Goal: Information Seeking & Learning: Learn about a topic

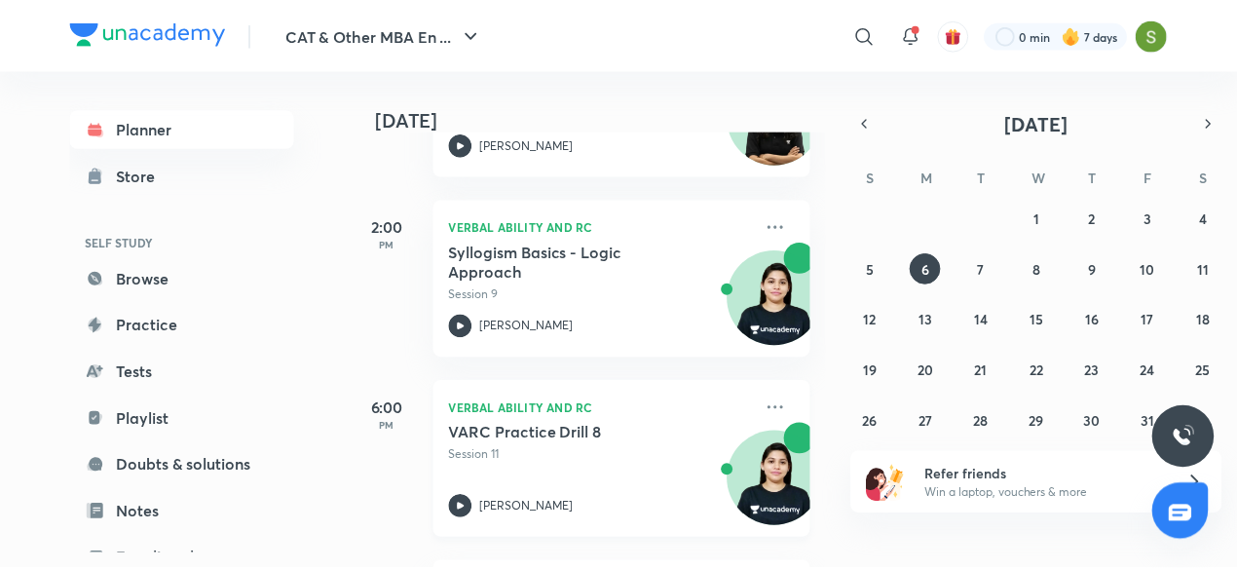
scroll to position [226, 0]
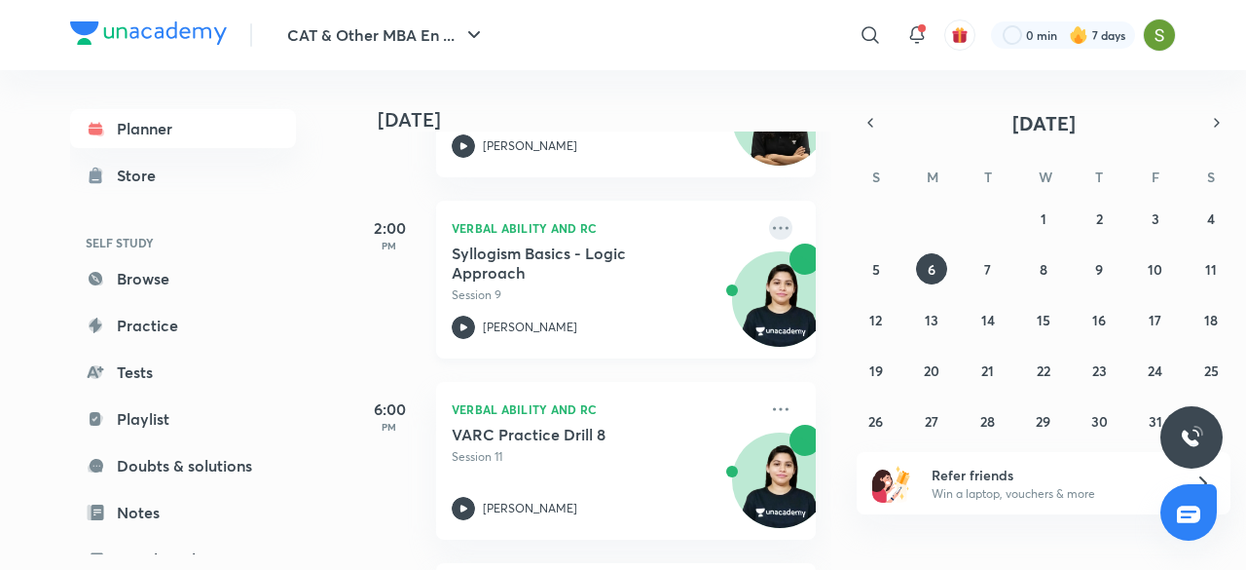
click at [775, 223] on icon at bounding box center [780, 227] width 23 height 23
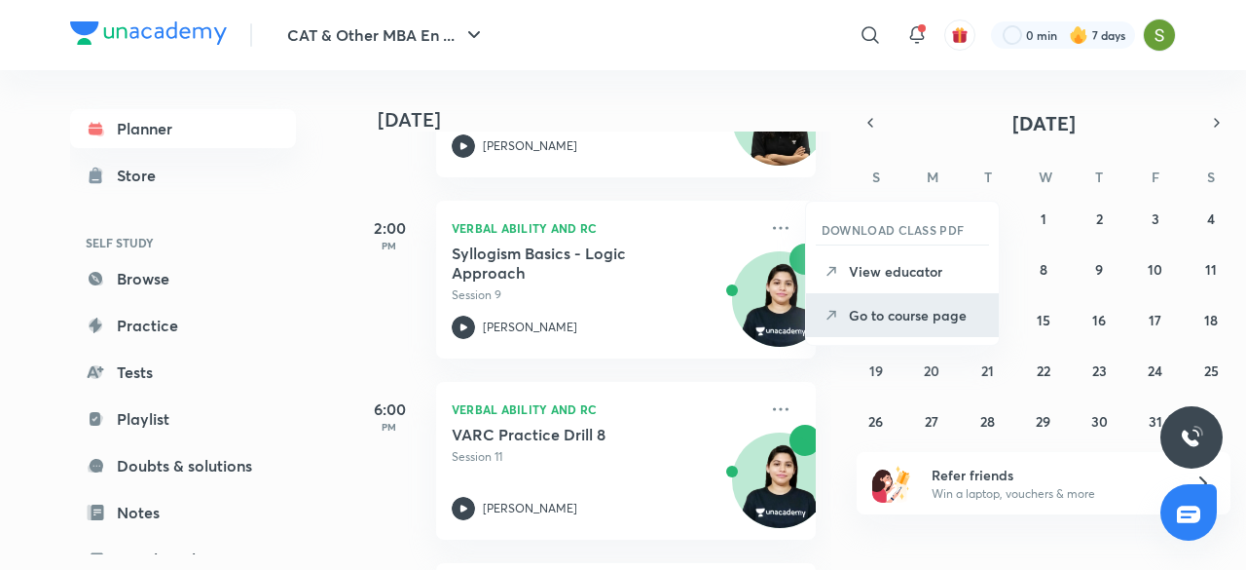
click at [869, 321] on p "Go to course page" at bounding box center [916, 315] width 134 height 20
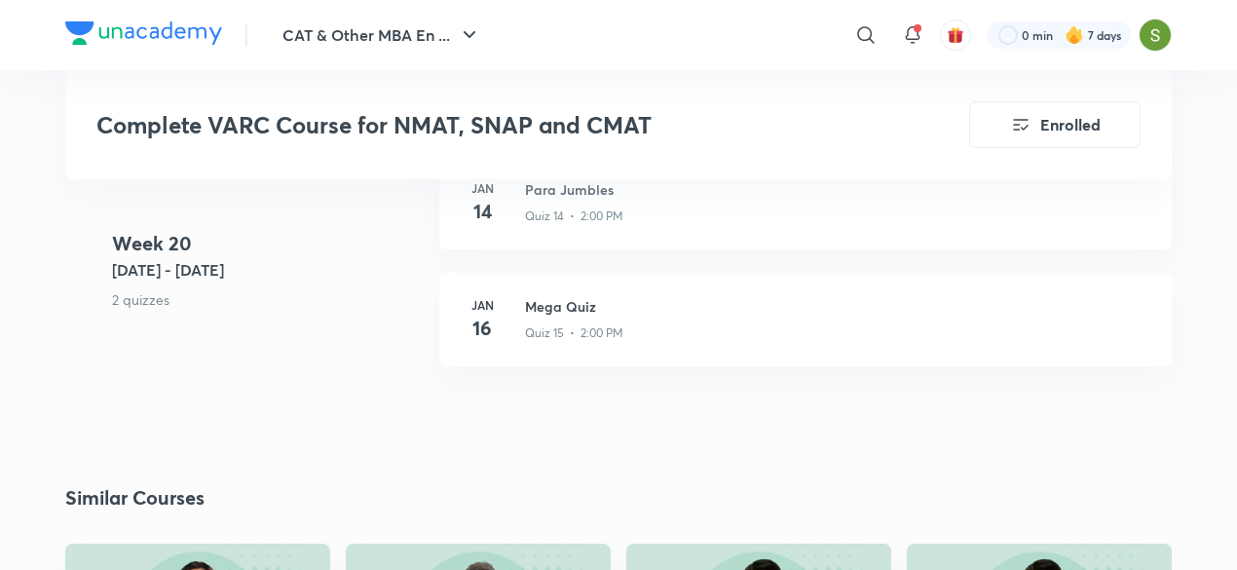
scroll to position [7622, 0]
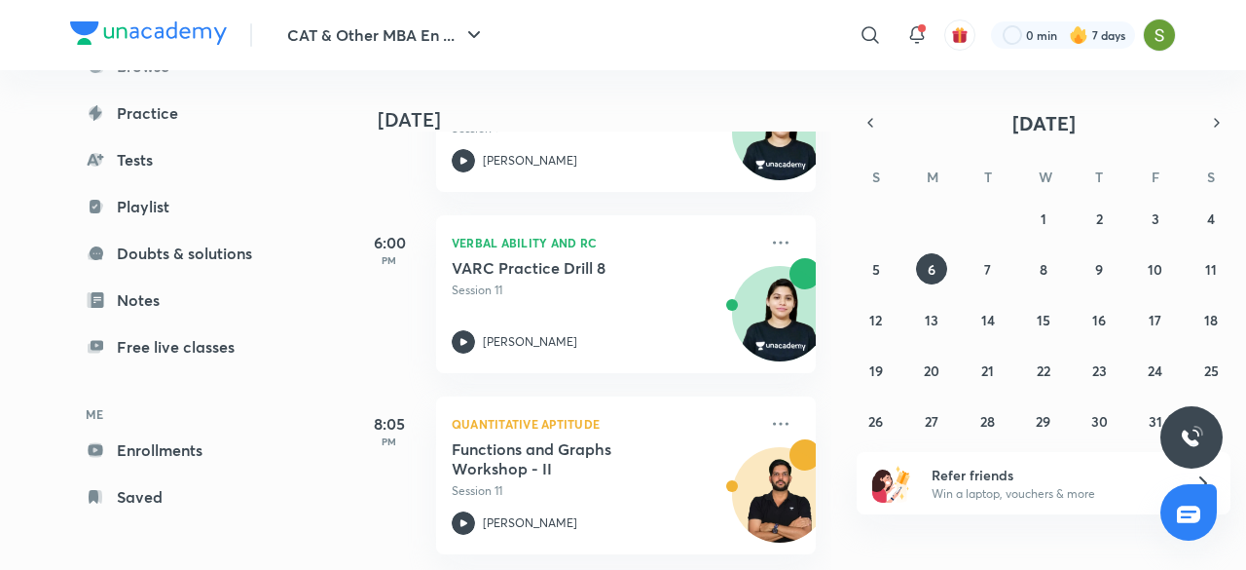
scroll to position [212, 0]
click at [881, 280] on button "5" at bounding box center [876, 268] width 31 height 31
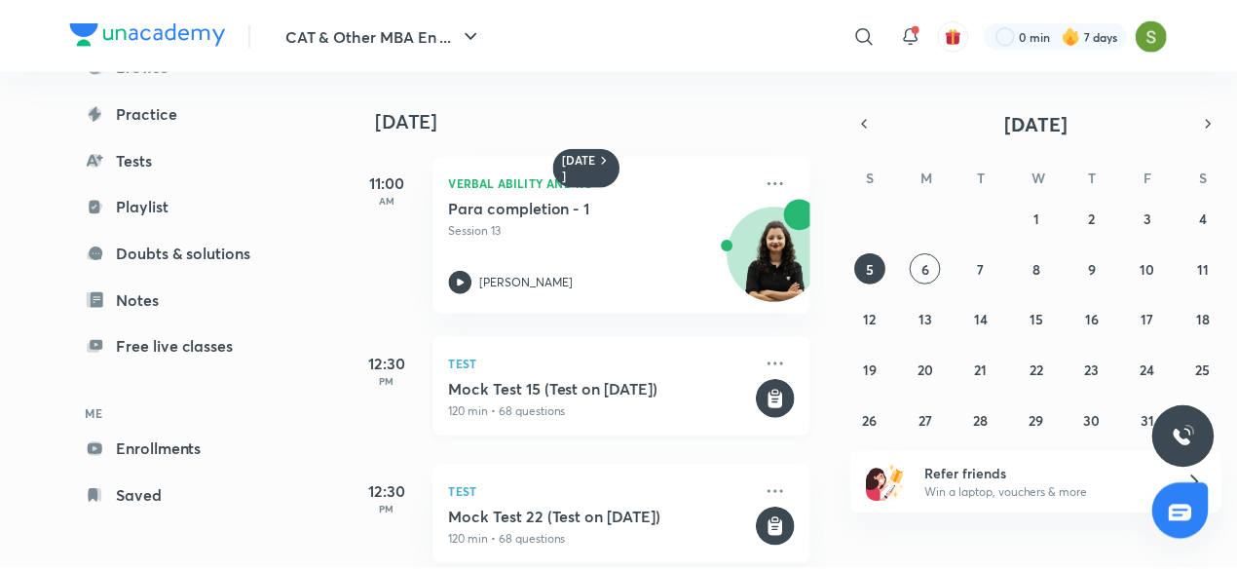
scroll to position [341, 0]
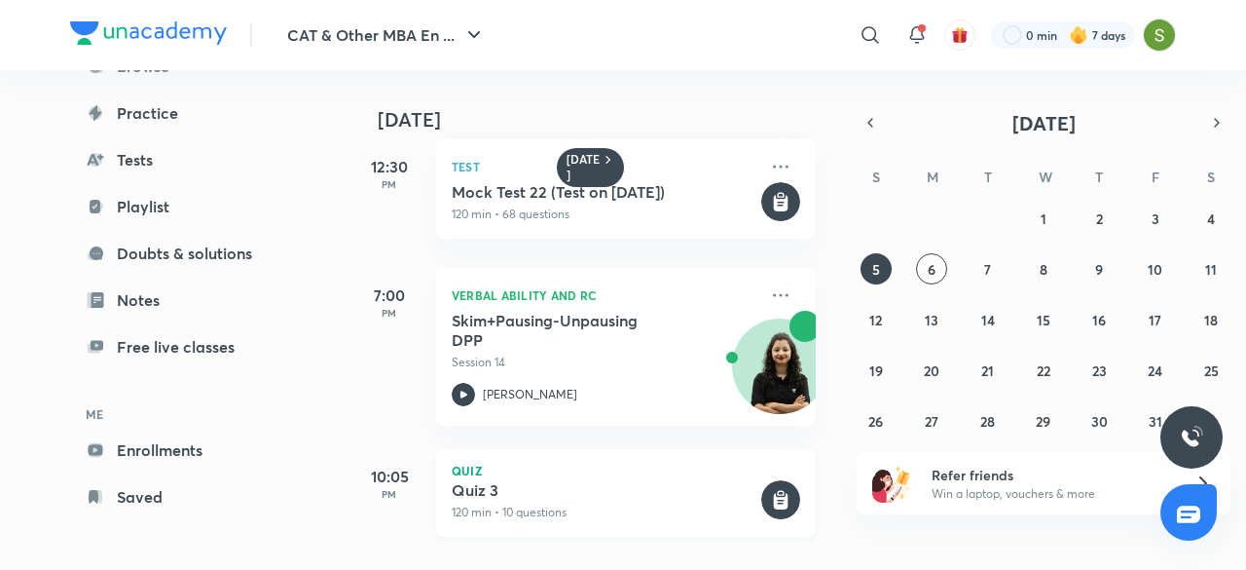
click at [568, 482] on h5 "Quiz 3" at bounding box center [605, 489] width 306 height 19
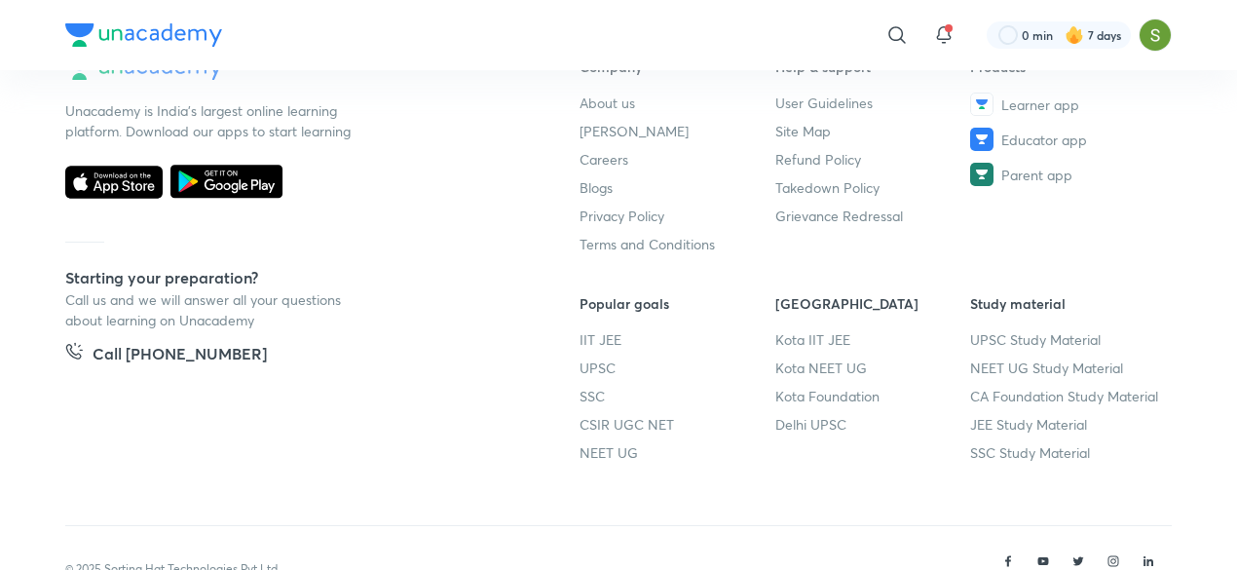
scroll to position [592, 0]
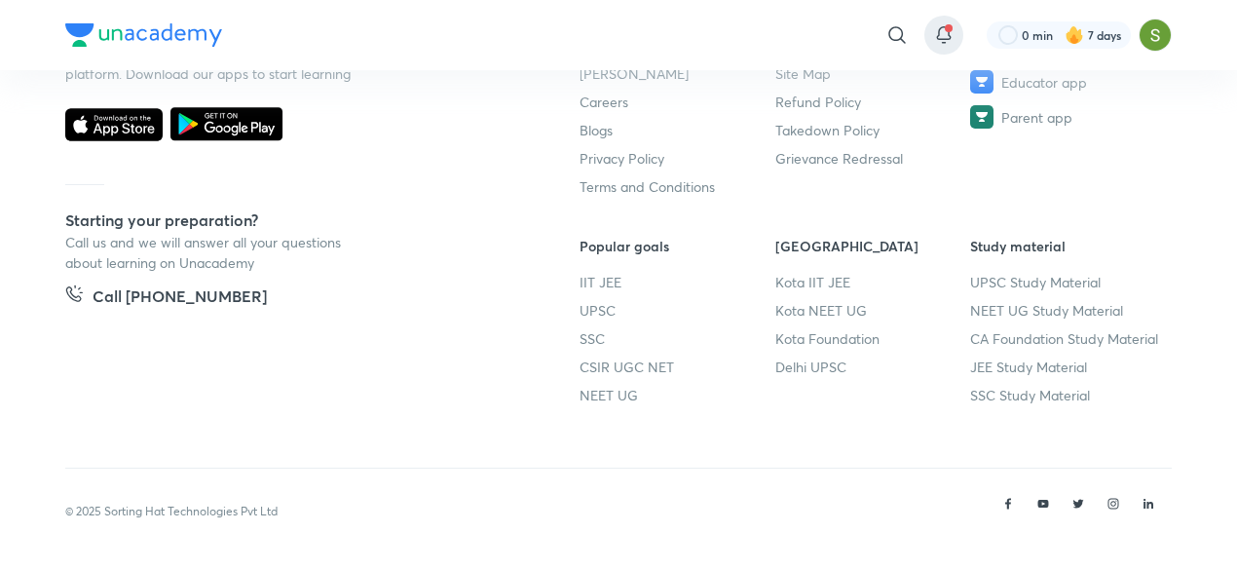
click at [947, 36] on icon at bounding box center [943, 34] width 23 height 23
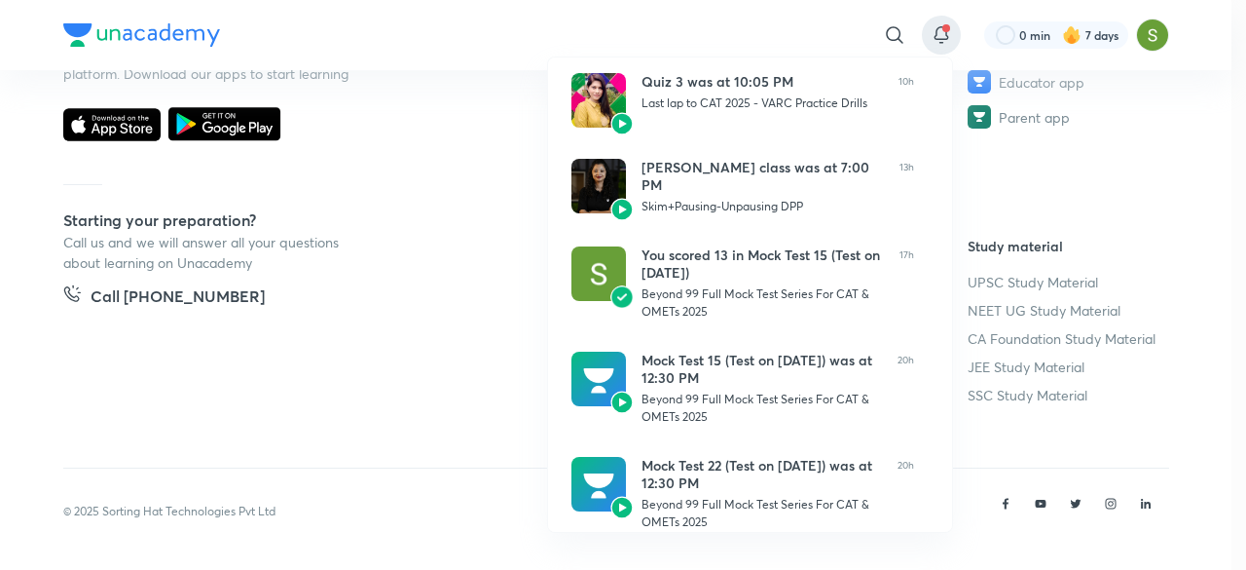
click at [364, 300] on div at bounding box center [623, 285] width 1246 height 570
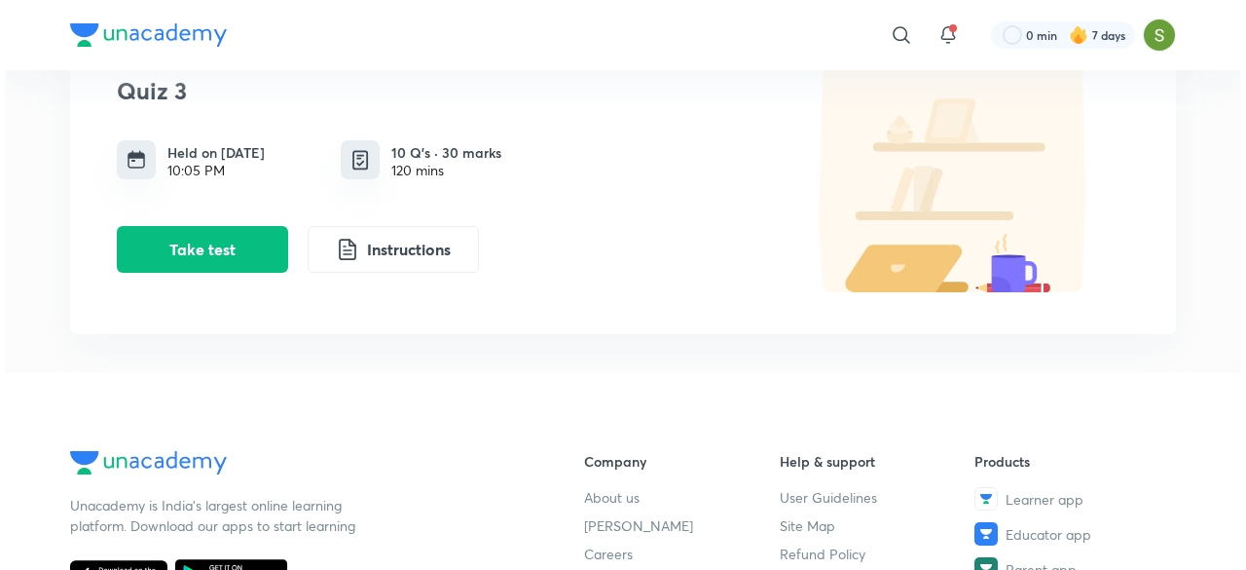
scroll to position [0, 0]
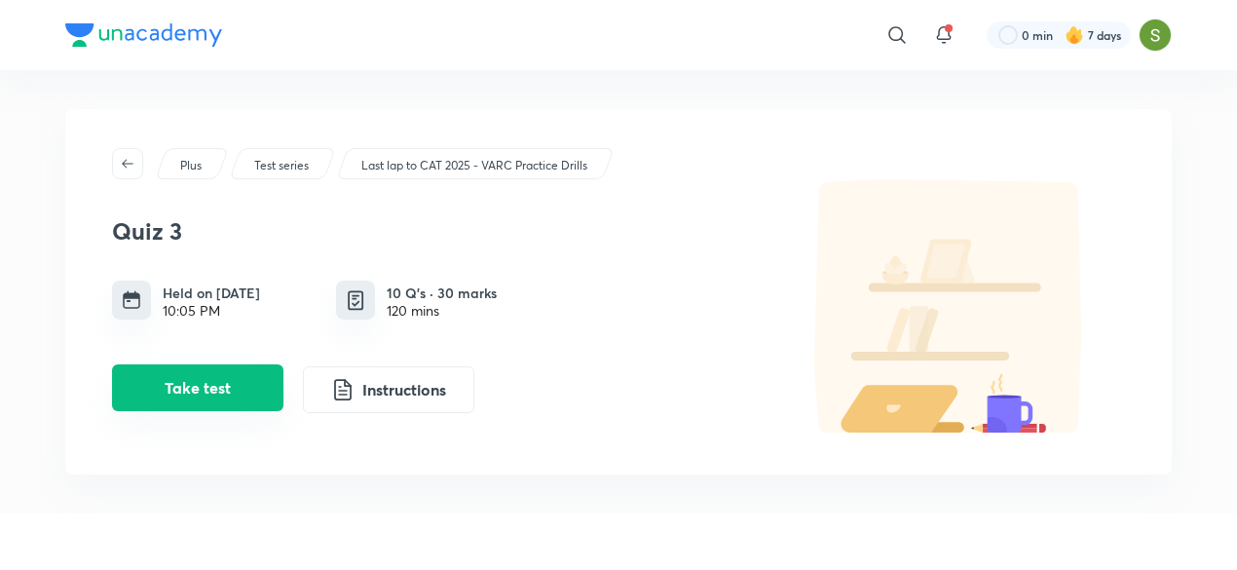
click at [245, 374] on button "Take test" at bounding box center [197, 387] width 171 height 47
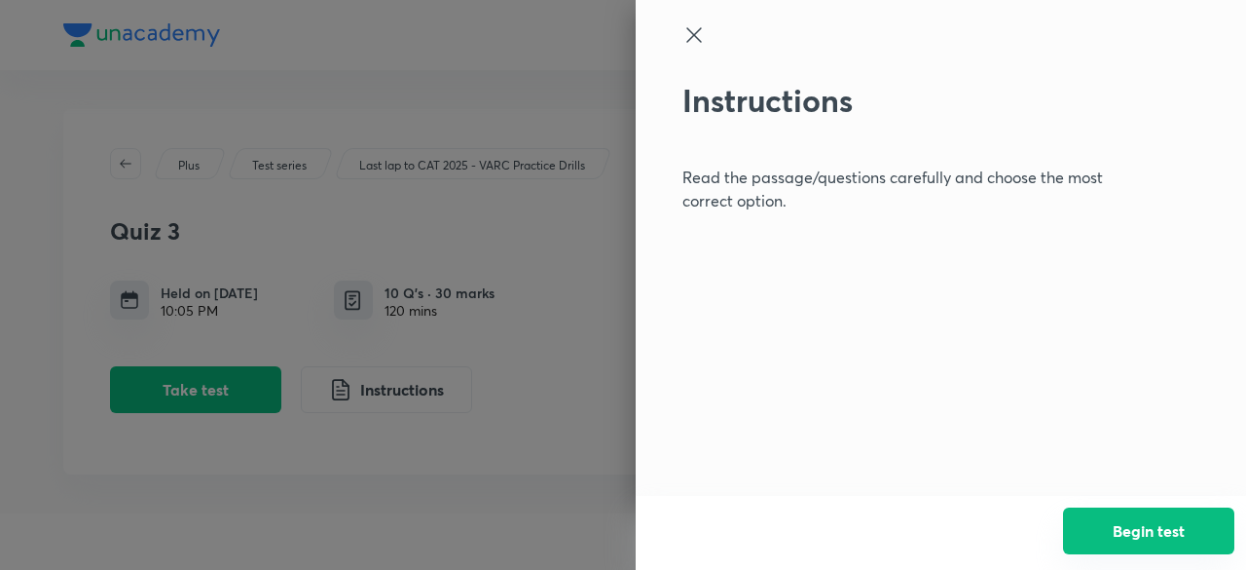
click at [1098, 527] on button "Begin test" at bounding box center [1148, 530] width 171 height 47
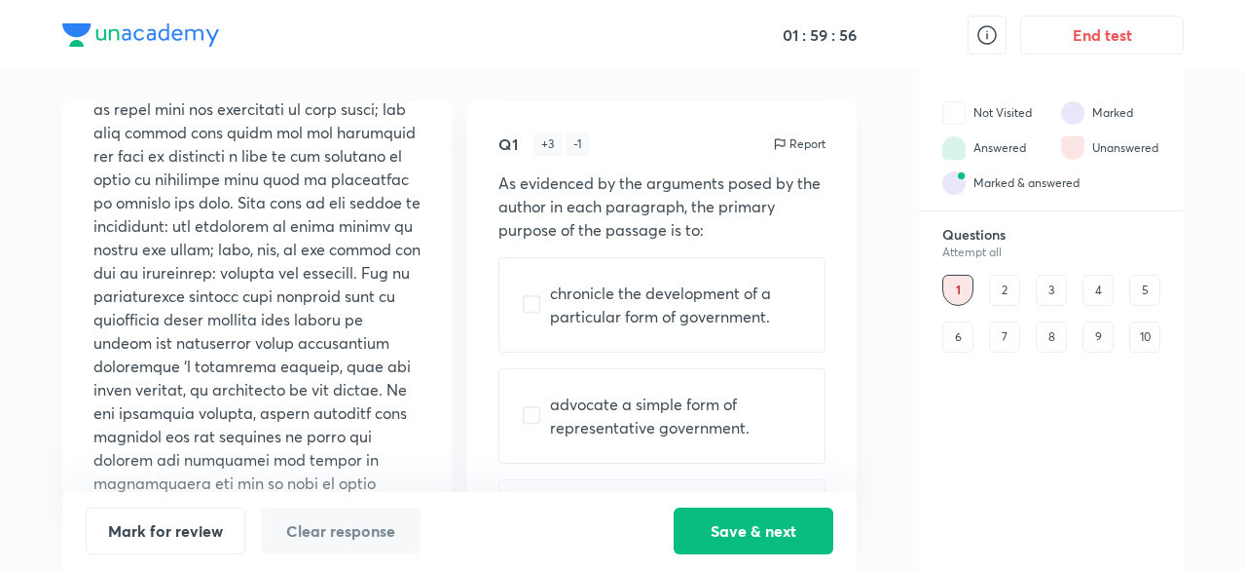
scroll to position [1363, 0]
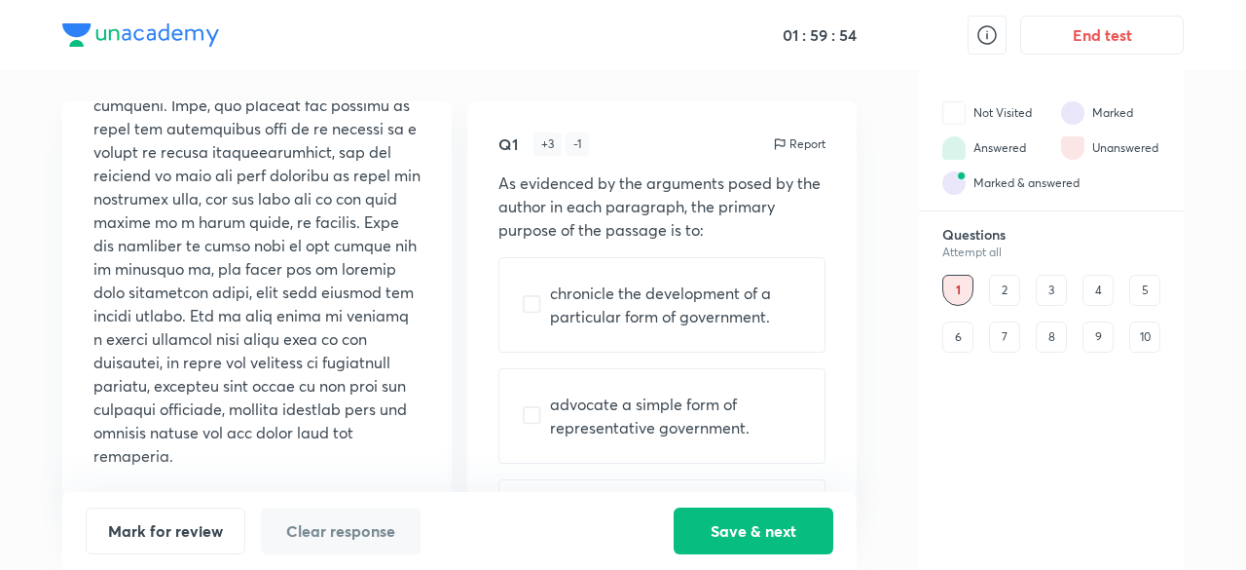
click at [1140, 295] on div "5" at bounding box center [1145, 290] width 31 height 31
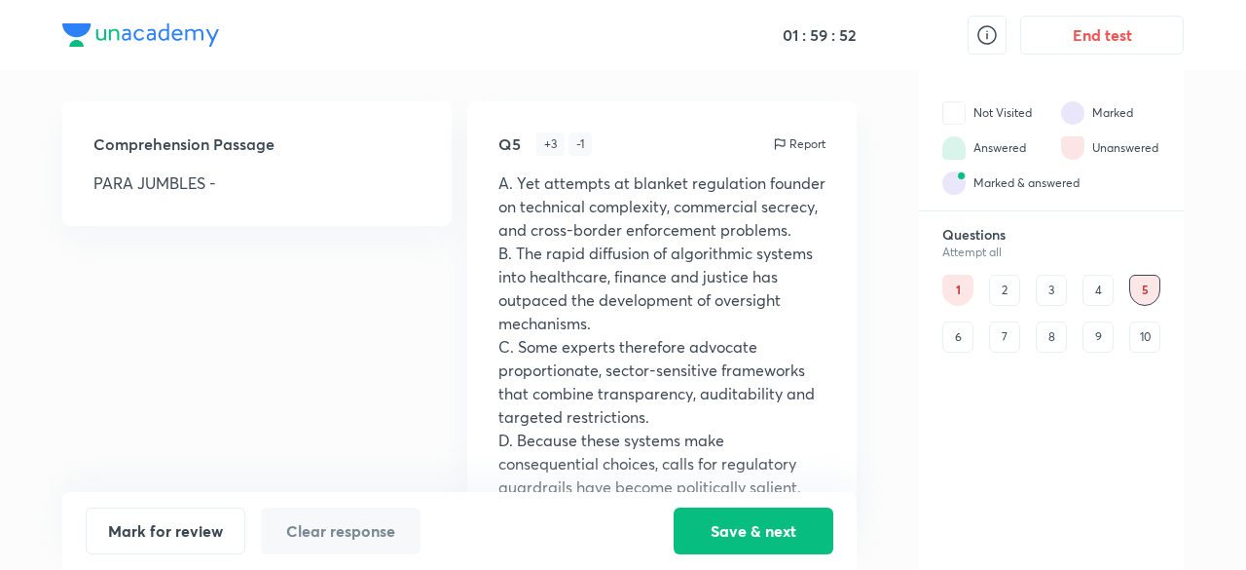
scroll to position [380, 0]
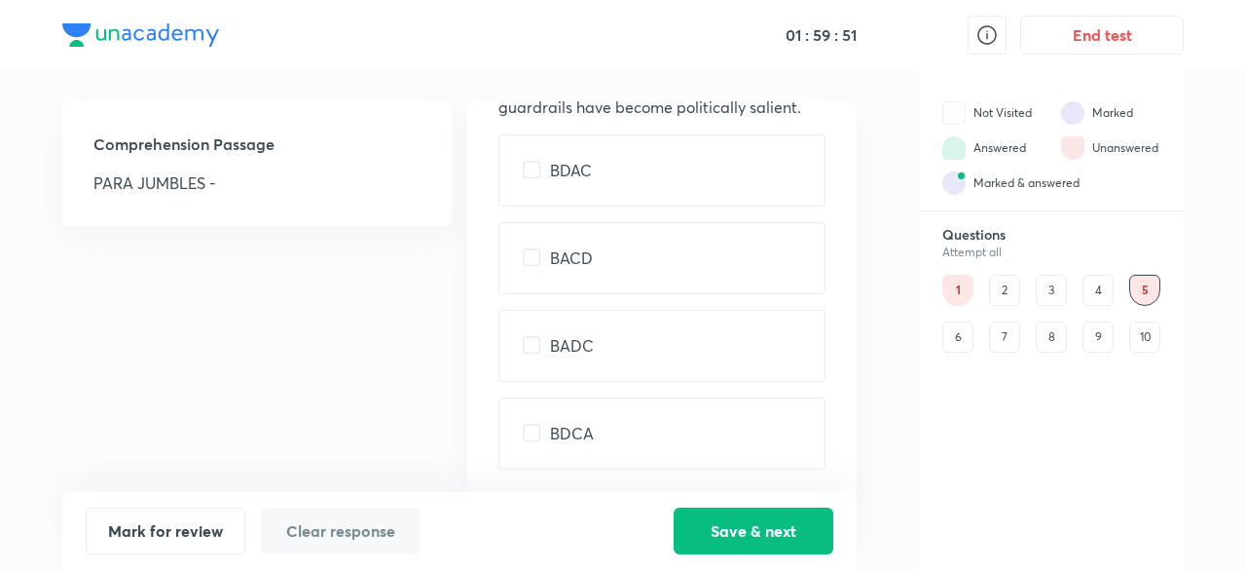
click at [958, 329] on div "6" at bounding box center [958, 336] width 31 height 31
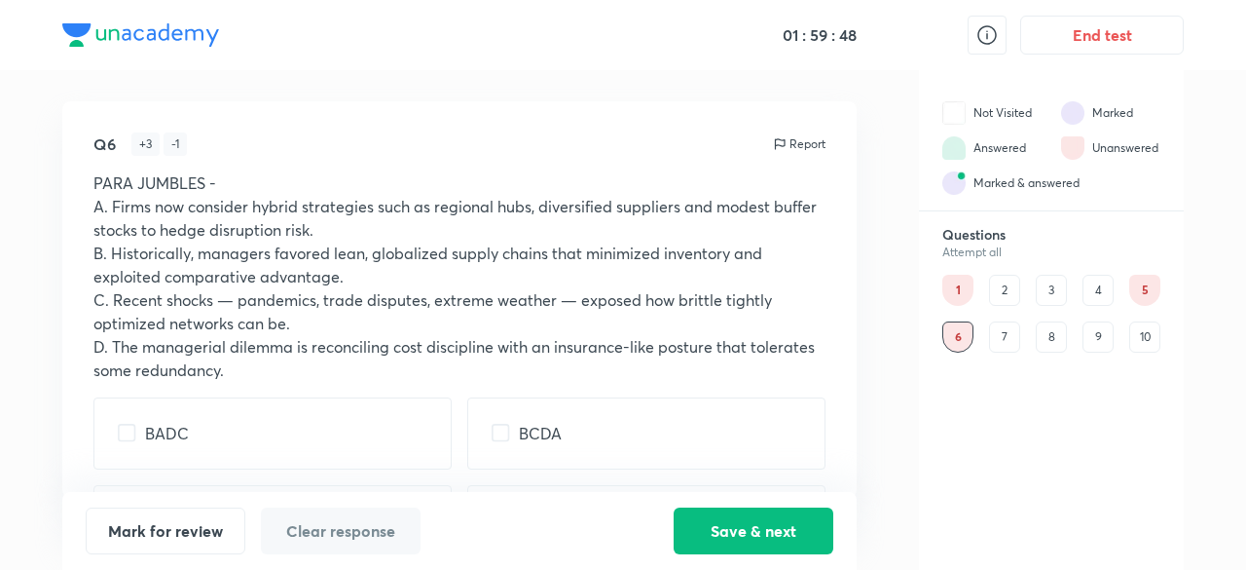
click at [1004, 334] on div "7" at bounding box center [1004, 336] width 31 height 31
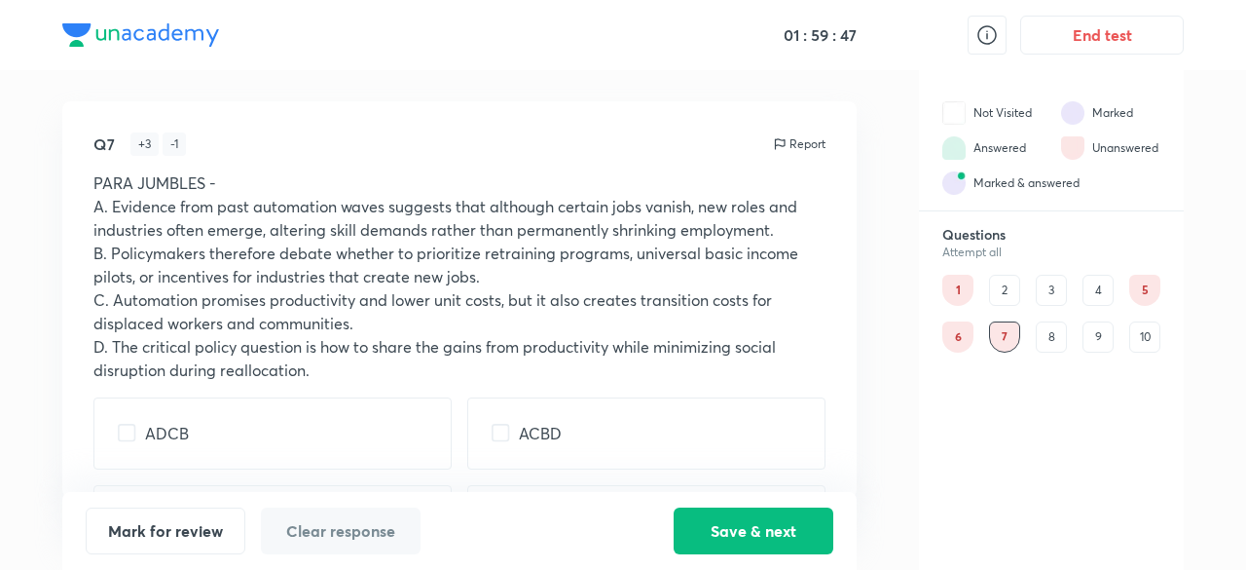
click at [1053, 336] on div "8" at bounding box center [1051, 336] width 31 height 31
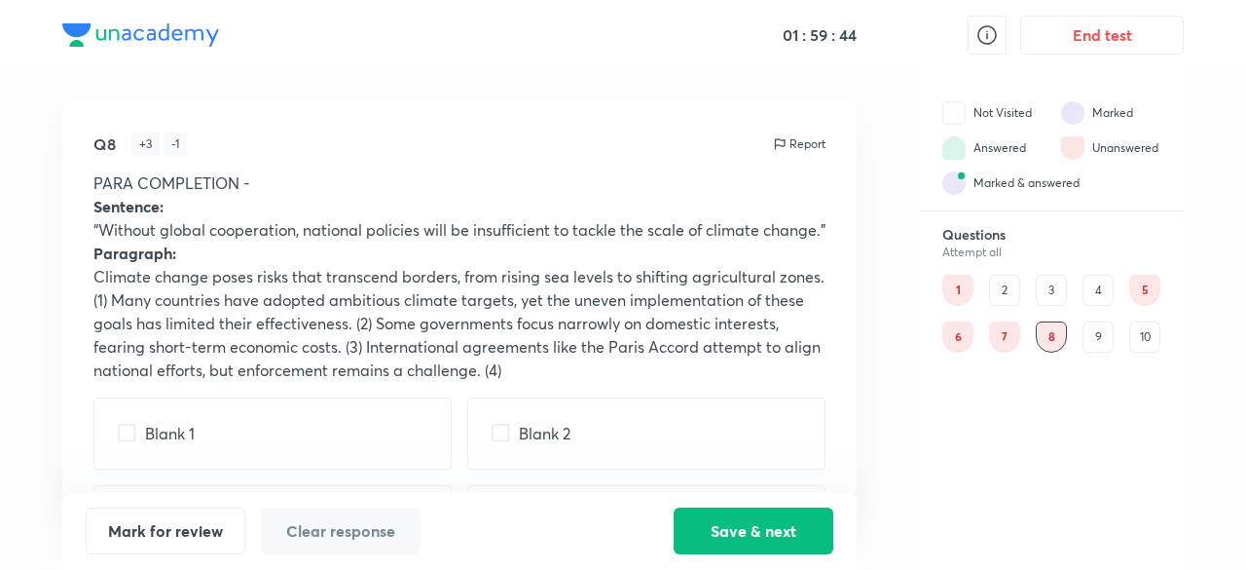
click at [1090, 333] on div "9" at bounding box center [1098, 336] width 31 height 31
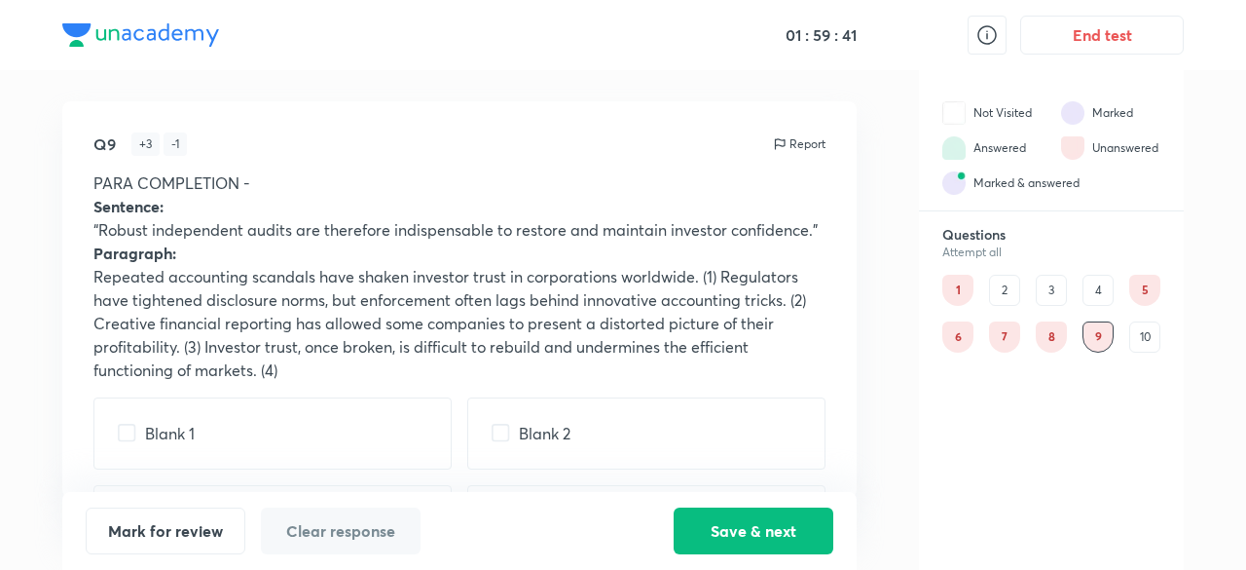
click at [1060, 328] on div "8" at bounding box center [1051, 336] width 31 height 31
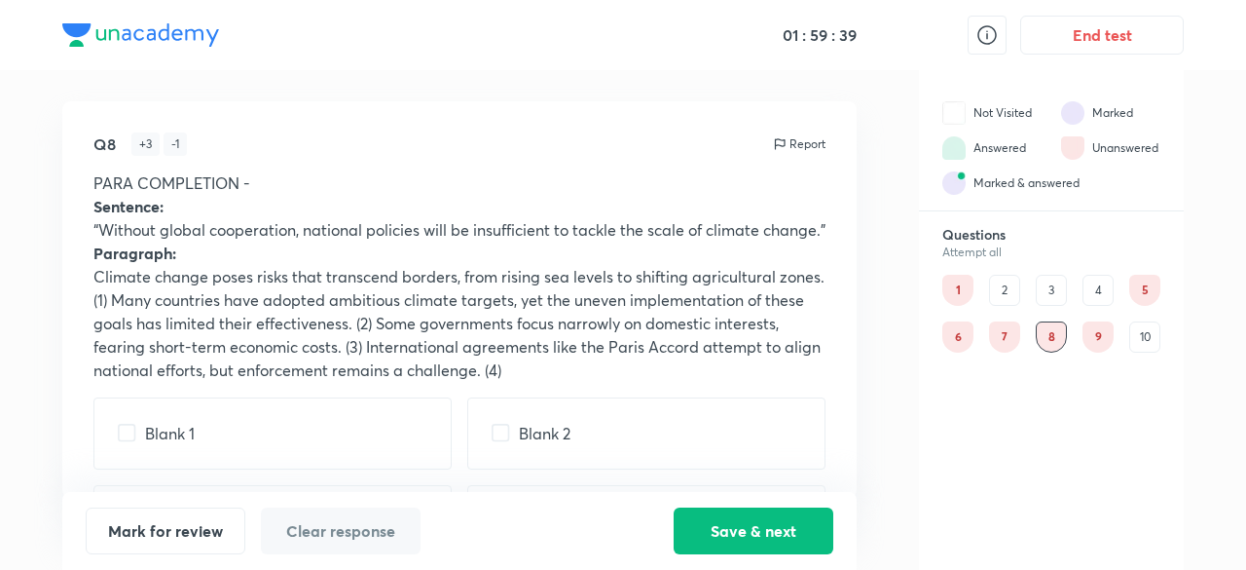
click at [1141, 330] on div "10" at bounding box center [1145, 336] width 31 height 31
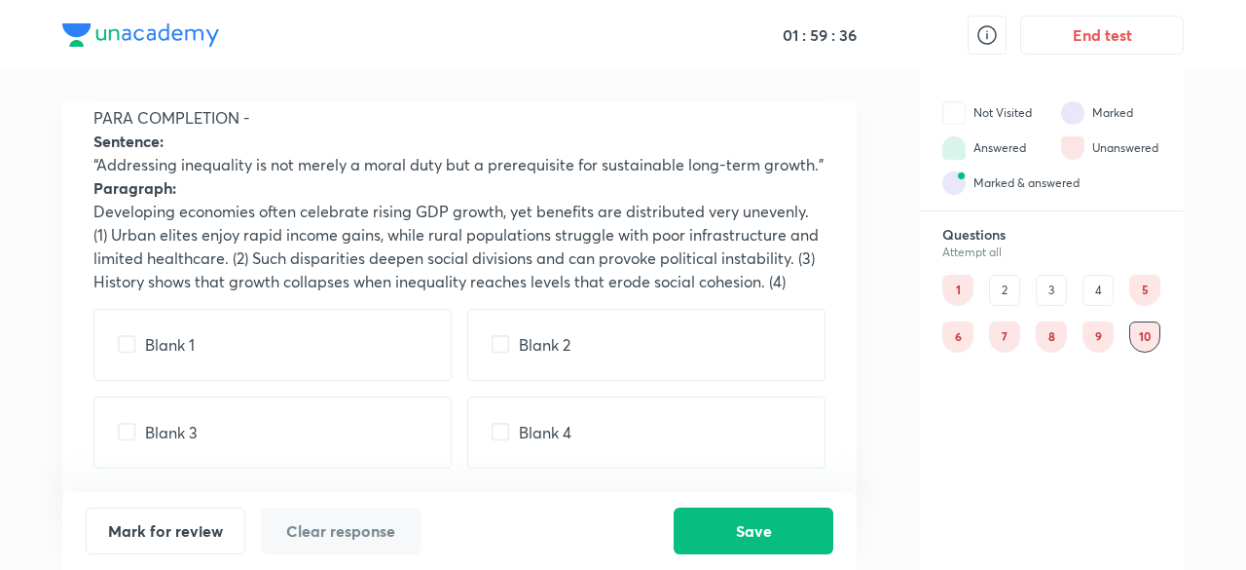
scroll to position [0, 0]
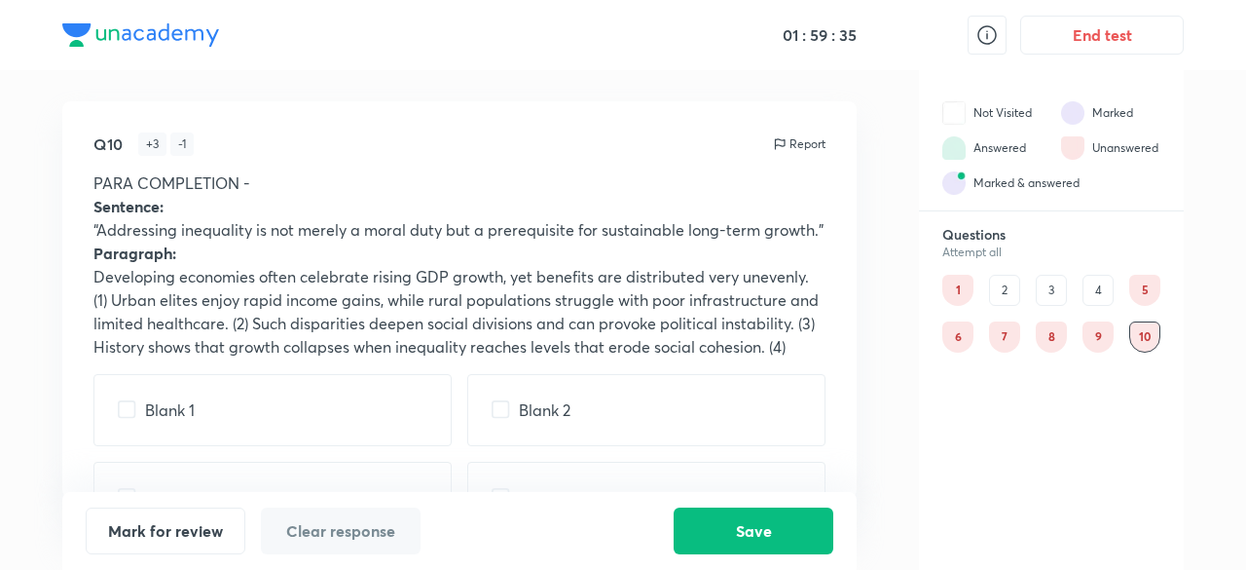
click at [964, 287] on div "1" at bounding box center [958, 290] width 31 height 31
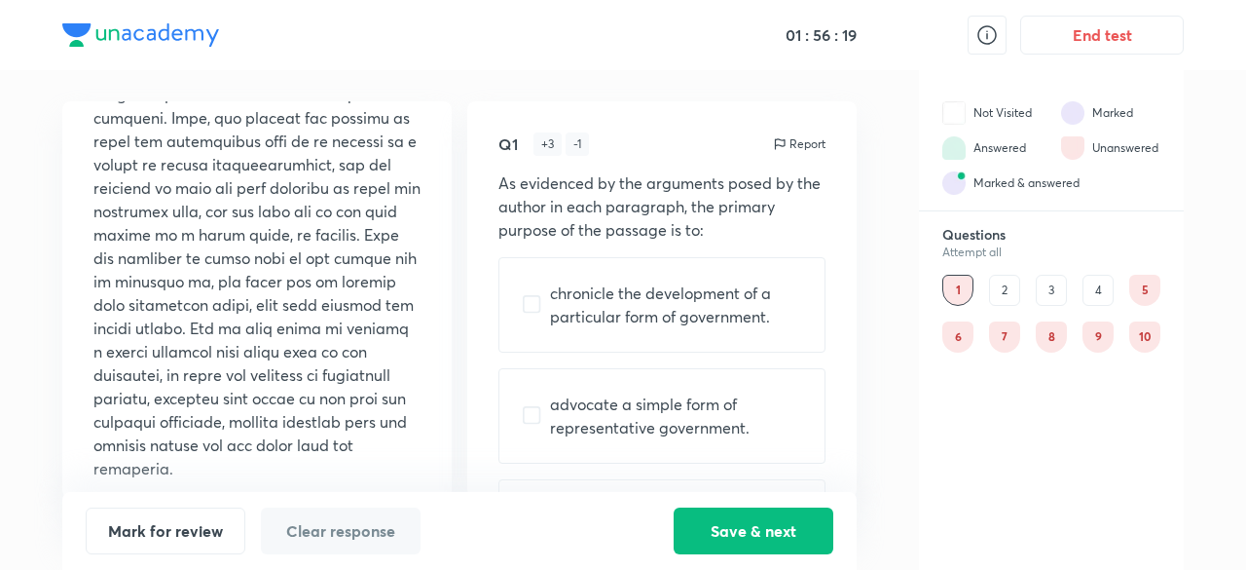
scroll to position [1363, 0]
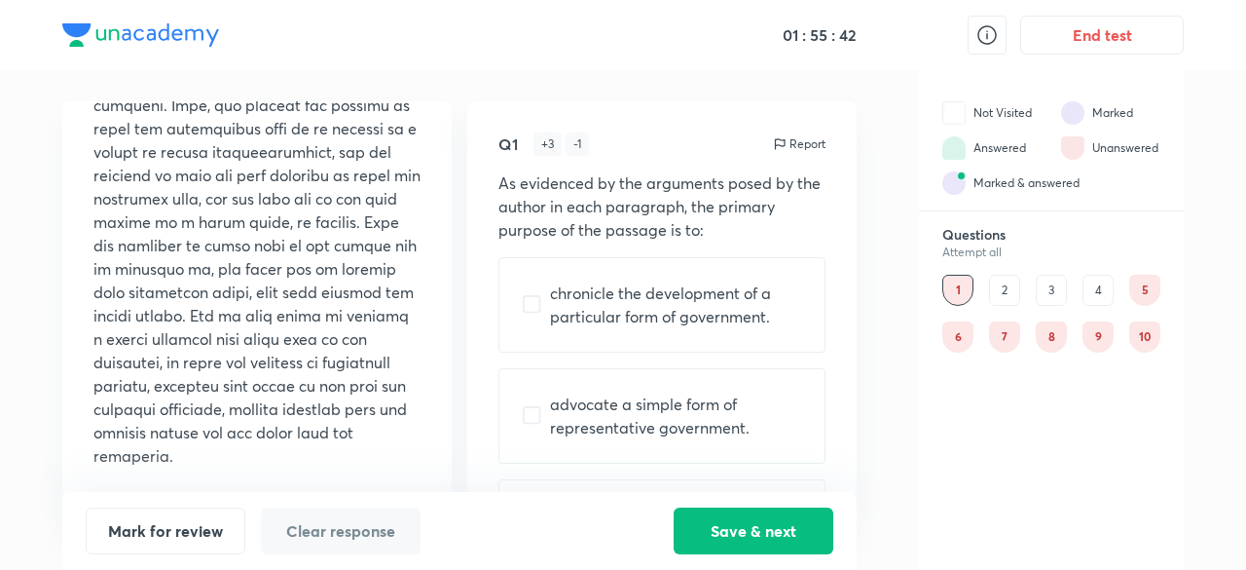
click at [705, 400] on p "advocate a simple form of representative government." at bounding box center [675, 415] width 251 height 47
checkbox input "true"
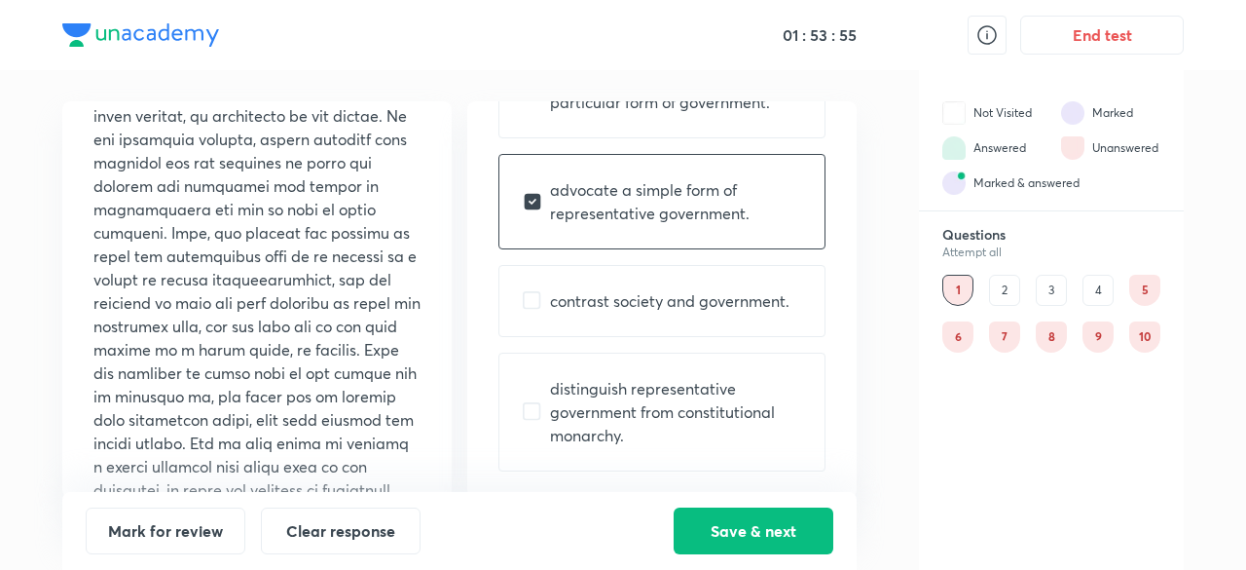
scroll to position [216, 0]
click at [534, 402] on input "checkbox" at bounding box center [536, 409] width 27 height 19
checkbox input "true"
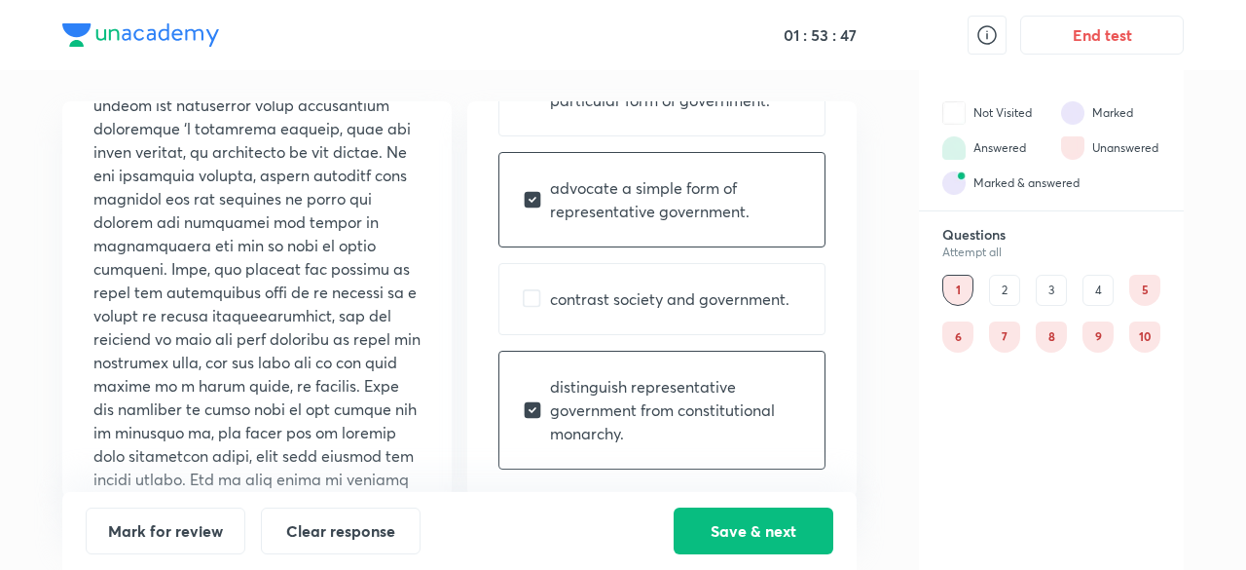
scroll to position [1199, 0]
click at [519, 196] on div "advocate a simple form of representative government." at bounding box center [662, 199] width 327 height 95
checkbox input "false"
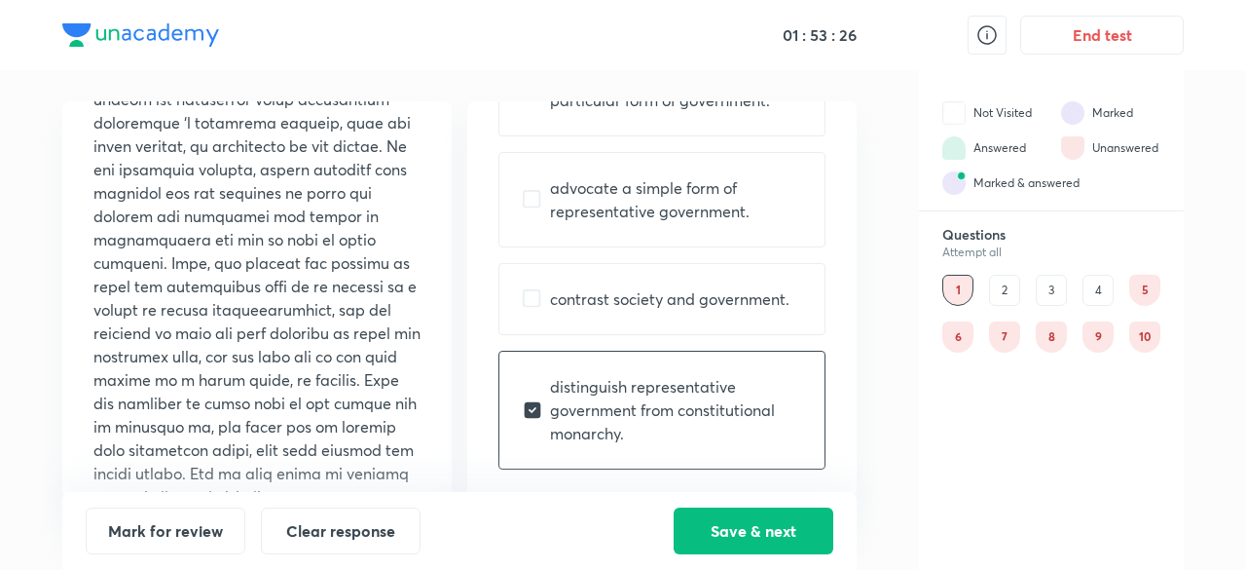
scroll to position [1198, 0]
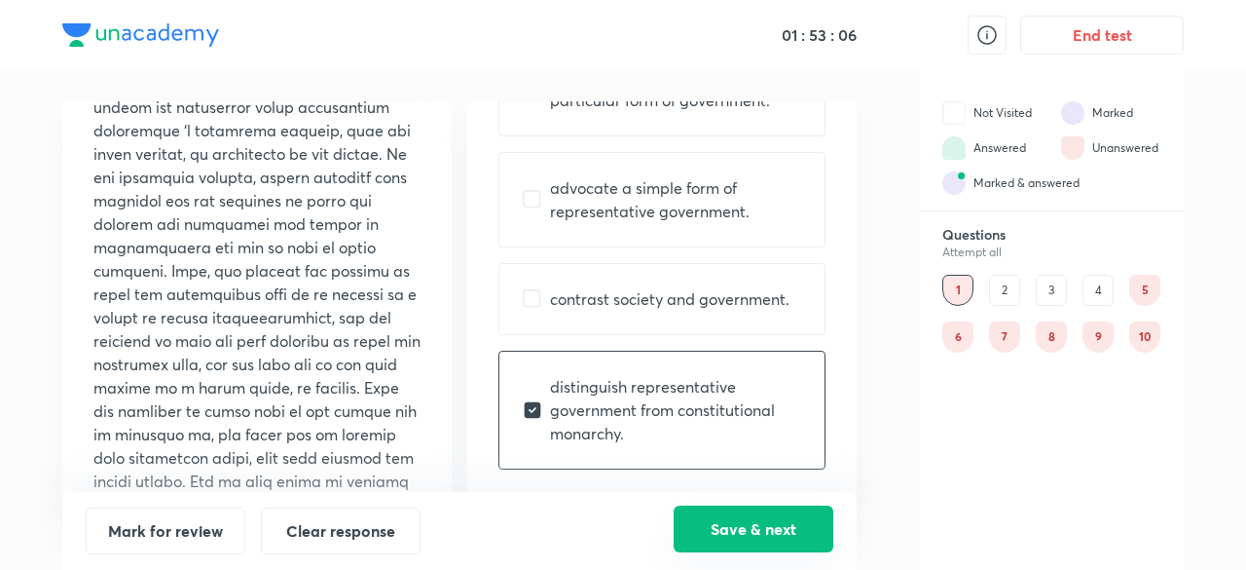
click at [753, 529] on button "Save & next" at bounding box center [754, 528] width 160 height 47
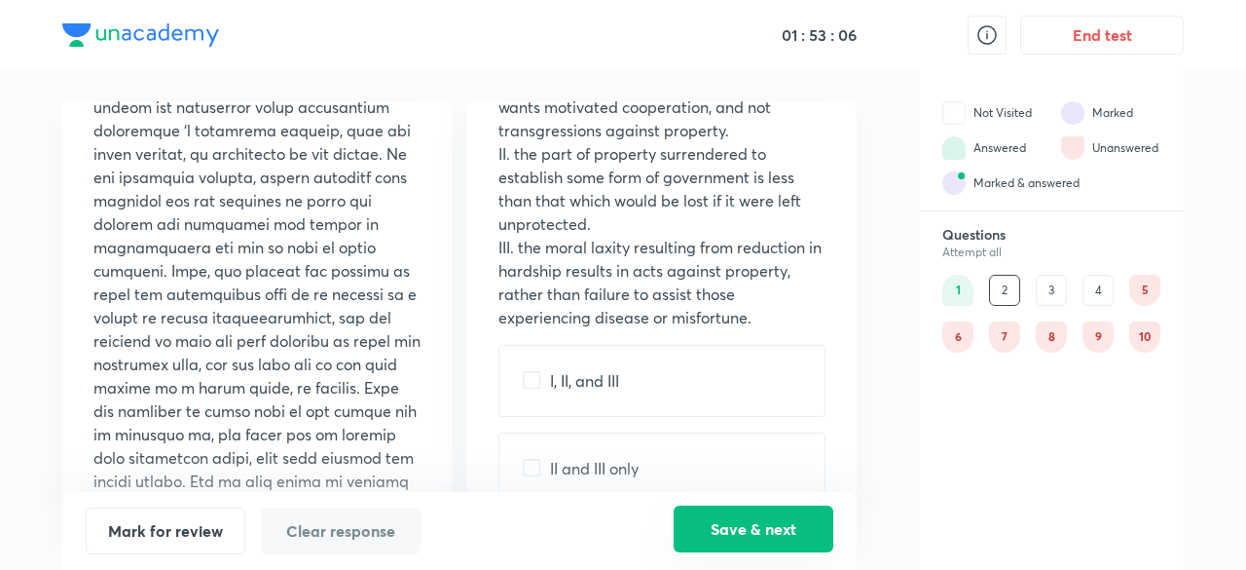
scroll to position [427, 0]
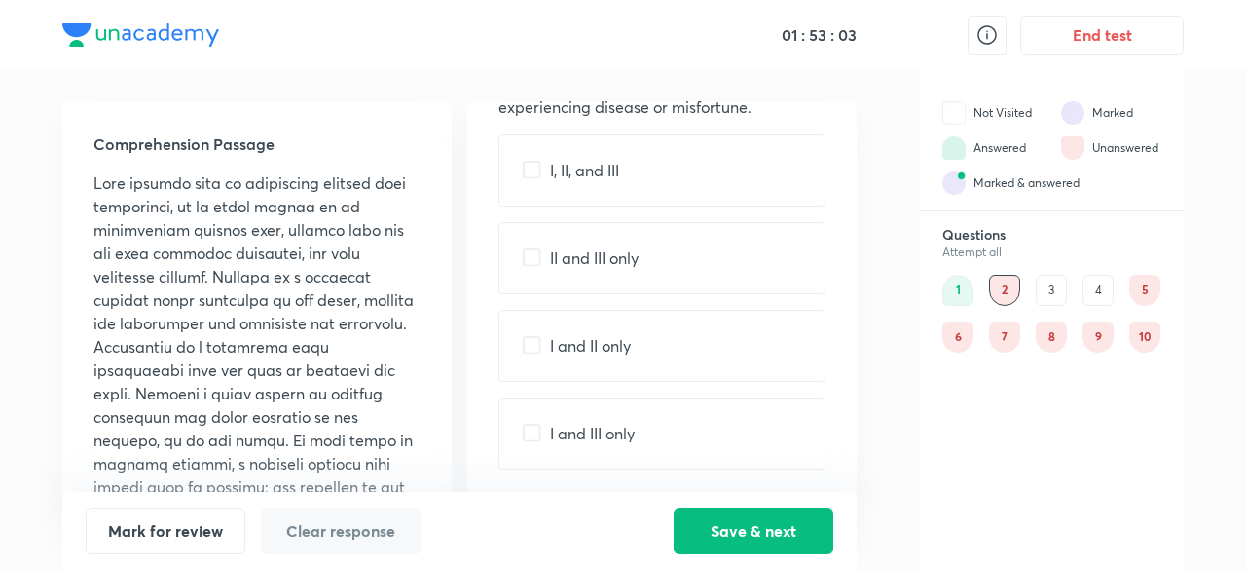
drag, startPoint x: 753, startPoint y: 529, endPoint x: 664, endPoint y: 261, distance: 282.1
click at [664, 261] on div "II and III only" at bounding box center [662, 258] width 327 height 72
checkbox input "true"
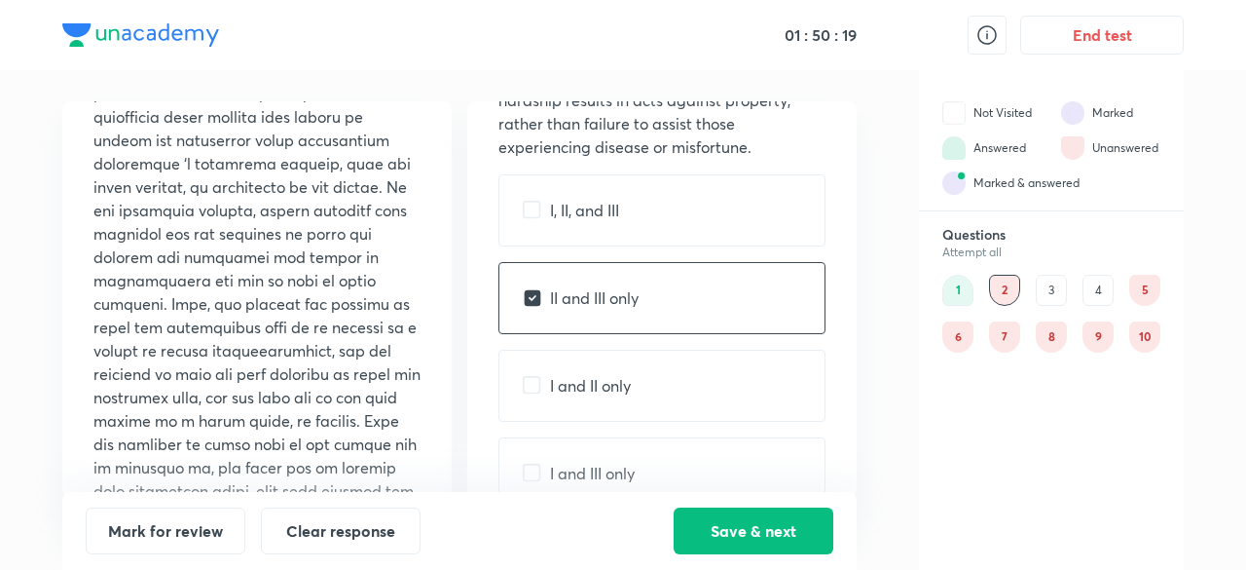
scroll to position [388, 0]
click at [746, 528] on button "Save & next" at bounding box center [754, 528] width 160 height 47
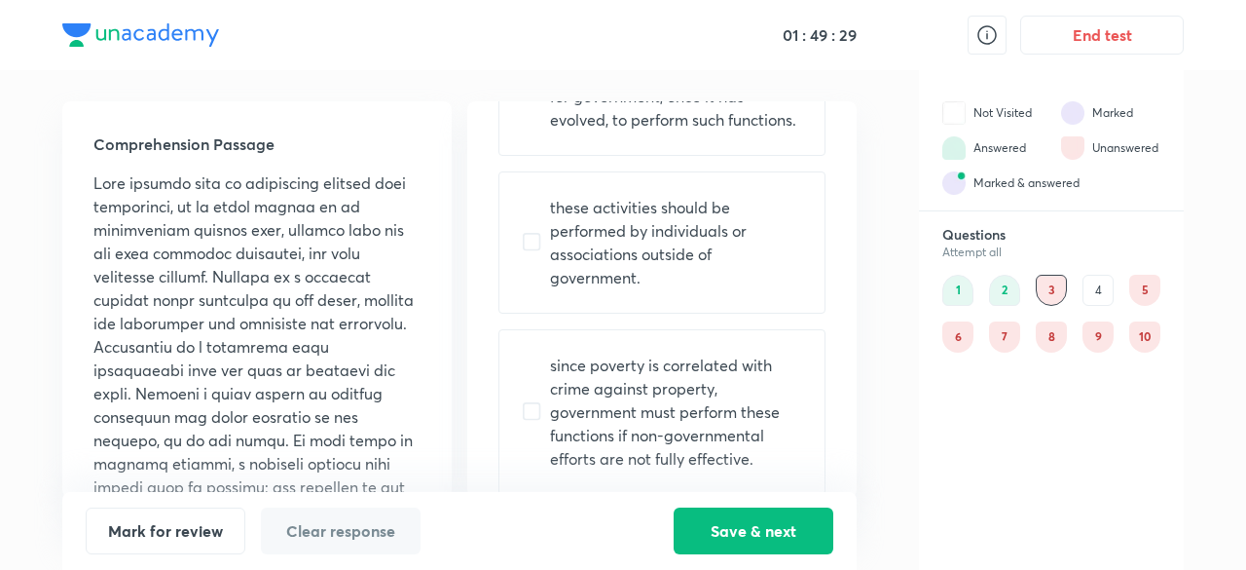
scroll to position [473, 0]
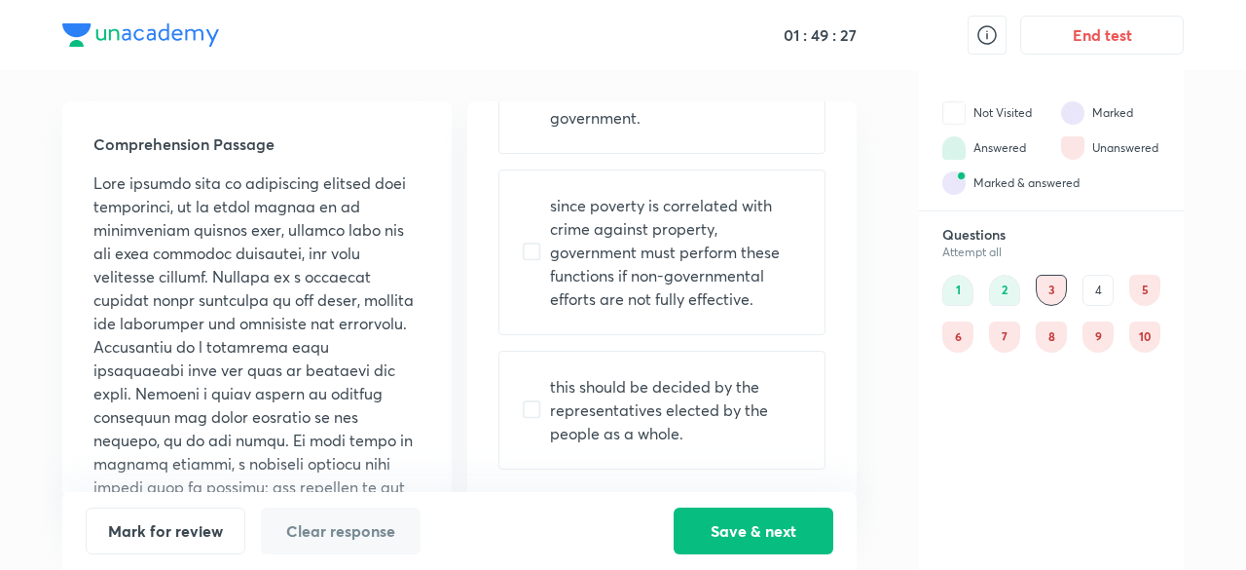
click at [524, 416] on input "checkbox" at bounding box center [536, 409] width 27 height 19
checkbox input "true"
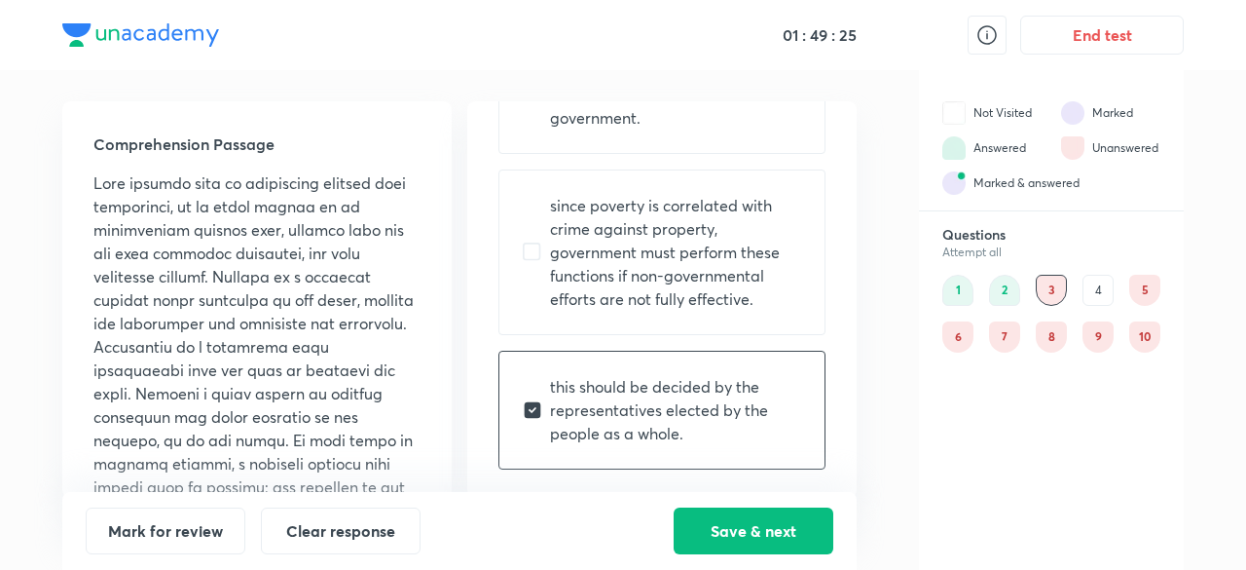
scroll to position [0, 0]
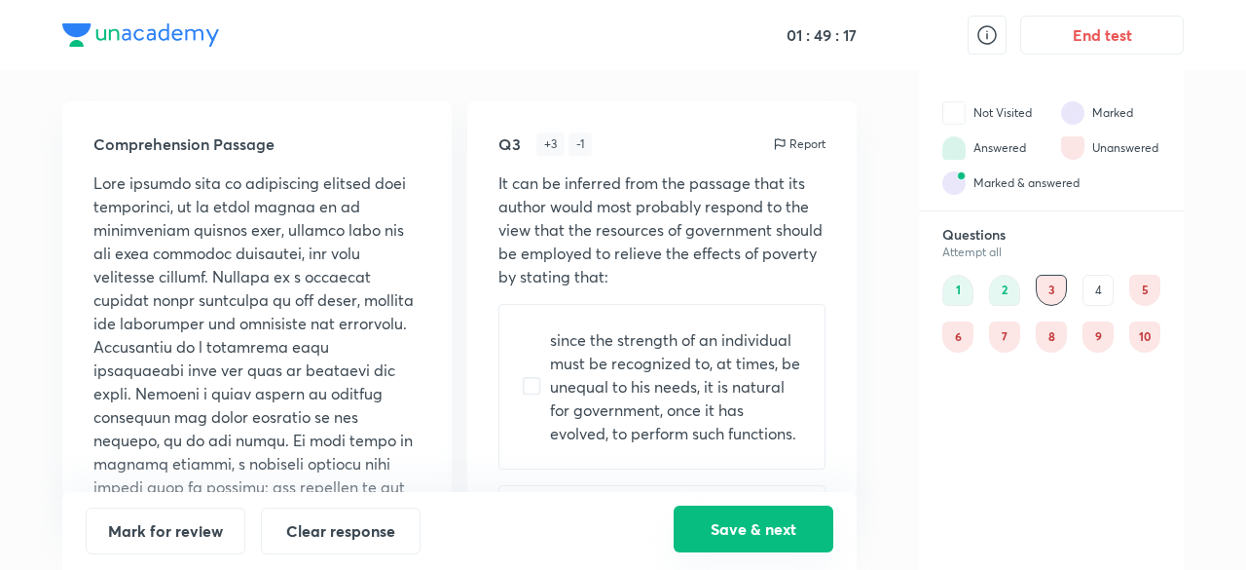
click at [775, 533] on button "Save & next" at bounding box center [754, 528] width 160 height 47
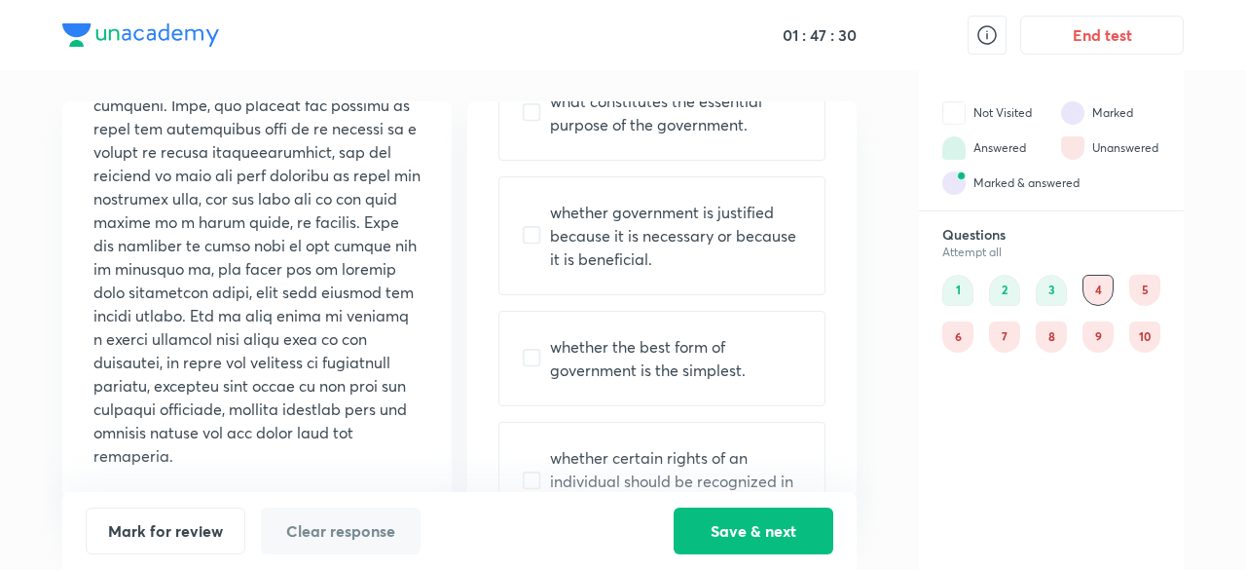
scroll to position [380, 0]
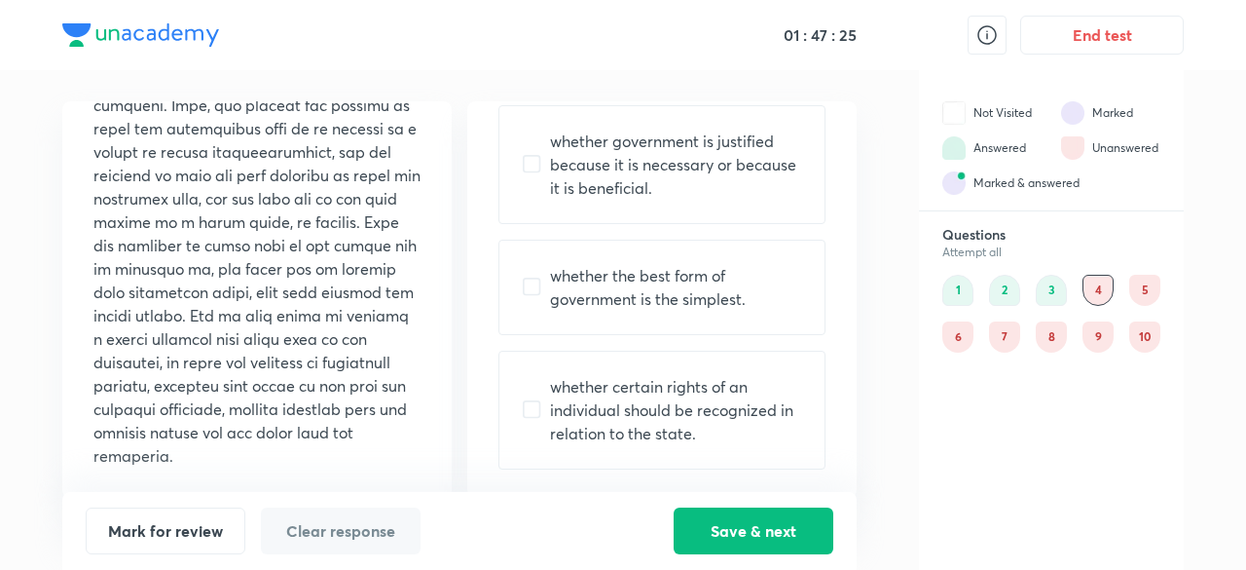
click at [540, 404] on input "checkbox" at bounding box center [536, 409] width 27 height 19
checkbox input "true"
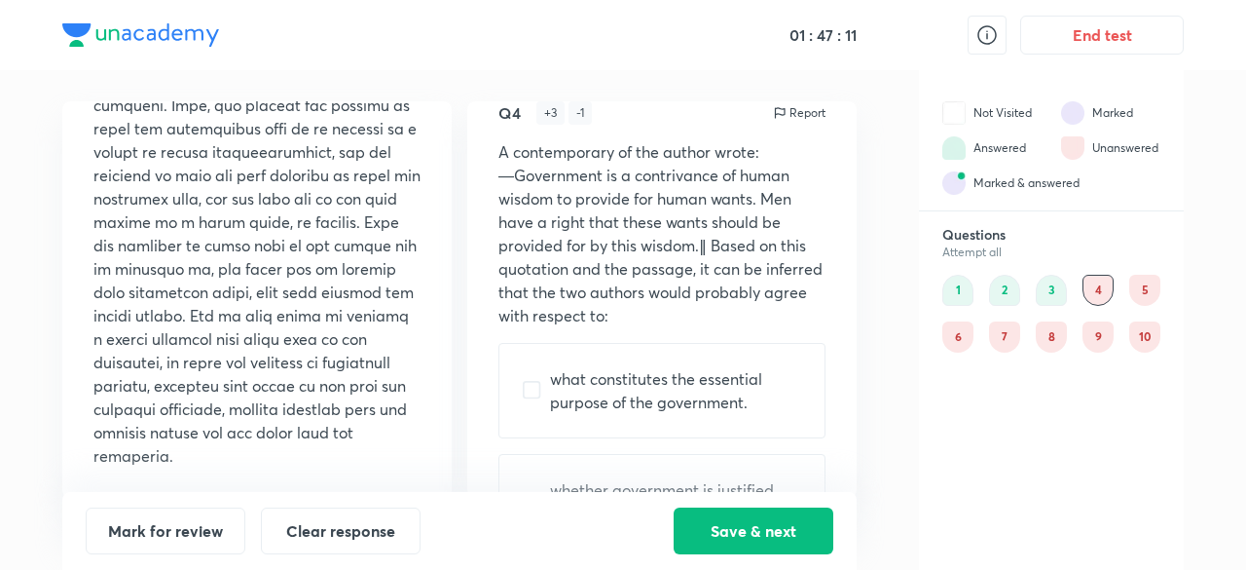
scroll to position [0, 0]
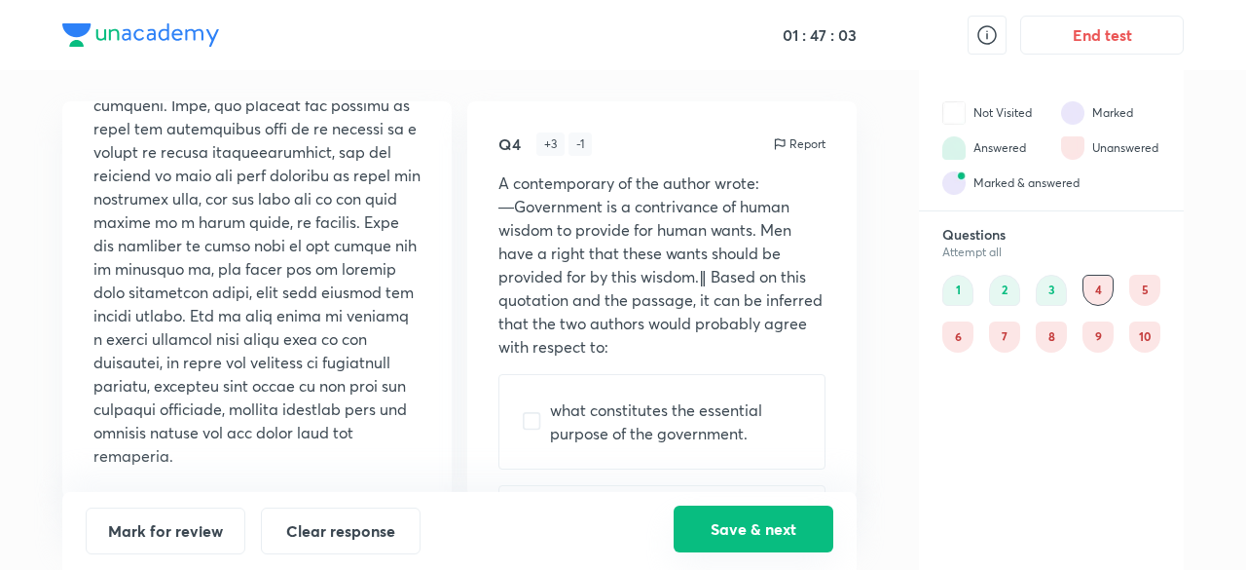
click at [736, 519] on button "Save & next" at bounding box center [754, 528] width 160 height 47
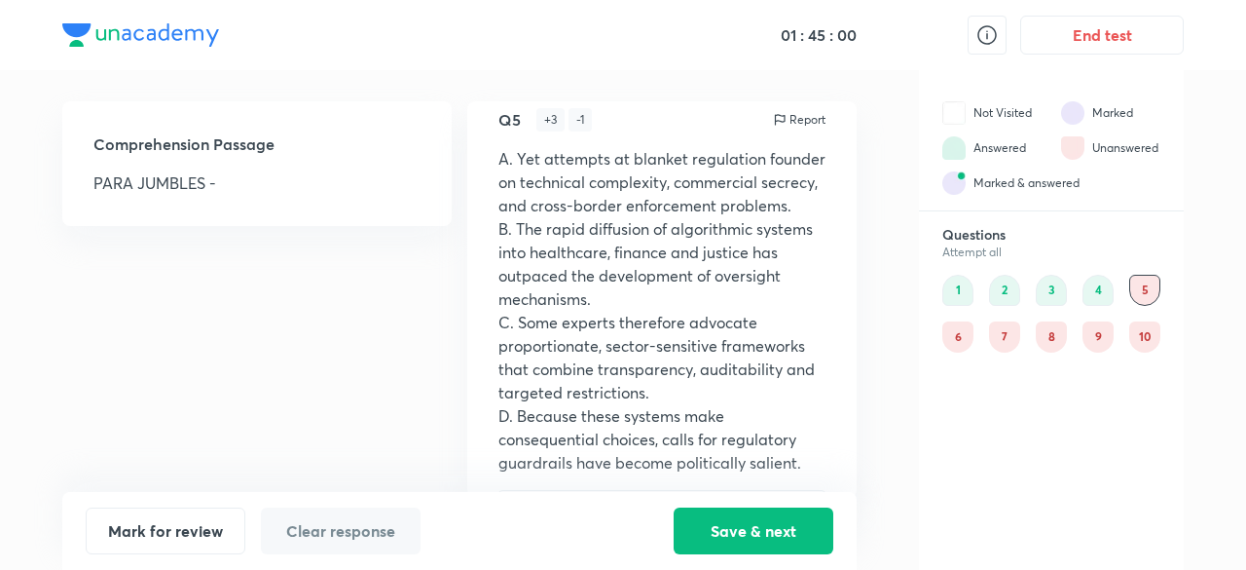
scroll to position [380, 0]
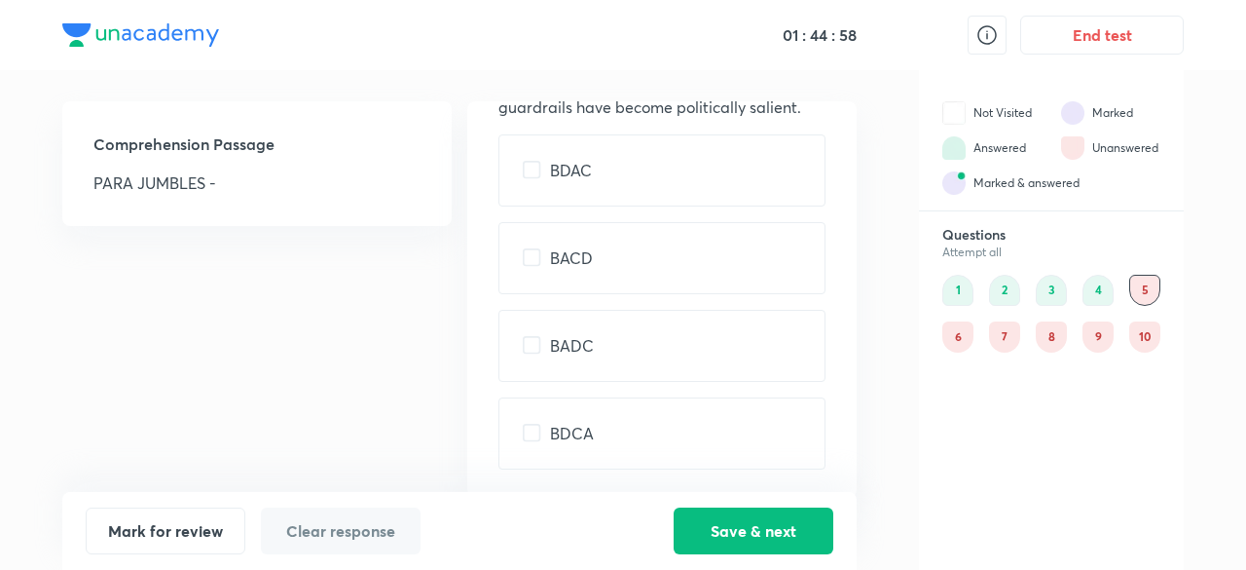
click at [524, 424] on input "checkbox" at bounding box center [536, 433] width 27 height 19
checkbox input "true"
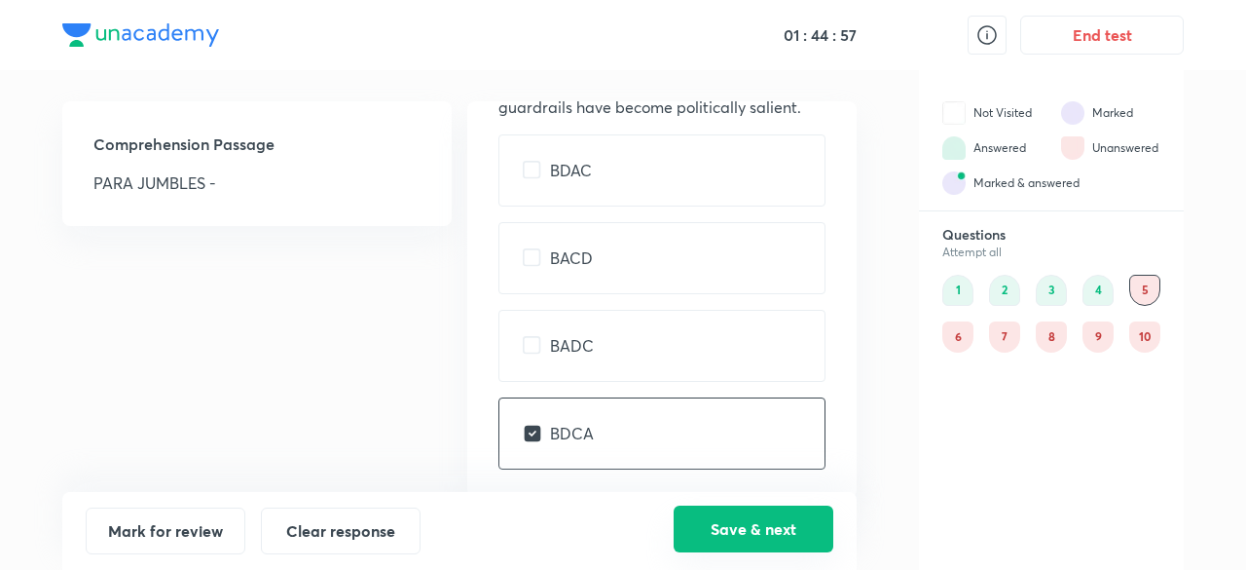
click at [779, 527] on button "Save & next" at bounding box center [754, 528] width 160 height 47
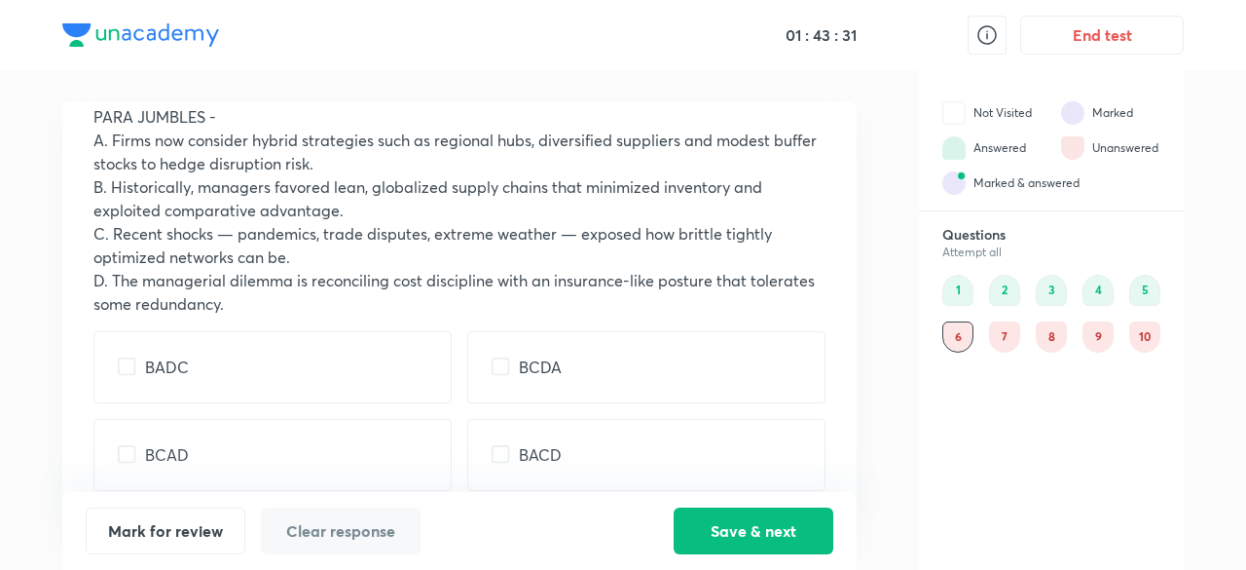
scroll to position [89, 0]
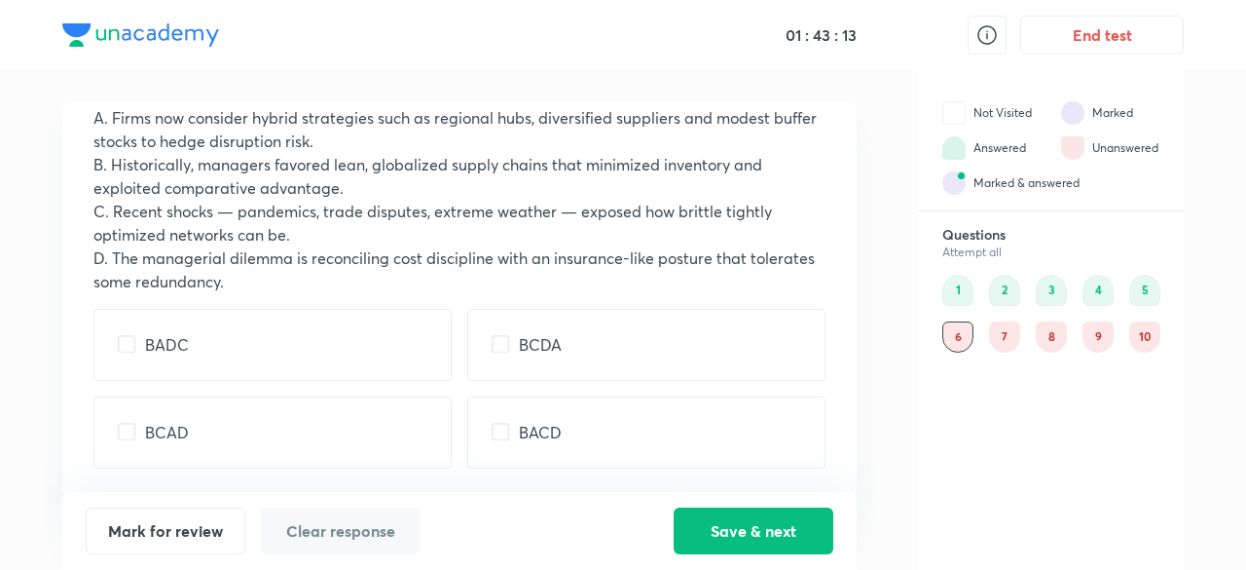
click at [1005, 324] on div "7" at bounding box center [1004, 336] width 31 height 31
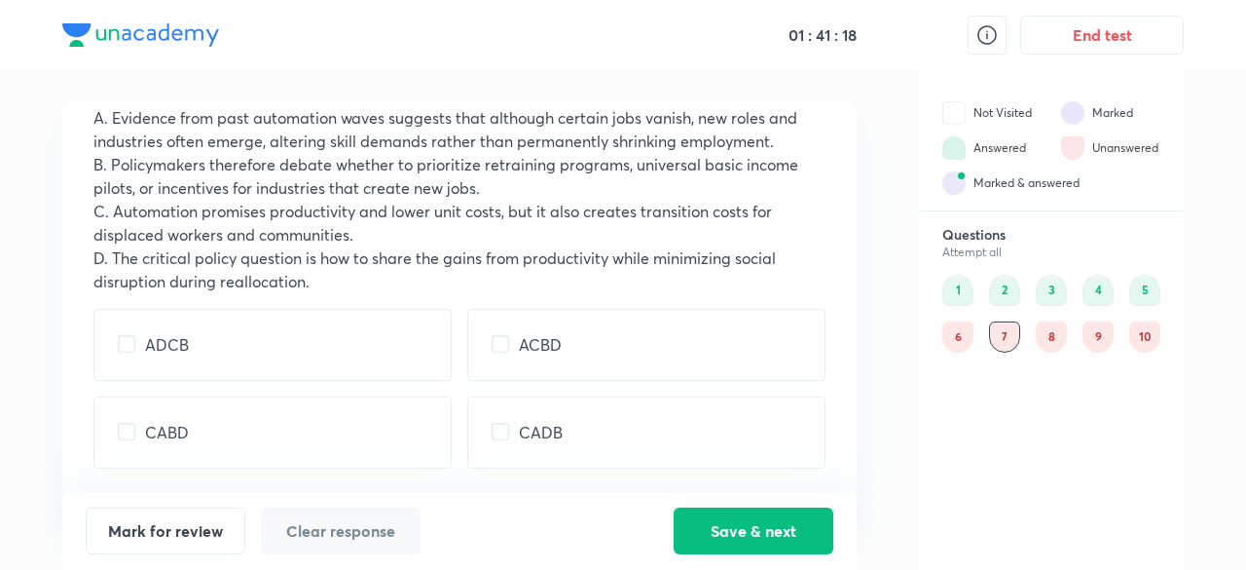
click at [127, 432] on input "checkbox" at bounding box center [131, 432] width 27 height 19
checkbox input "true"
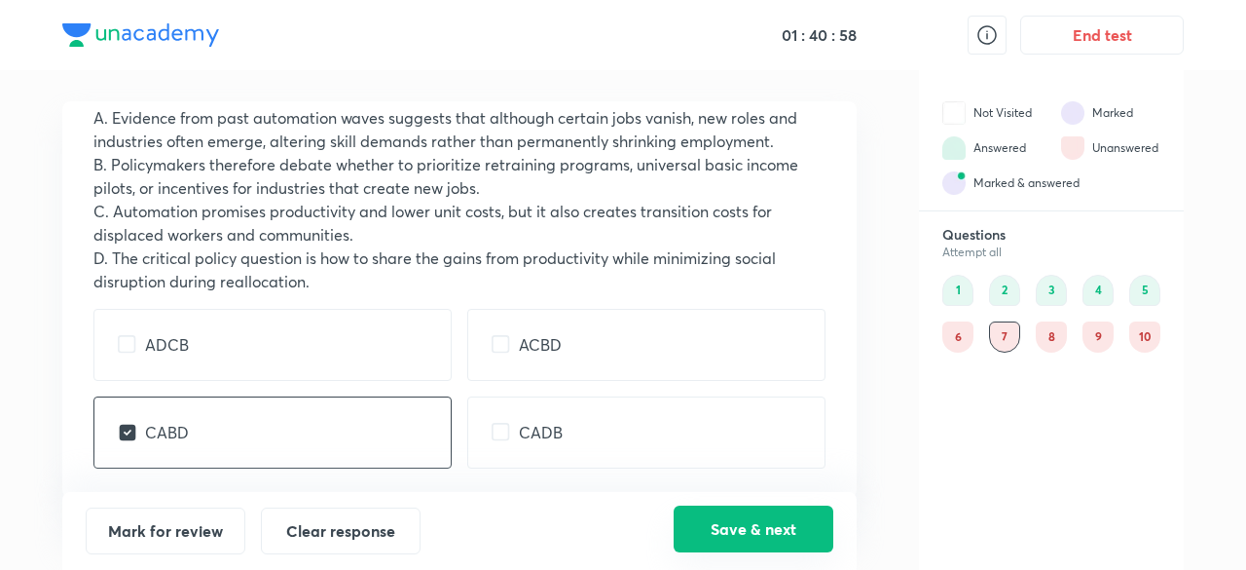
click at [756, 527] on button "Save & next" at bounding box center [754, 528] width 160 height 47
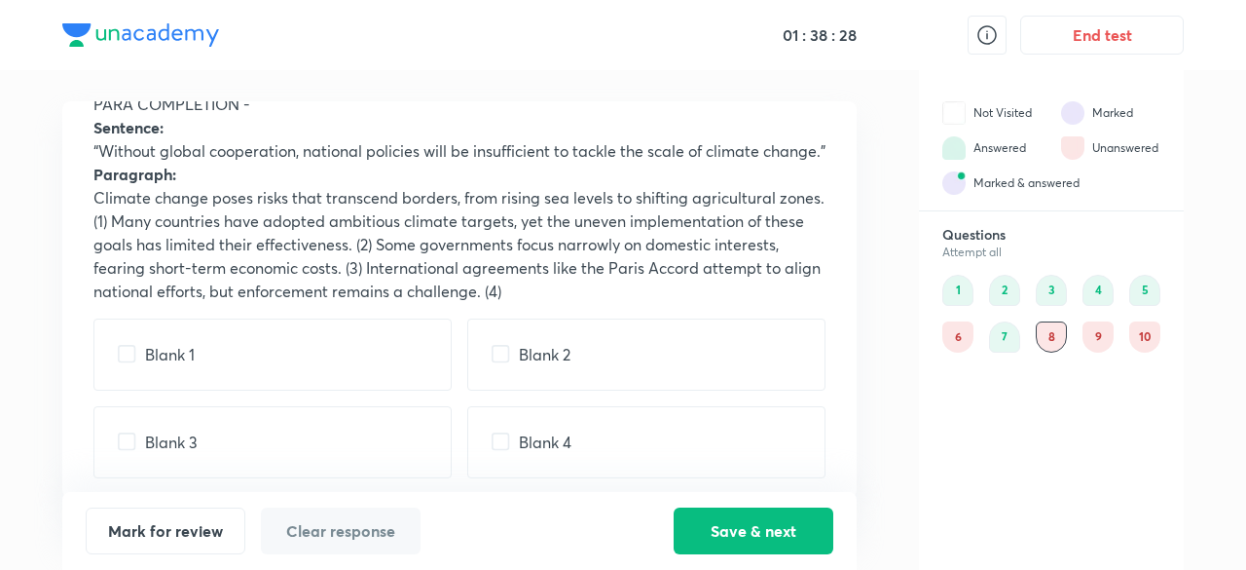
scroll to position [112, 0]
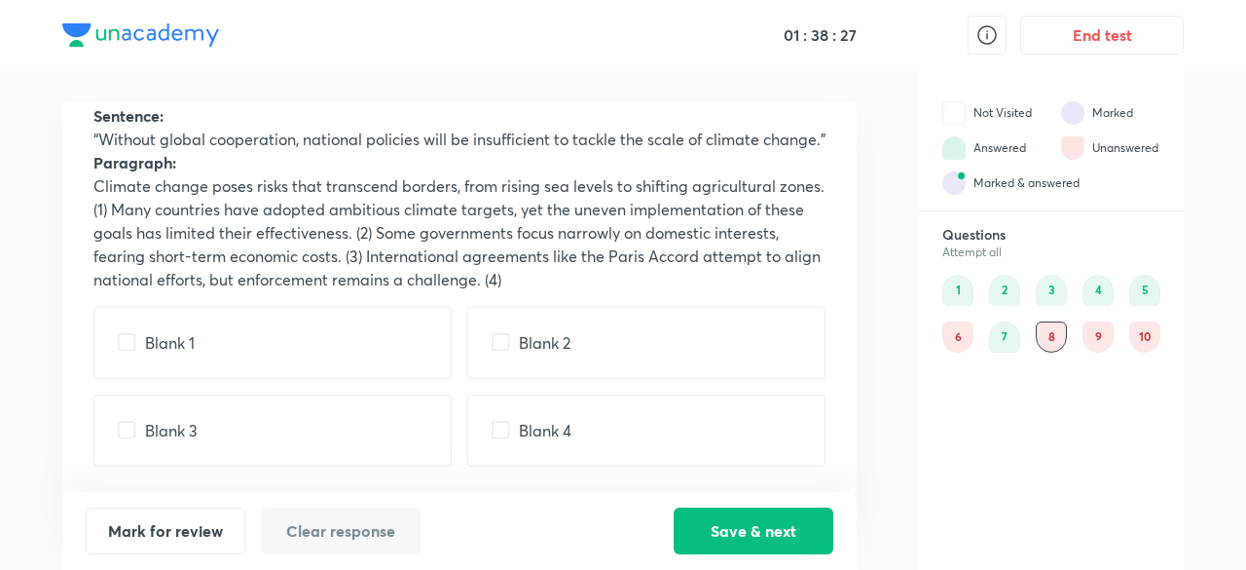
click at [496, 429] on input "checkbox" at bounding box center [505, 430] width 27 height 19
checkbox input "true"
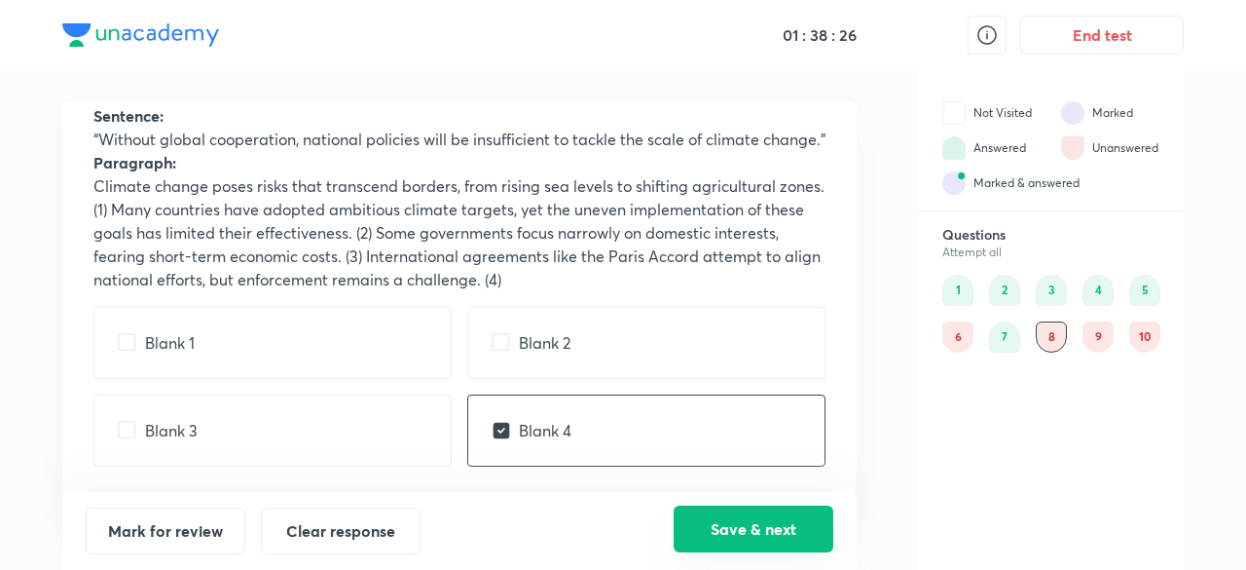
click at [746, 517] on button "Save & next" at bounding box center [754, 528] width 160 height 47
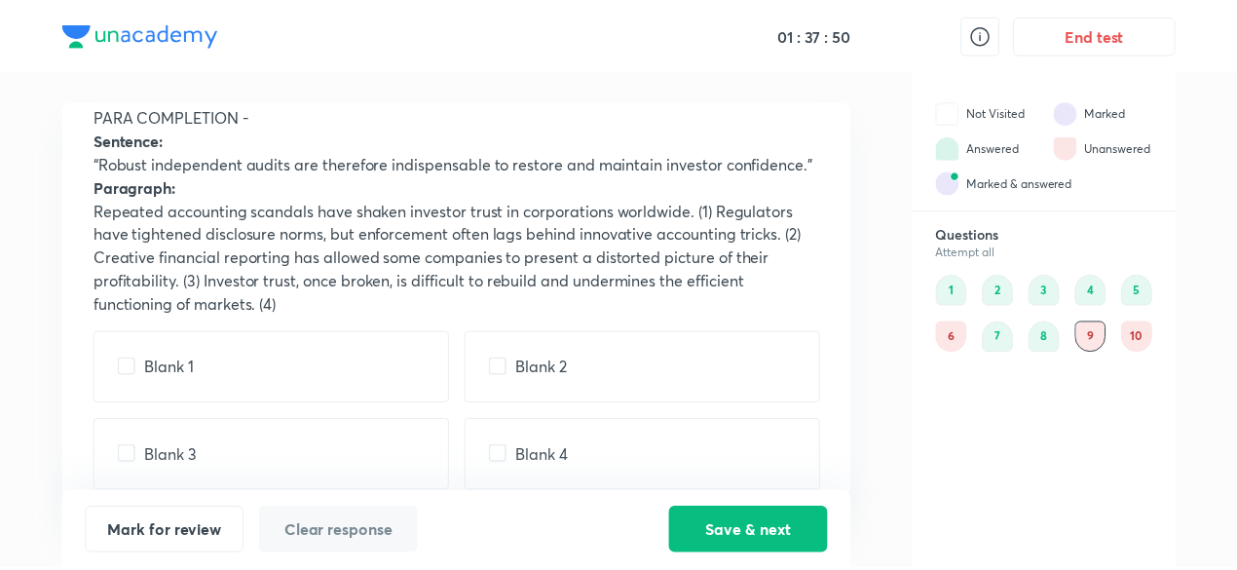
scroll to position [65, 0]
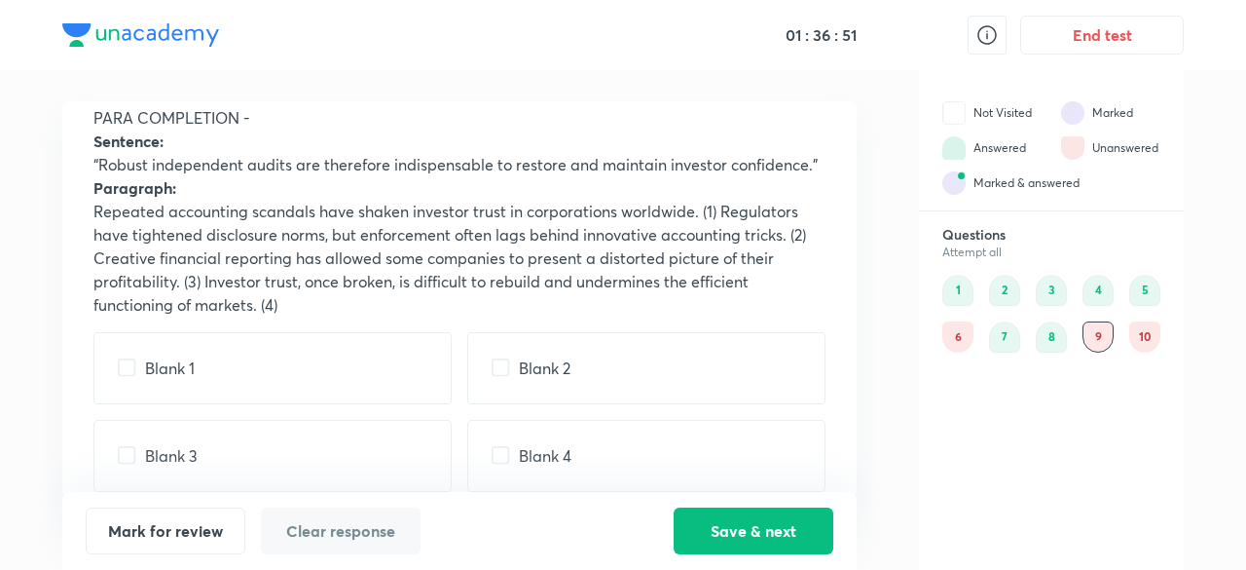
click at [126, 452] on input "checkbox" at bounding box center [131, 455] width 27 height 19
checkbox input "true"
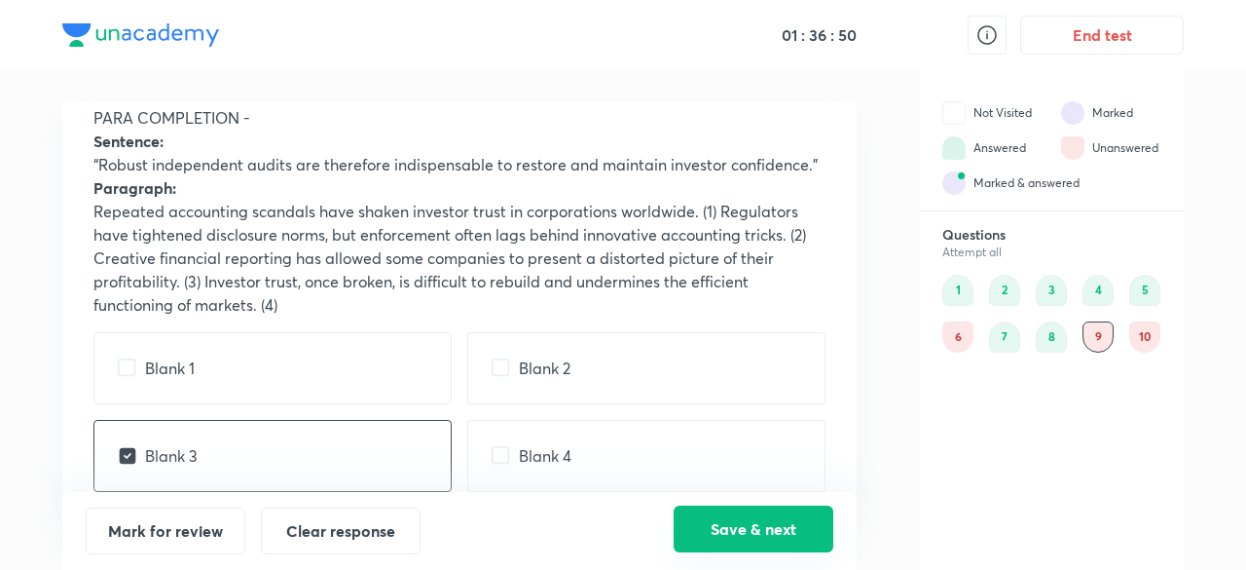
click at [764, 523] on button "Save & next" at bounding box center [754, 528] width 160 height 47
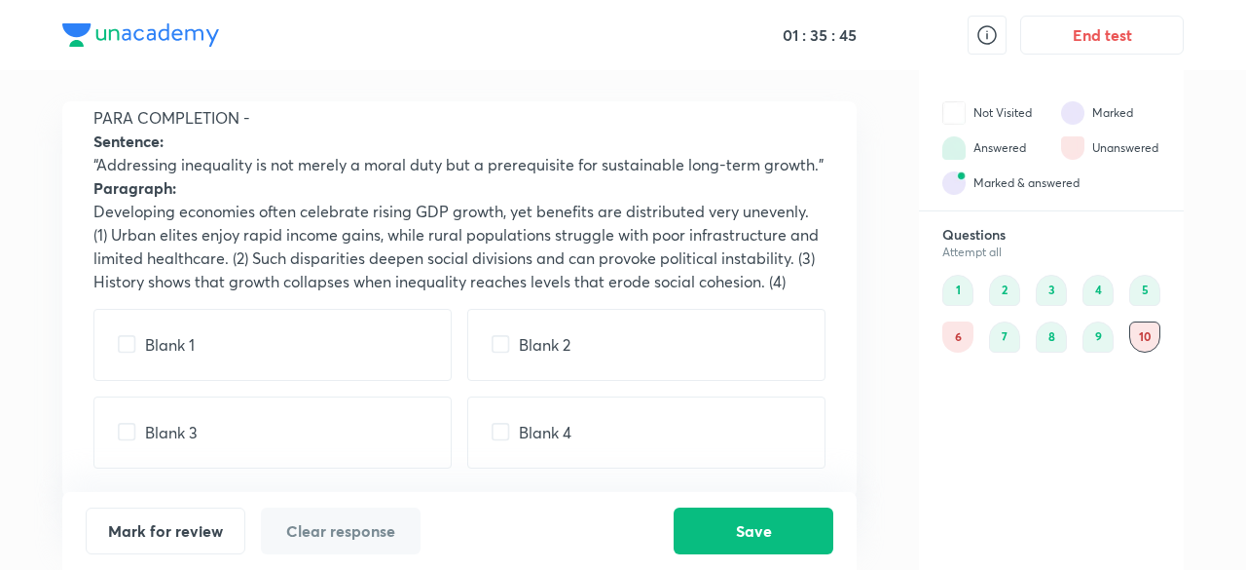
click at [134, 424] on input "checkbox" at bounding box center [131, 432] width 27 height 19
checkbox input "true"
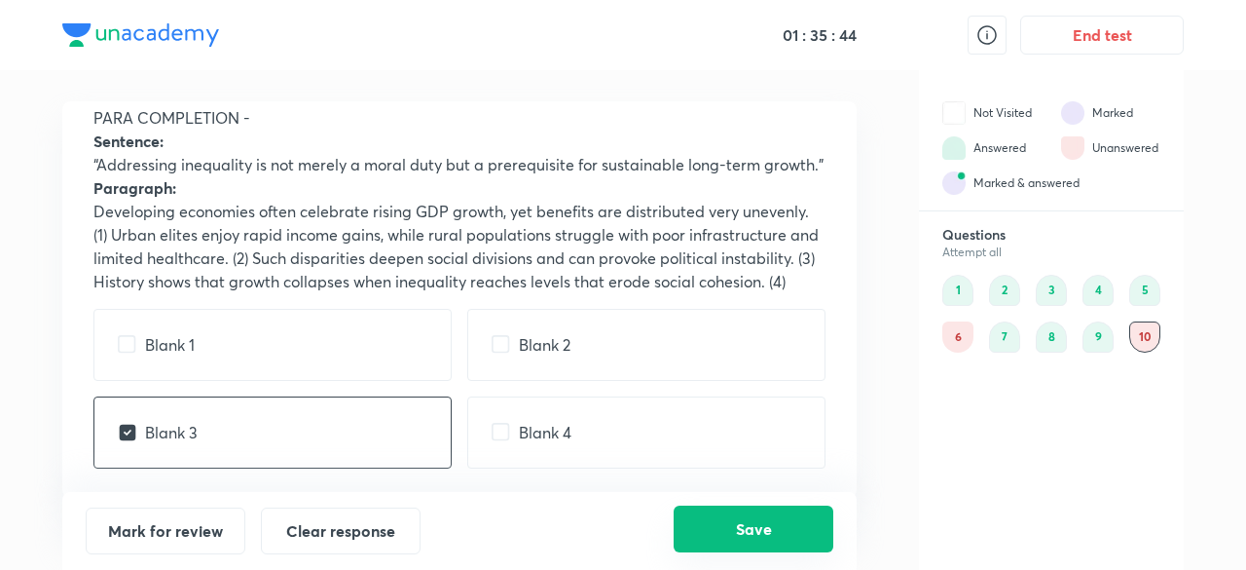
click at [773, 523] on button "Save" at bounding box center [754, 528] width 160 height 47
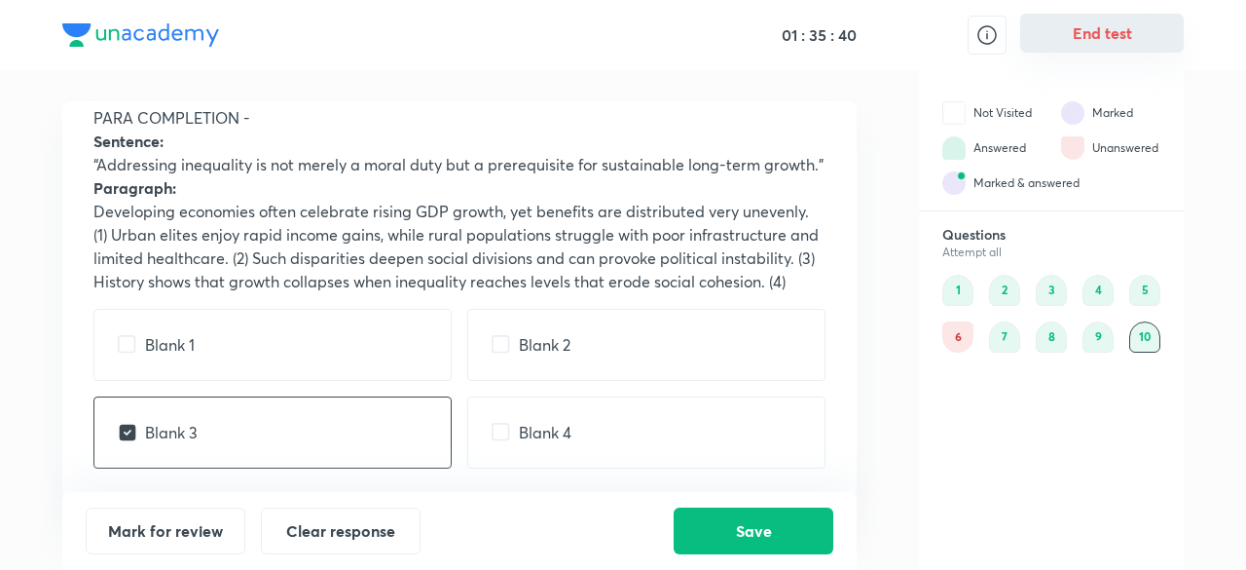
click at [1116, 31] on button "End test" at bounding box center [1102, 33] width 164 height 39
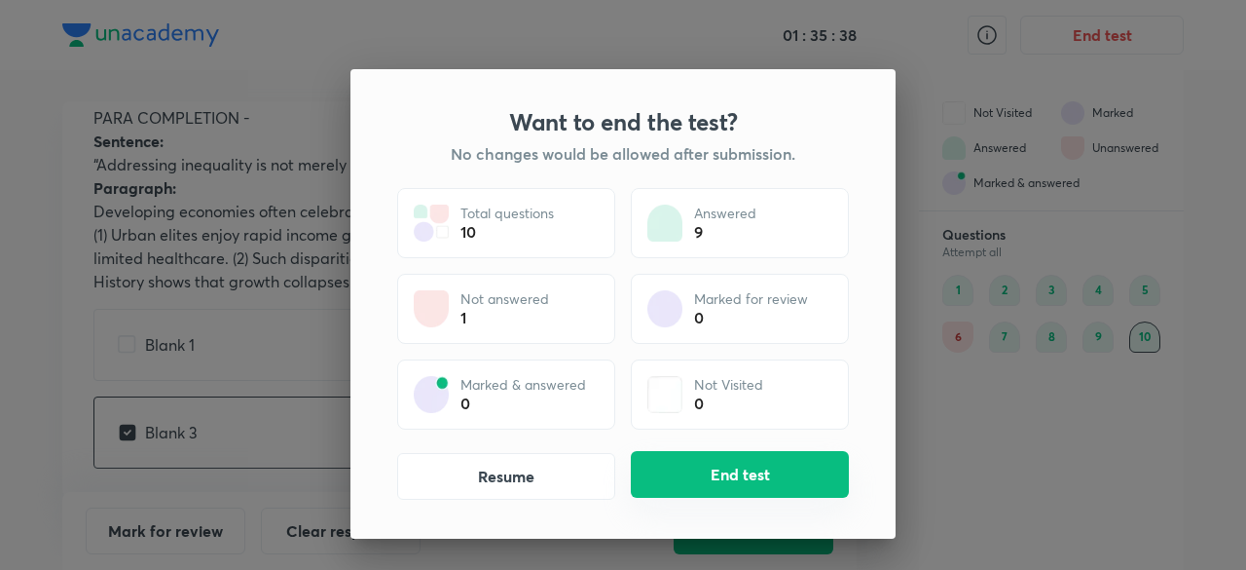
click at [745, 472] on button "End test" at bounding box center [740, 474] width 218 height 47
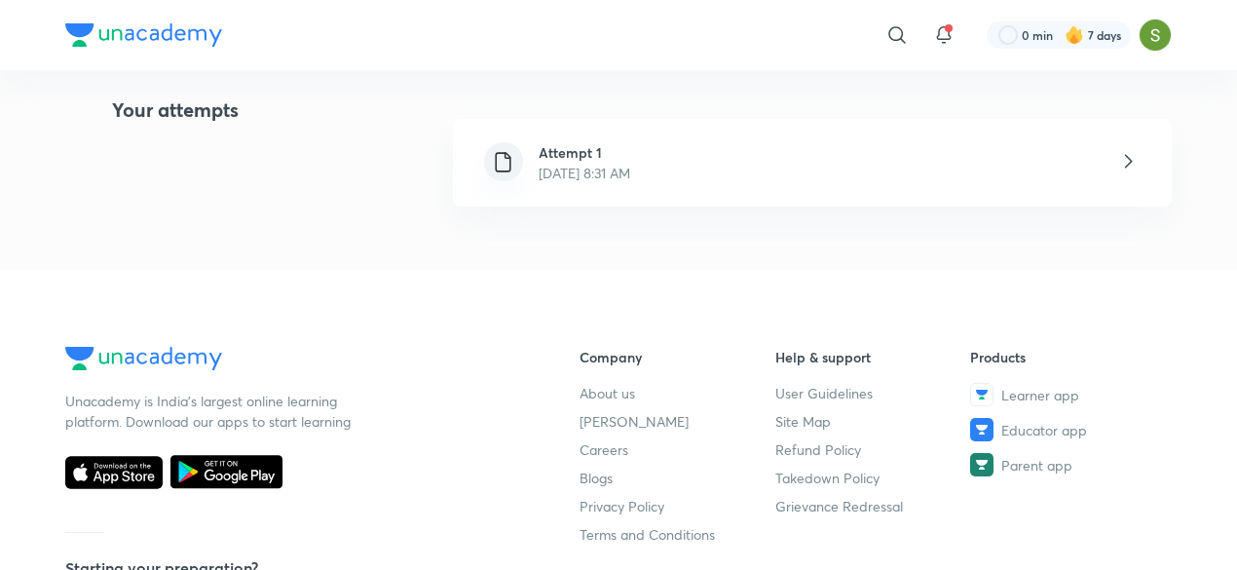
scroll to position [468, 0]
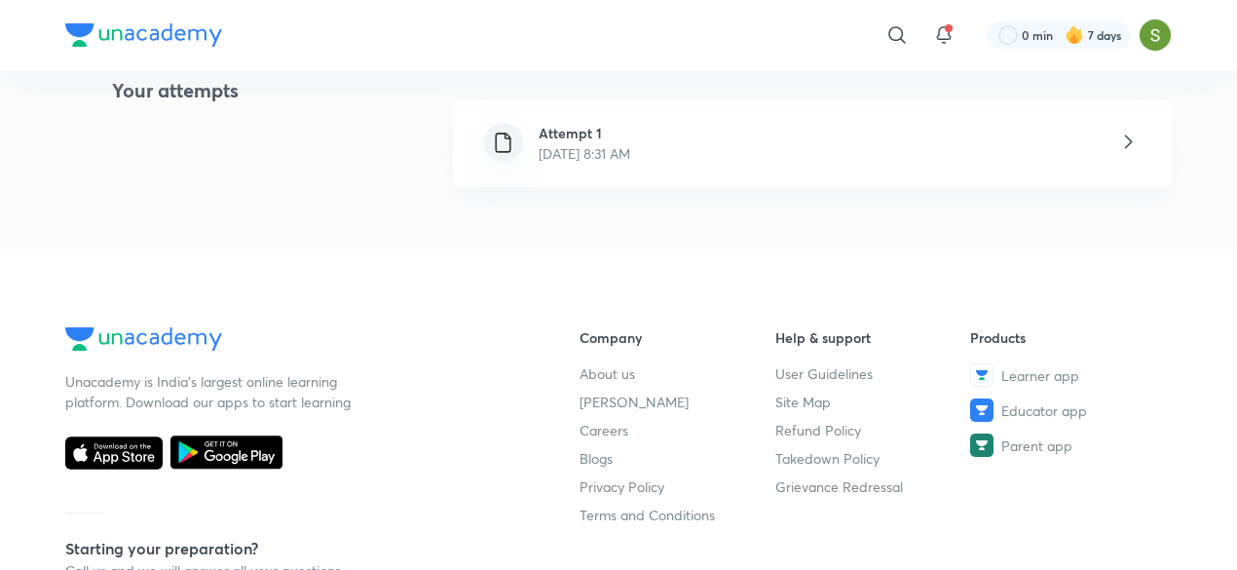
click at [630, 135] on h6 "Attempt 1" at bounding box center [584, 133] width 92 height 20
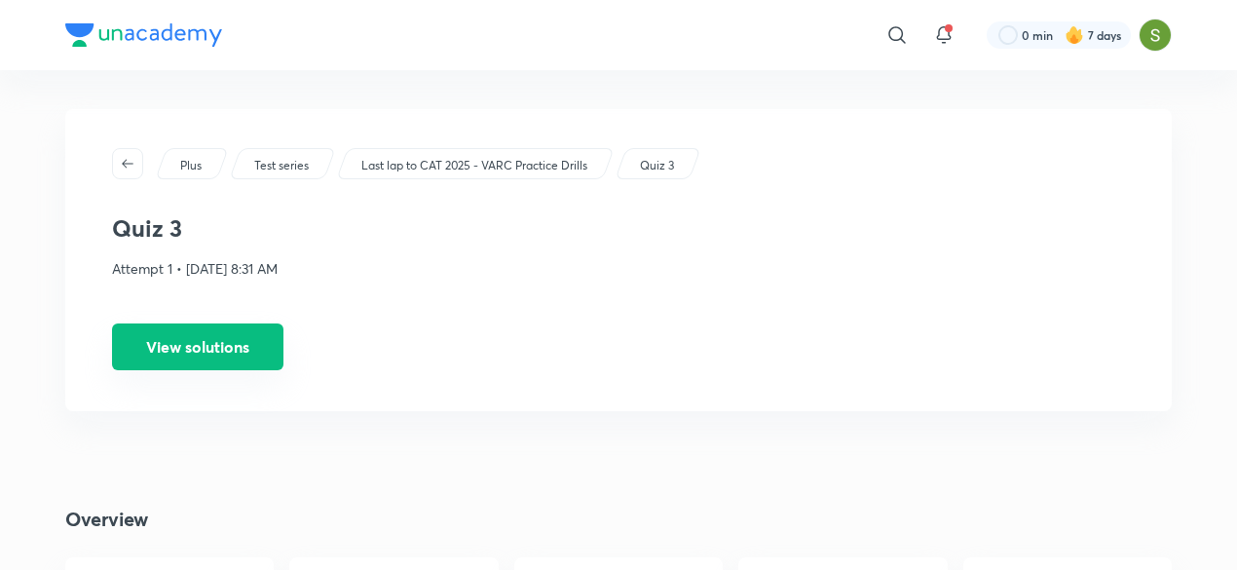
click at [268, 366] on button "View solutions" at bounding box center [197, 346] width 171 height 47
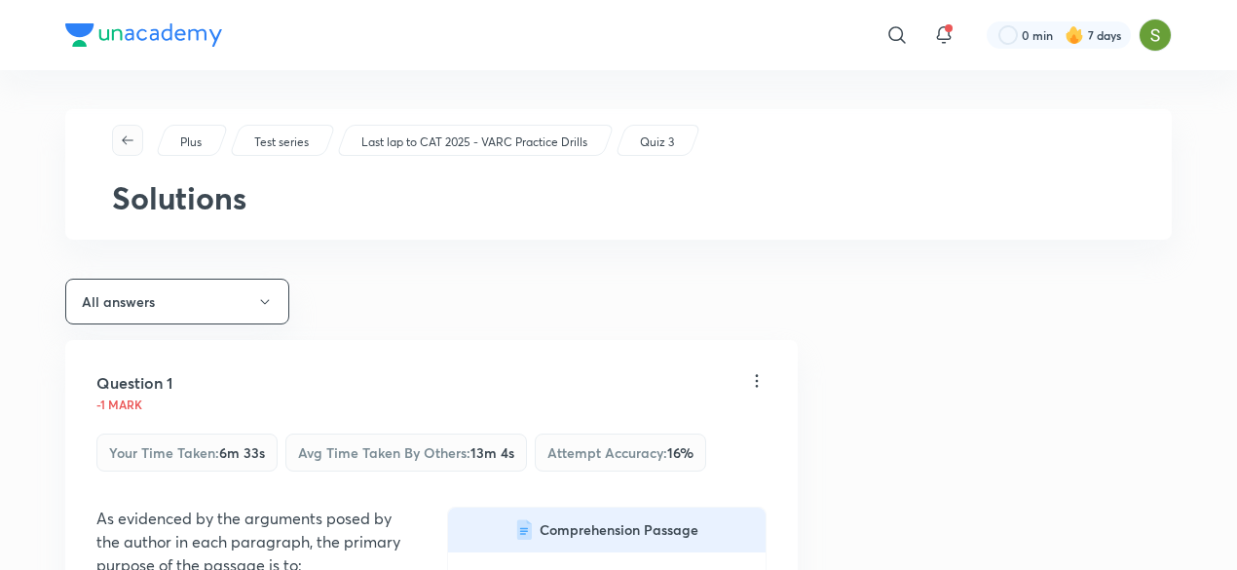
click at [128, 143] on icon "button" at bounding box center [128, 140] width 16 height 16
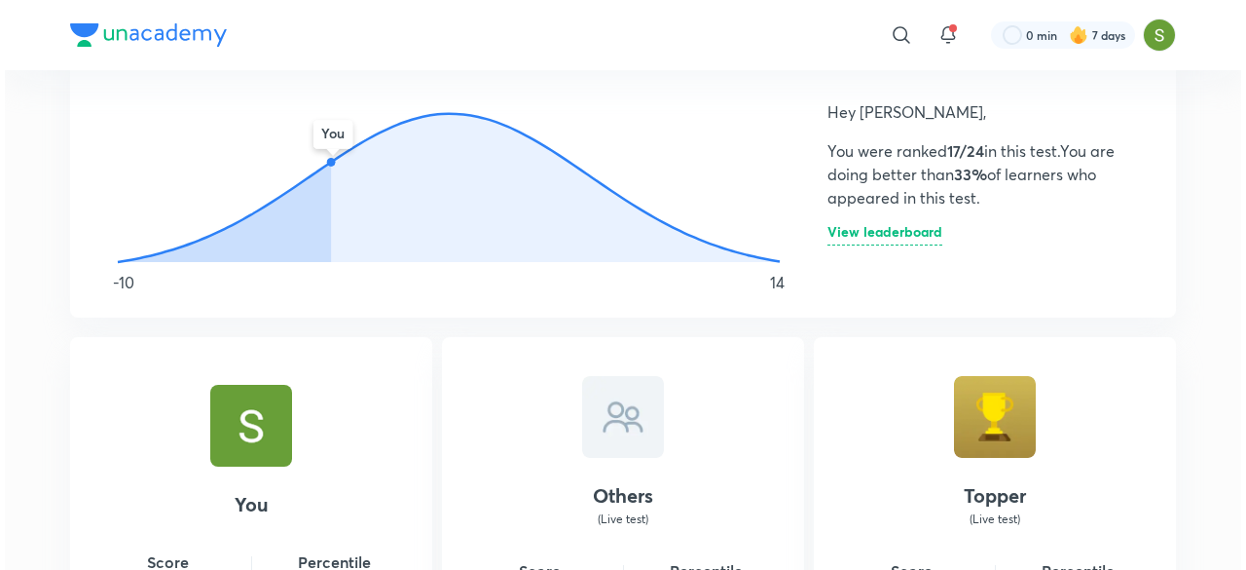
scroll to position [1141, 0]
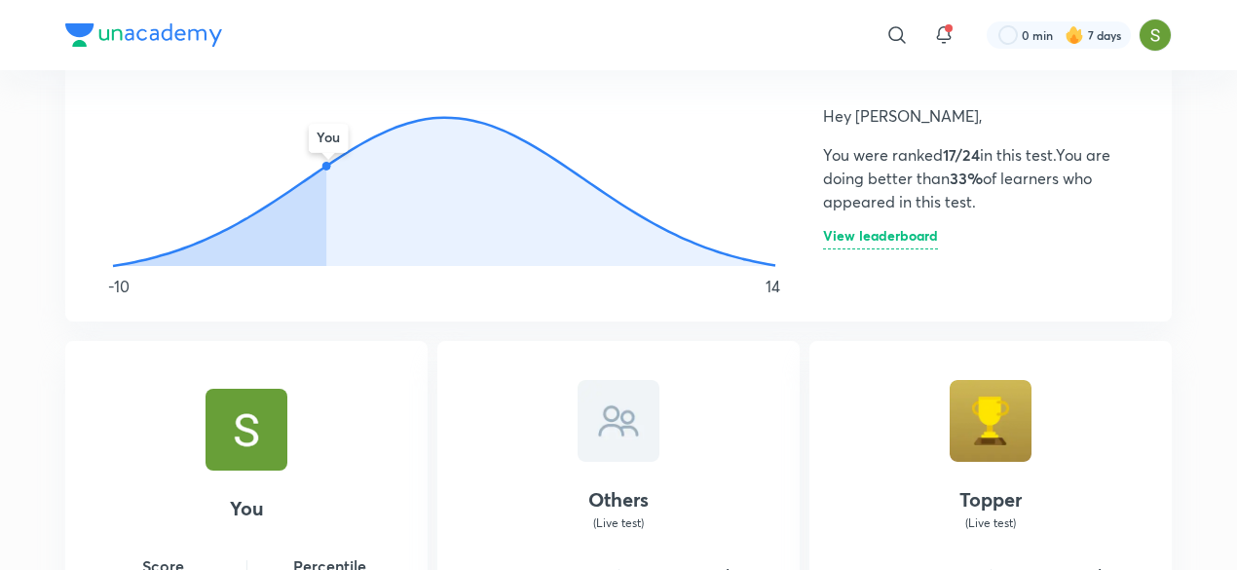
click at [886, 233] on h6 "View leaderboard" at bounding box center [880, 239] width 115 height 20
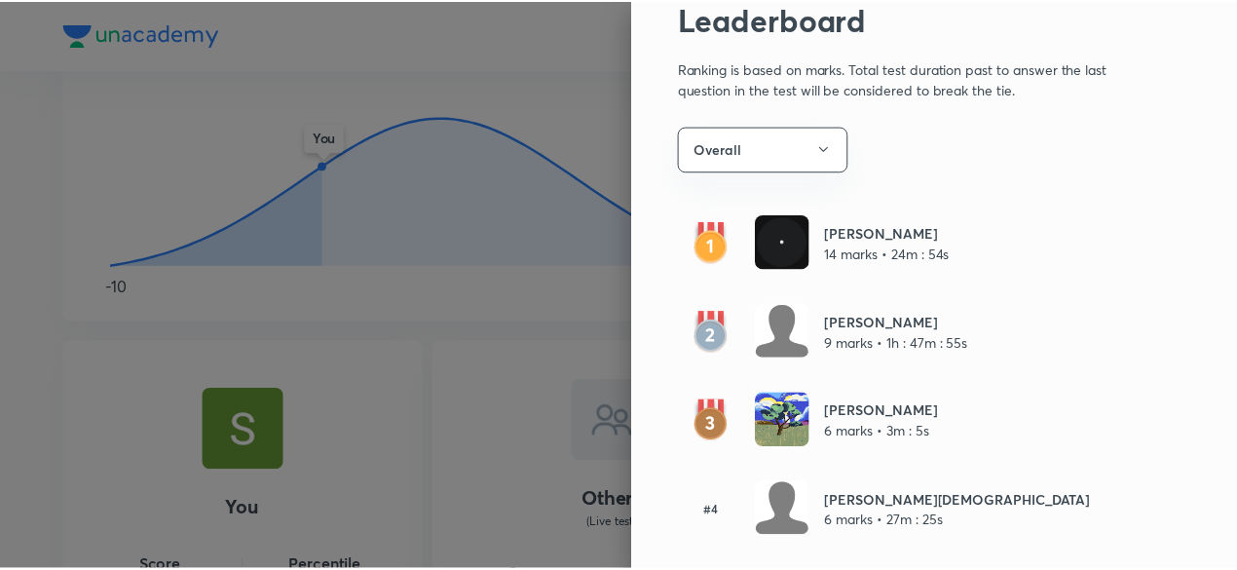
scroll to position [0, 0]
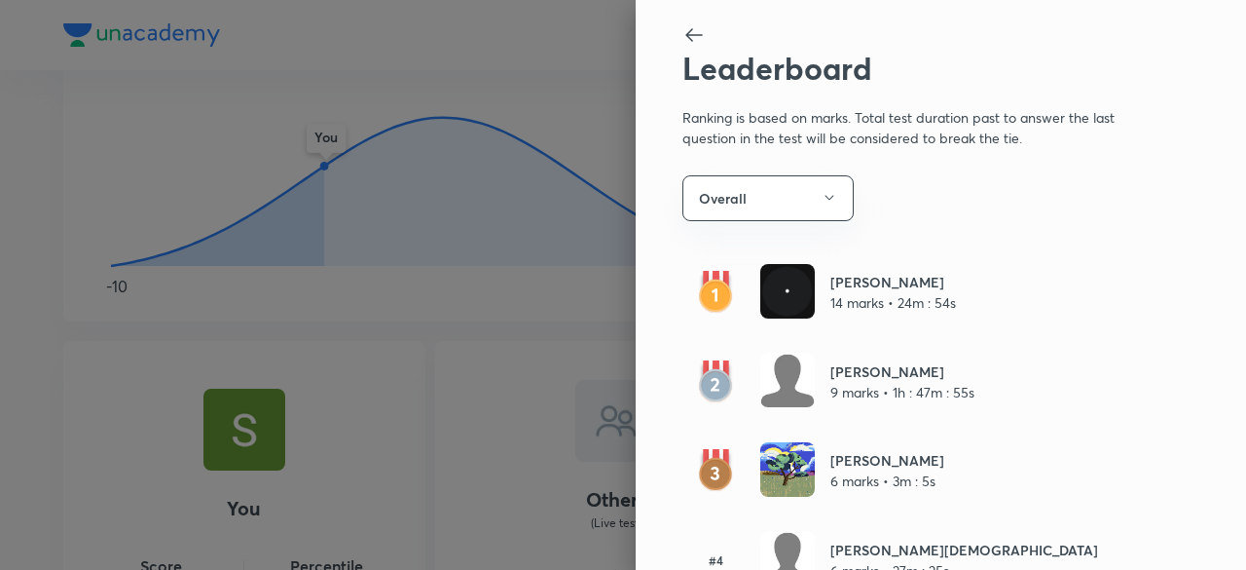
click at [426, 390] on div at bounding box center [623, 285] width 1246 height 570
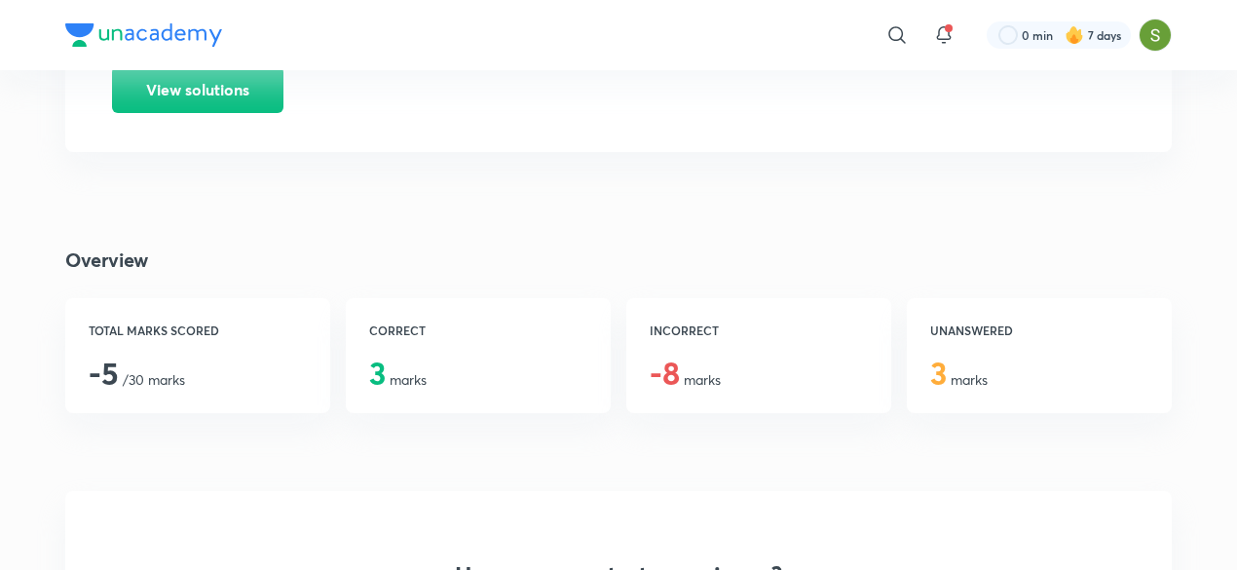
scroll to position [278, 0]
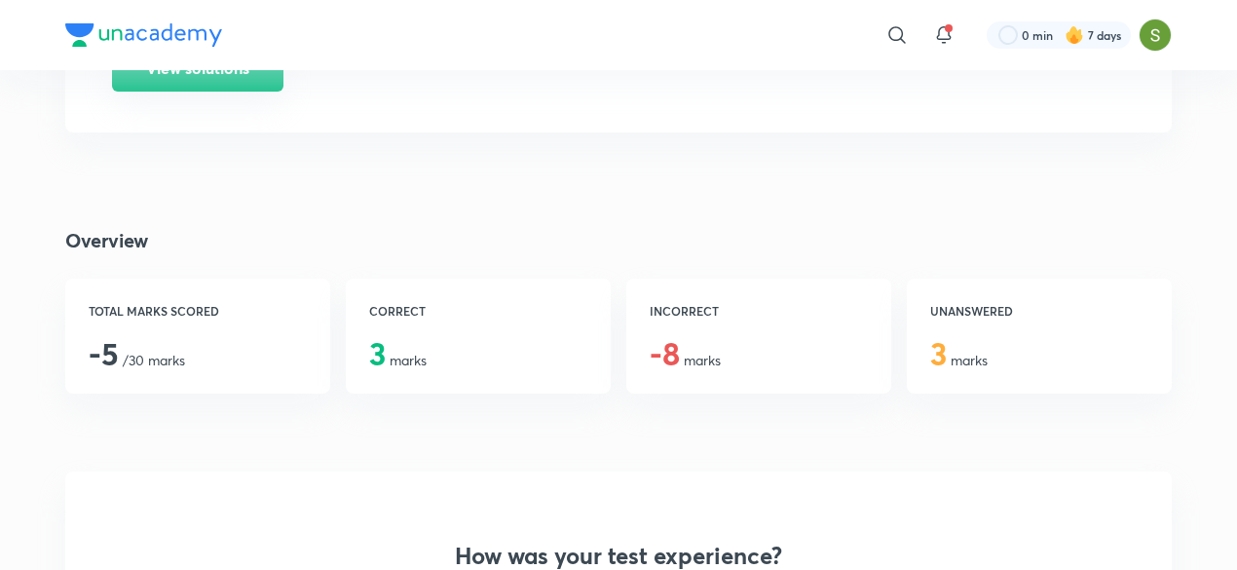
click at [183, 77] on button "View solutions" at bounding box center [197, 68] width 171 height 47
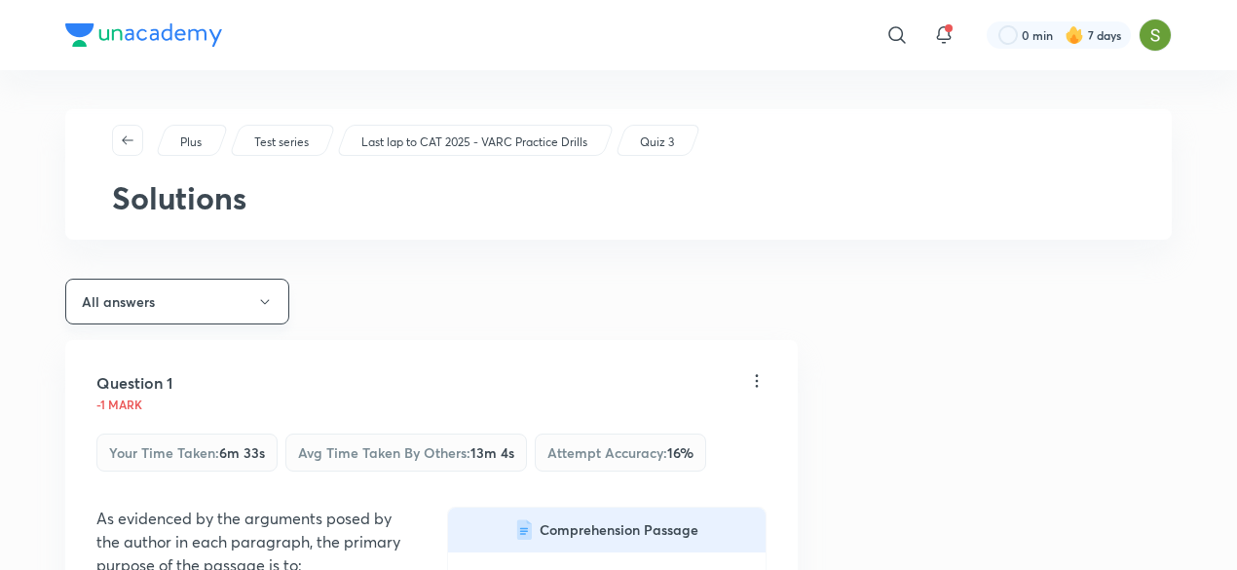
click at [245, 295] on button "All answers" at bounding box center [177, 301] width 224 height 46
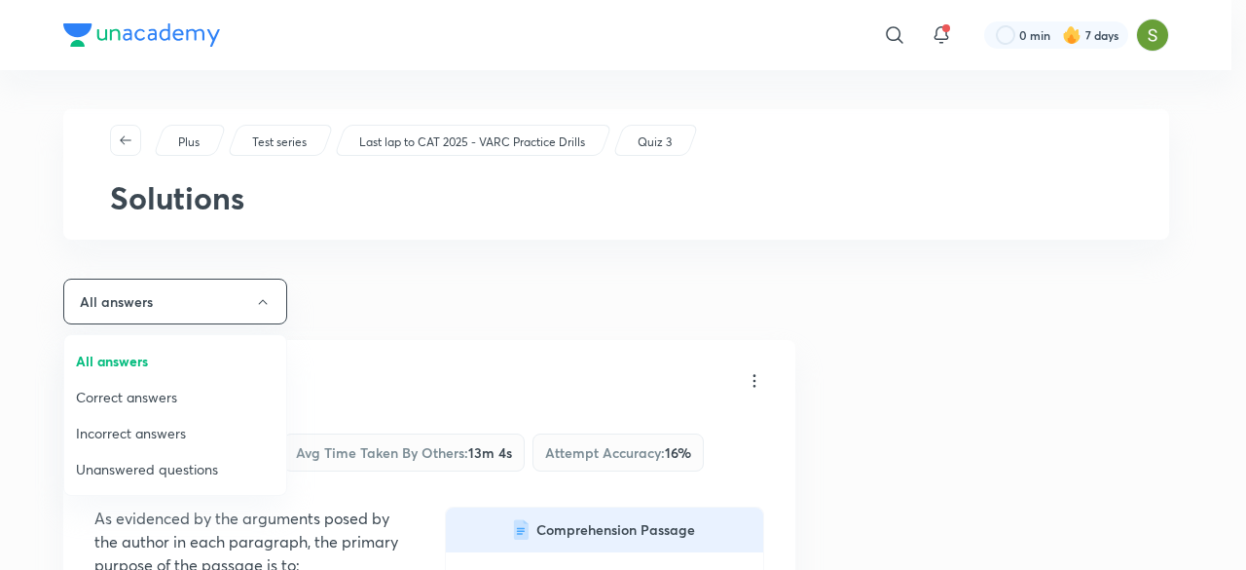
click at [134, 388] on span "Correct answers" at bounding box center [175, 397] width 199 height 20
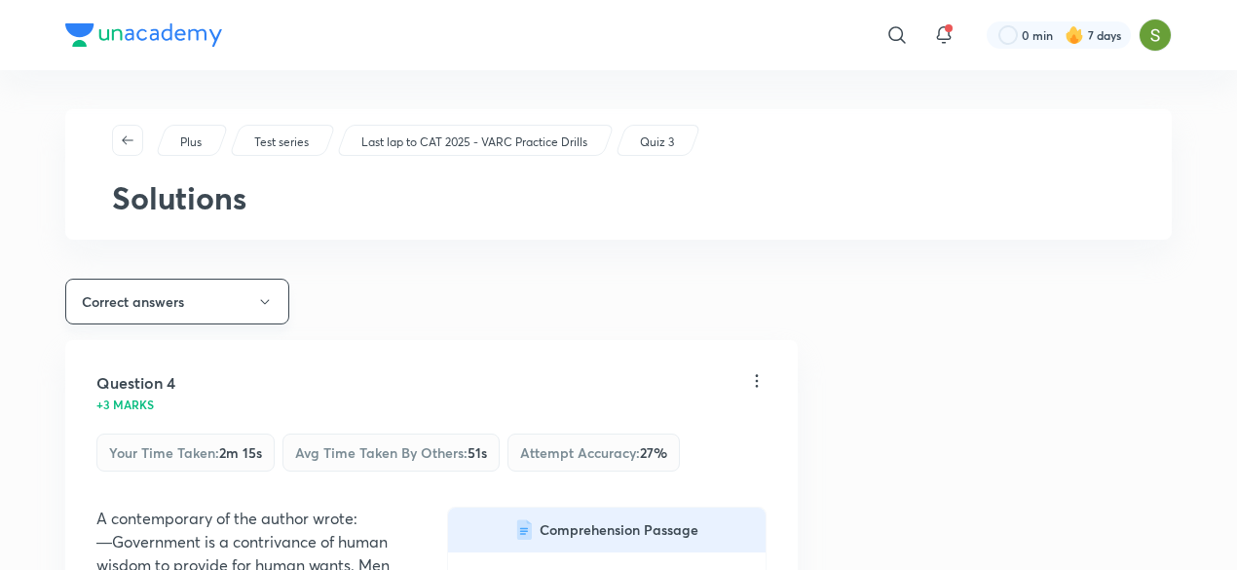
click at [271, 291] on button "Correct answers" at bounding box center [177, 301] width 224 height 46
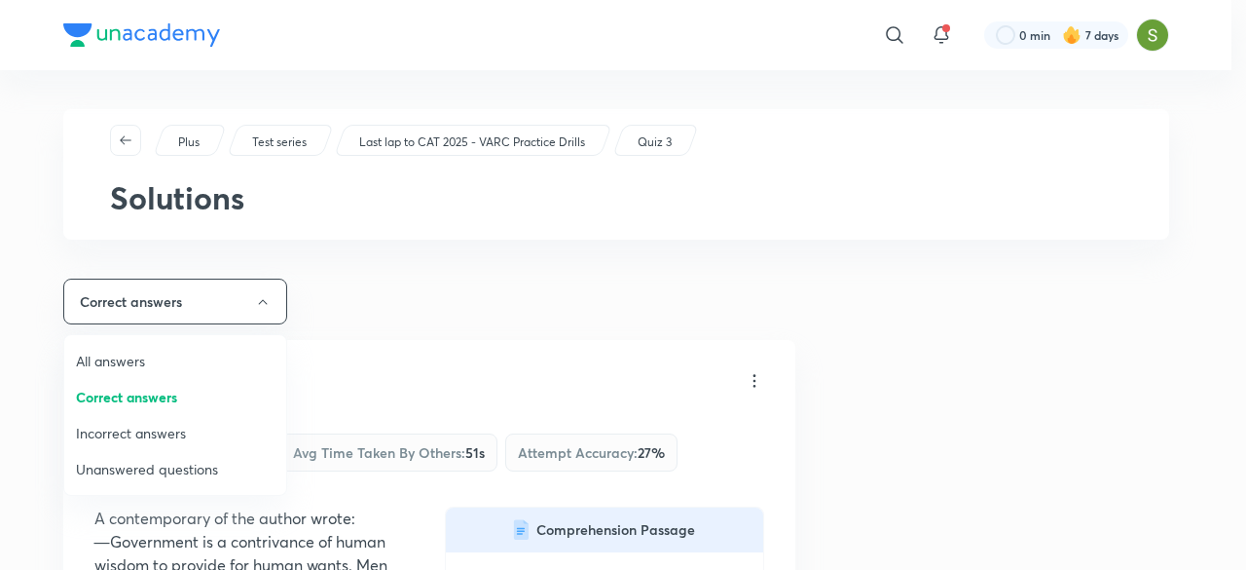
click at [142, 431] on span "Incorrect answers" at bounding box center [175, 433] width 199 height 20
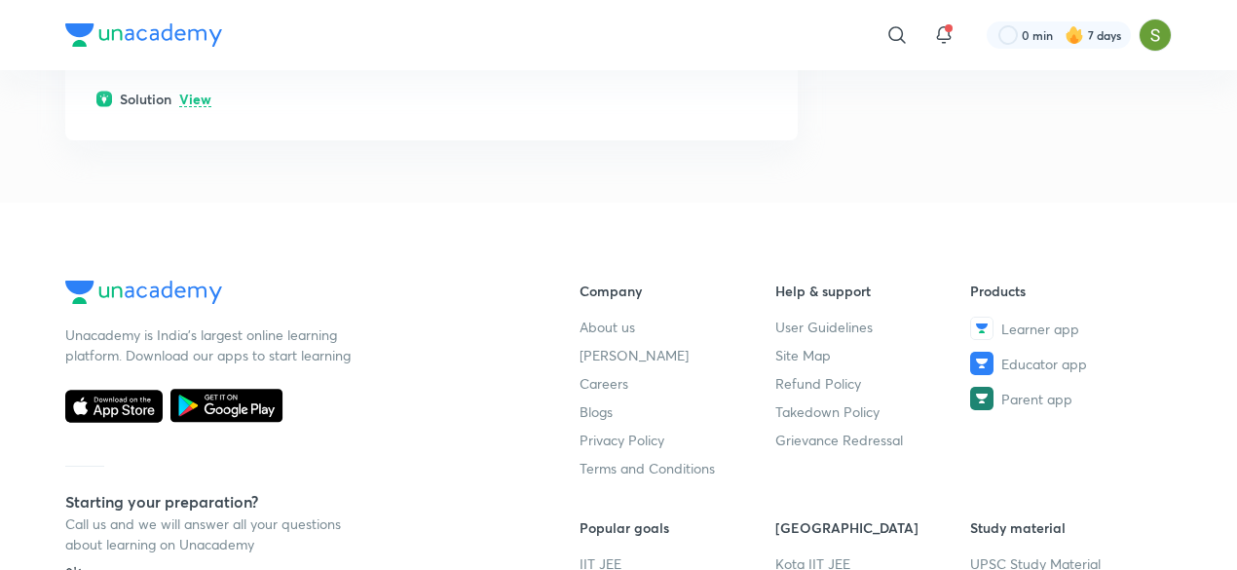
scroll to position [11383, 0]
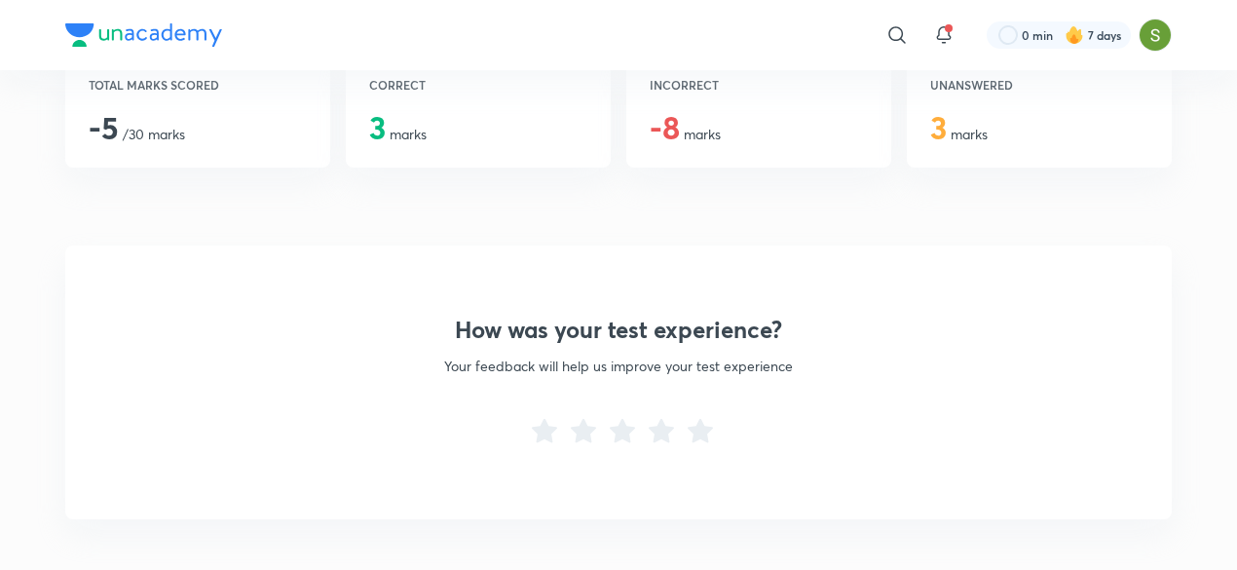
scroll to position [505, 0]
click at [958, 27] on div at bounding box center [943, 35] width 39 height 39
click at [953, 27] on icon at bounding box center [943, 34] width 23 height 23
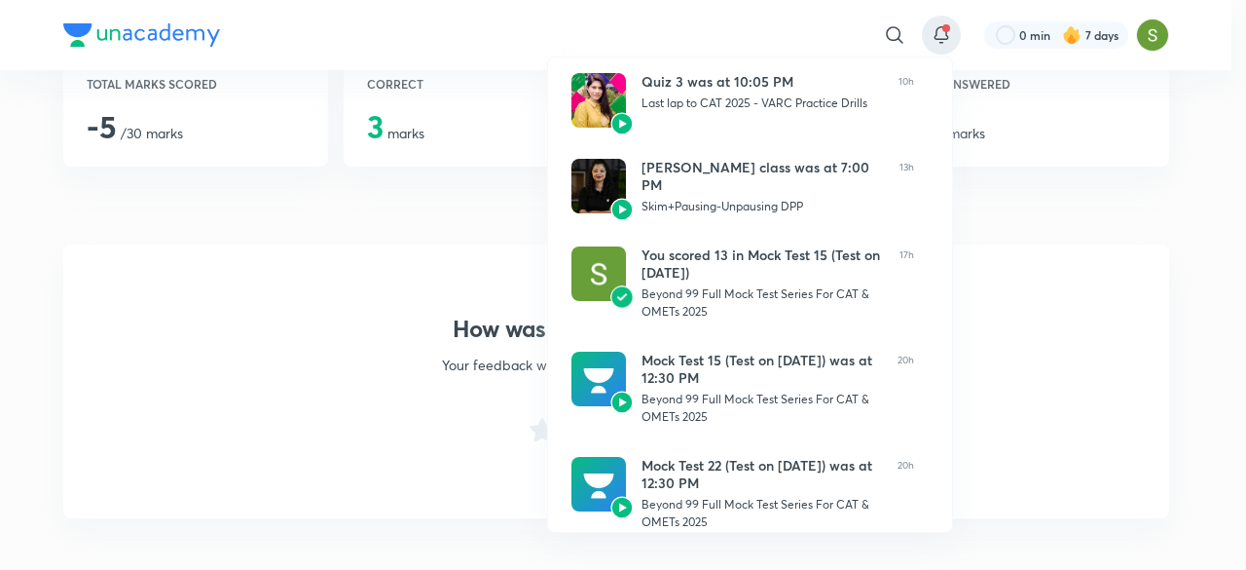
click at [393, 304] on div at bounding box center [623, 285] width 1246 height 570
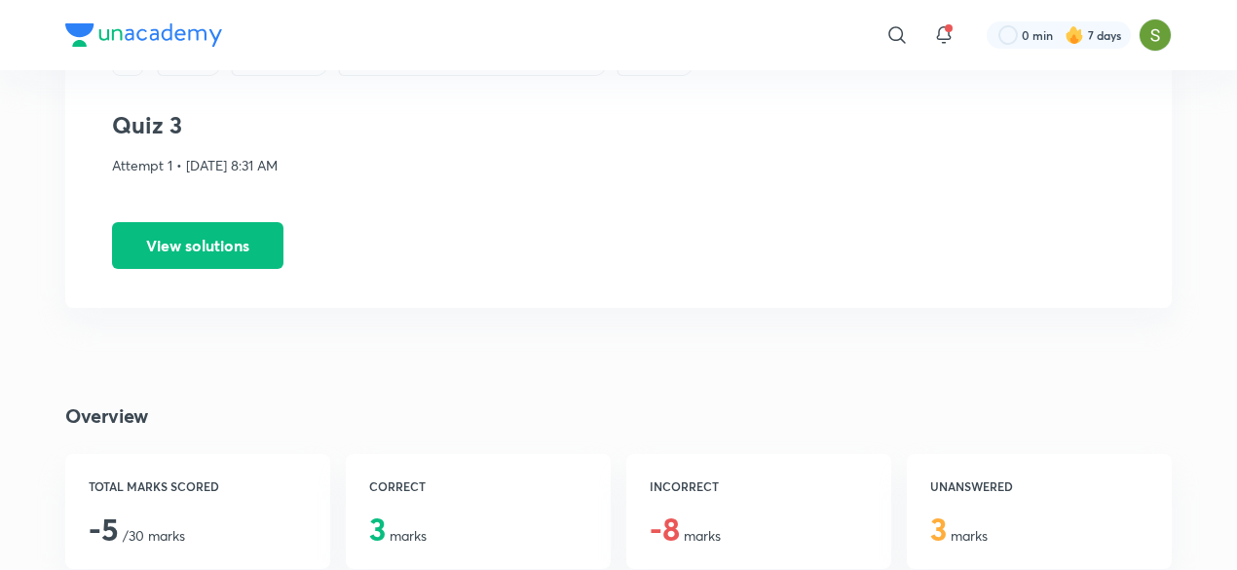
scroll to position [0, 0]
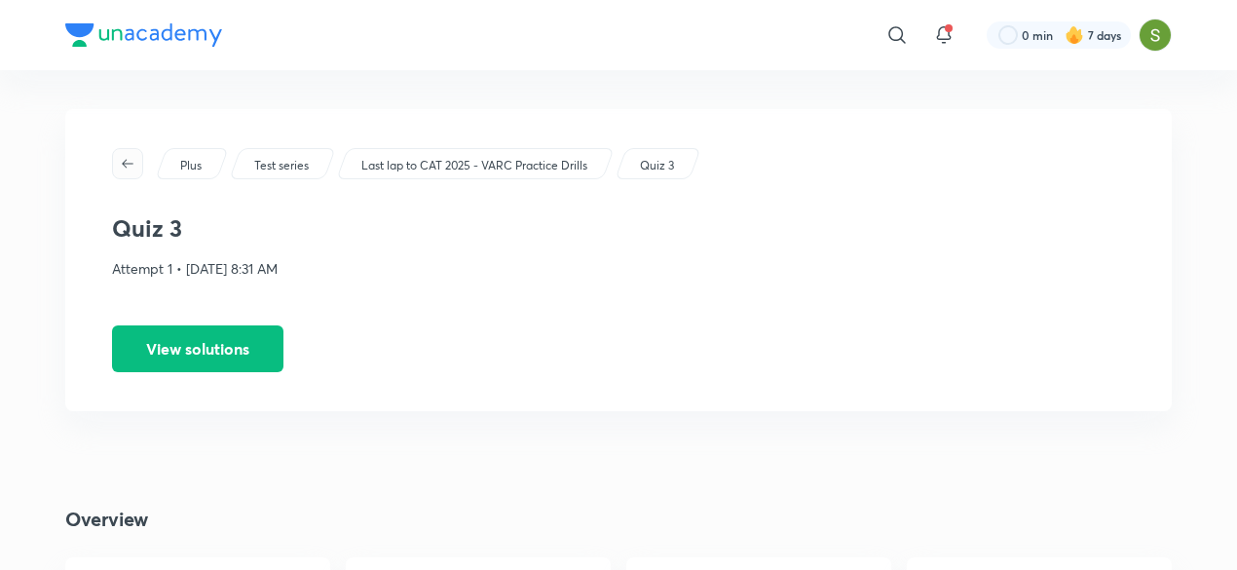
click at [129, 151] on button "button" at bounding box center [127, 163] width 31 height 31
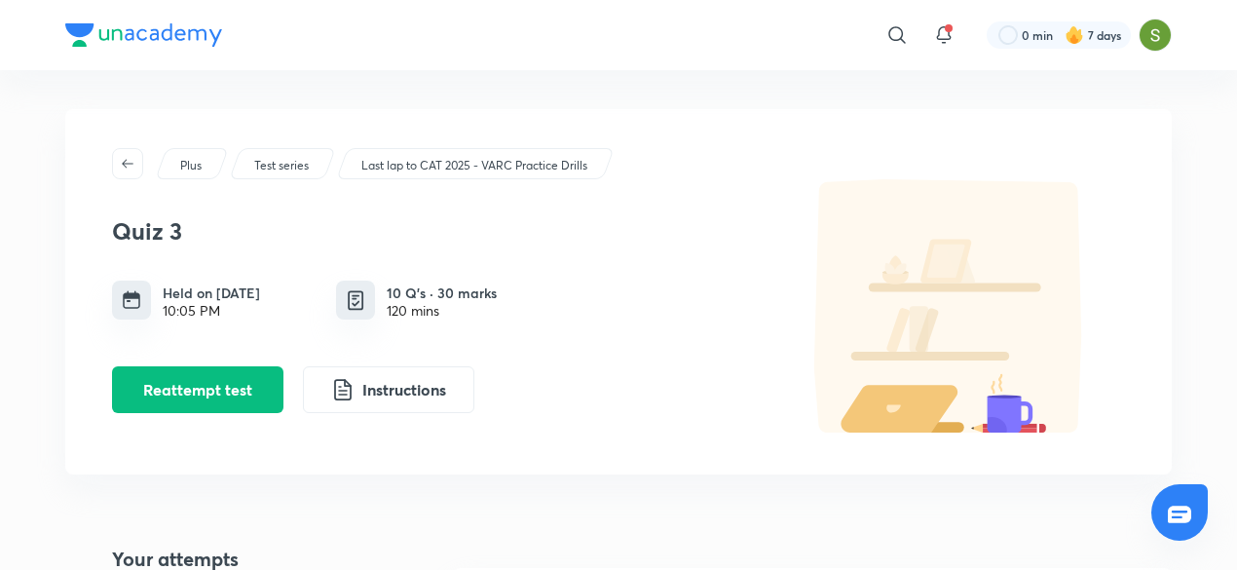
click at [129, 151] on button "button" at bounding box center [127, 163] width 31 height 31
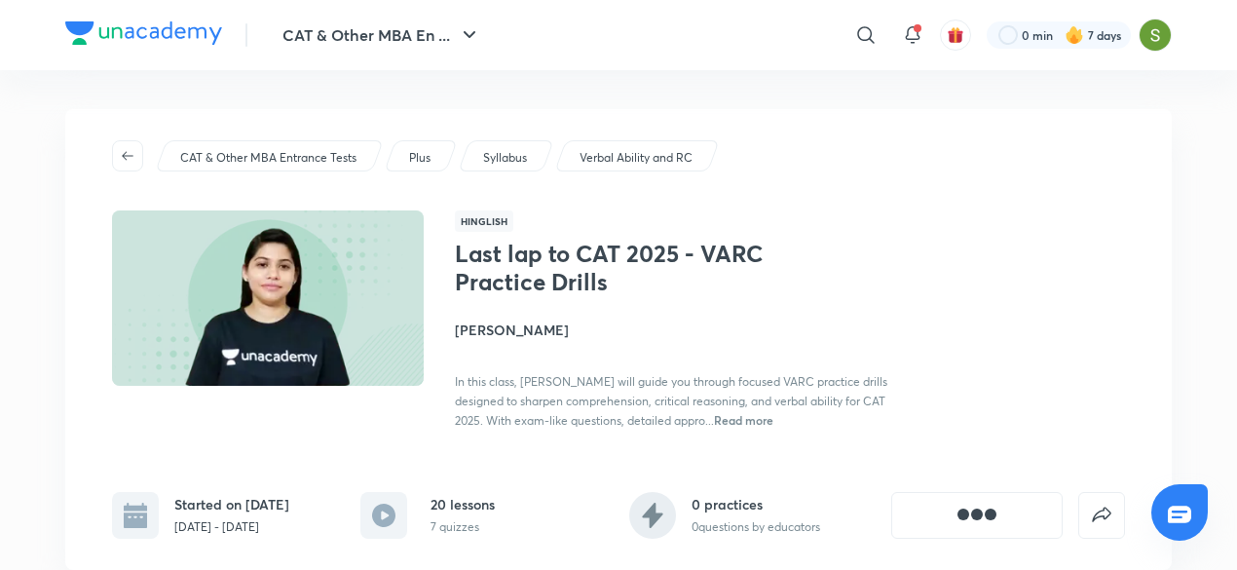
click at [129, 151] on icon "button" at bounding box center [128, 156] width 16 height 16
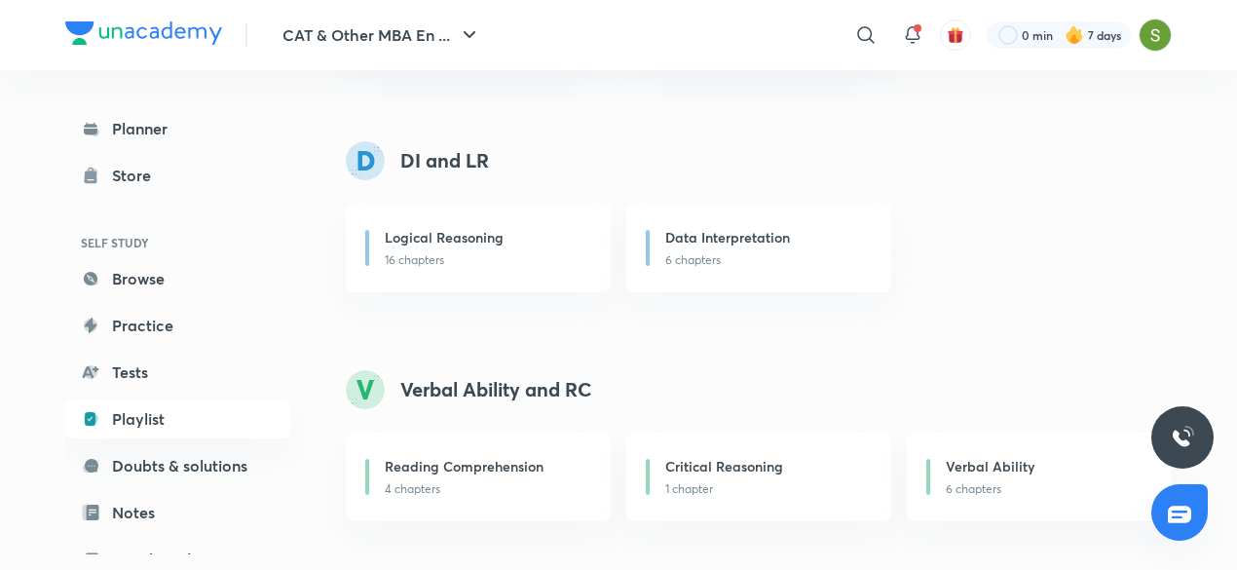
scroll to position [494, 0]
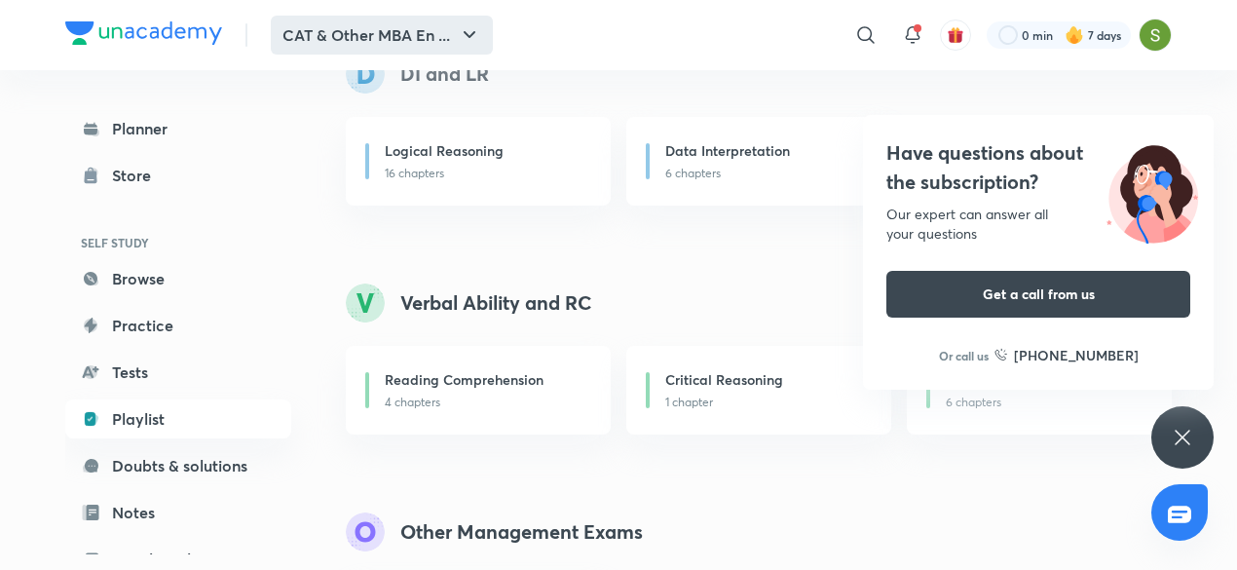
click at [438, 50] on button "CAT & Other MBA En ..." at bounding box center [382, 35] width 222 height 39
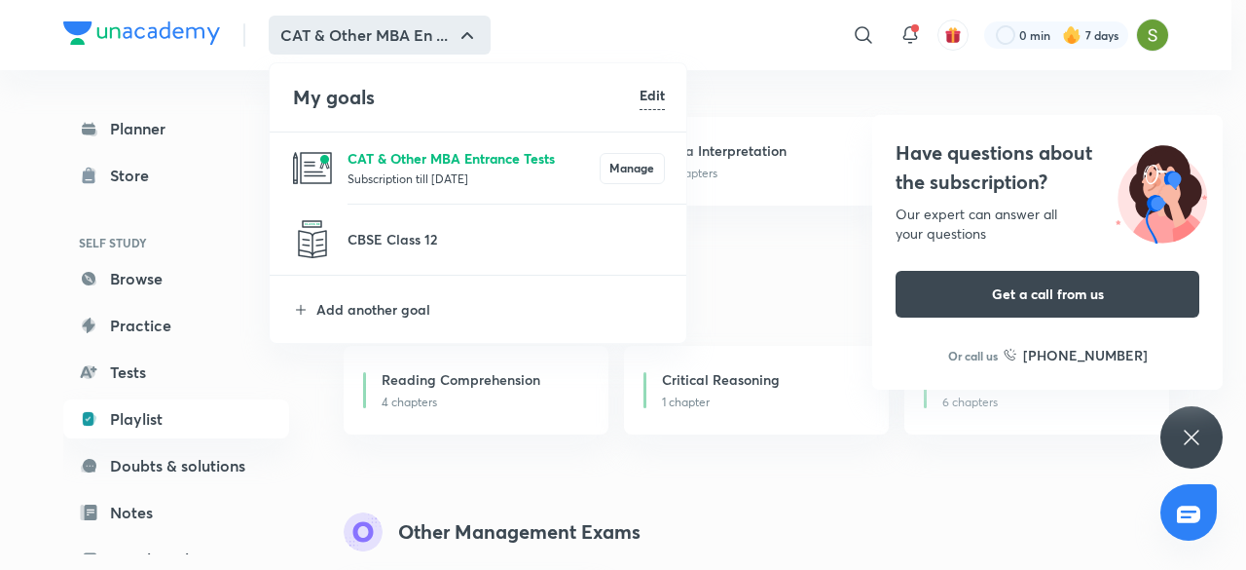
click at [388, 149] on p "CAT & Other MBA Entrance Tests" at bounding box center [474, 158] width 252 height 20
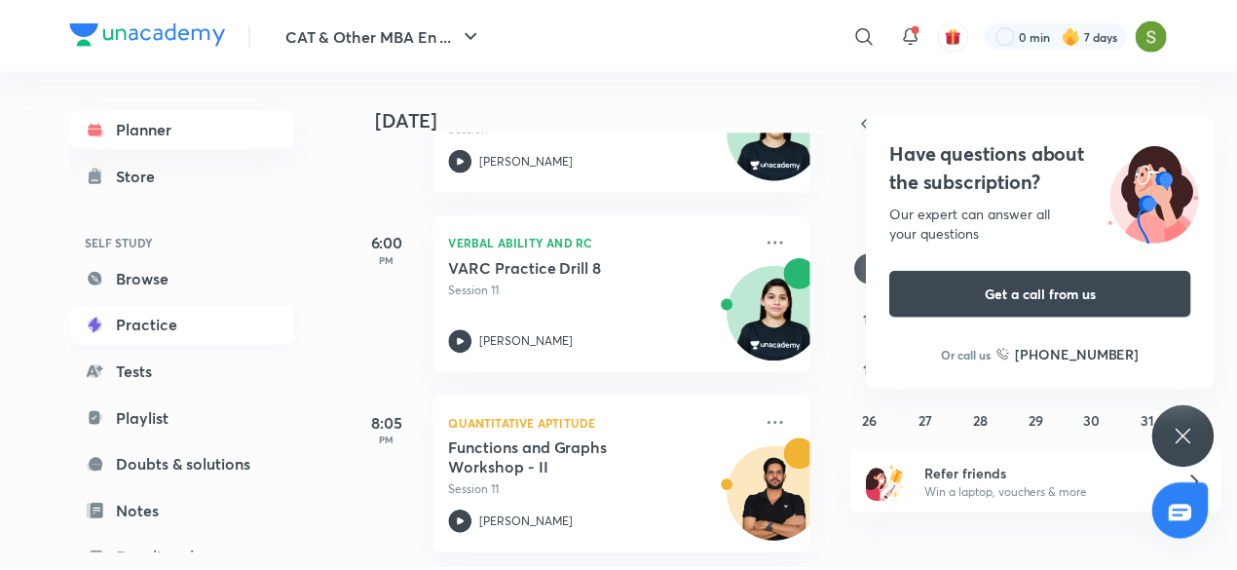
scroll to position [212, 0]
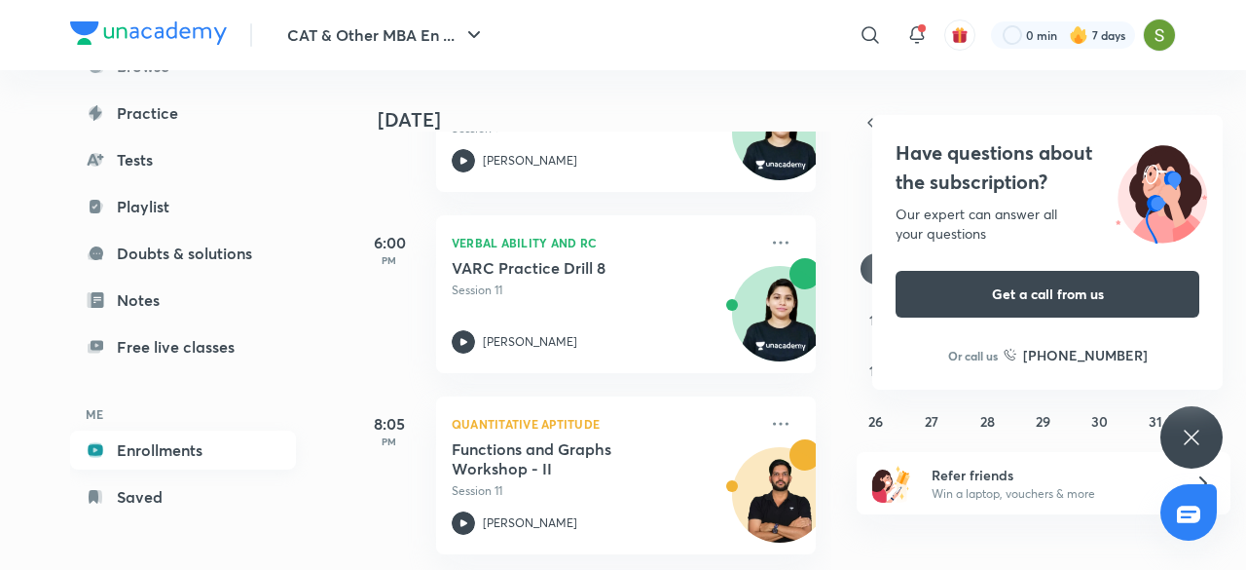
click at [177, 452] on link "Enrollments" at bounding box center [183, 449] width 226 height 39
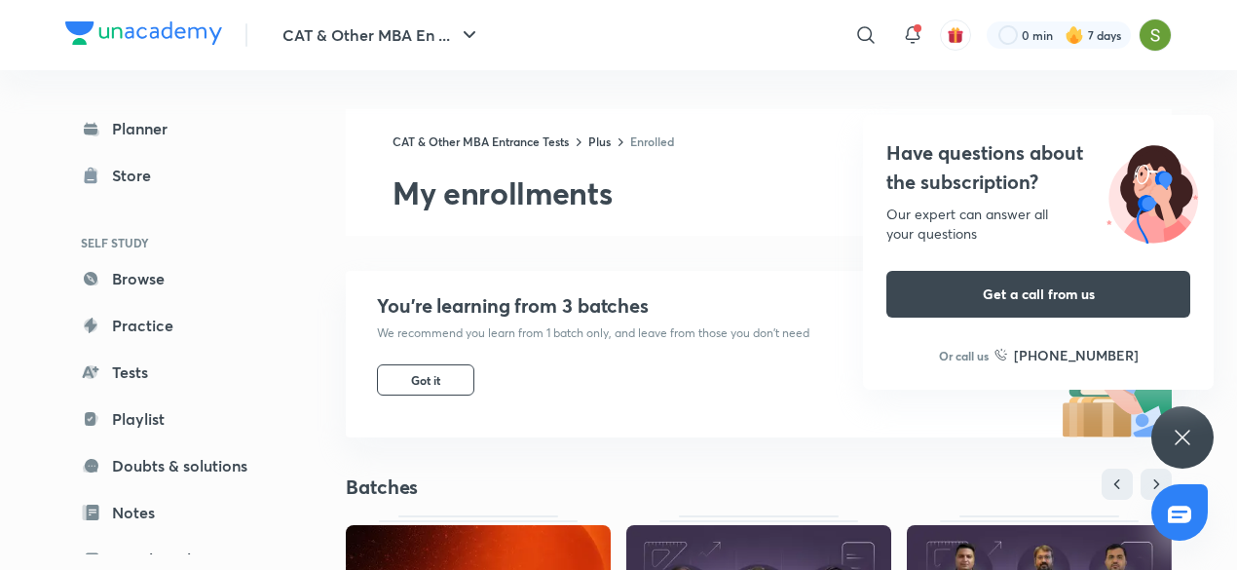
click at [1189, 422] on div "Have questions about the subscription? Our expert can answer all your questions…" at bounding box center [1182, 437] width 62 height 62
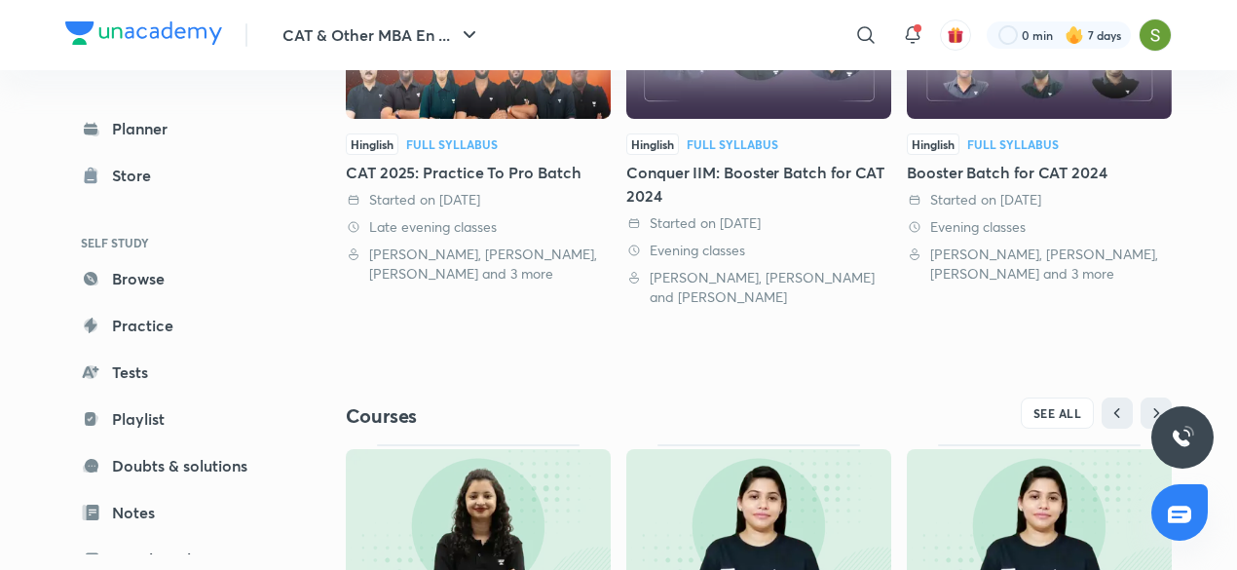
scroll to position [591, 0]
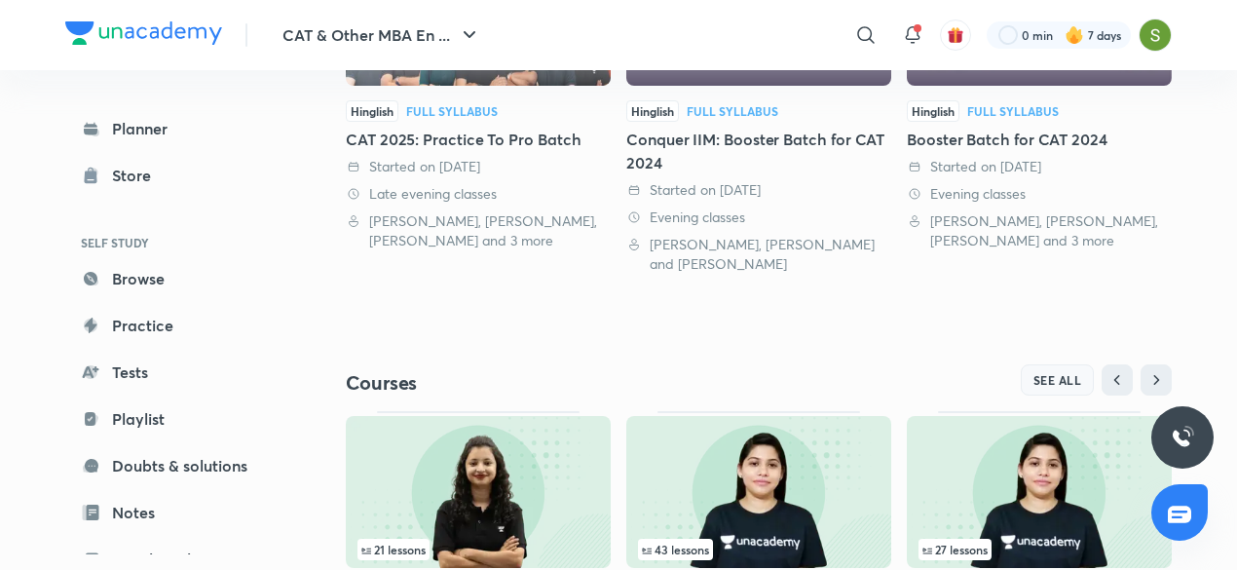
click at [1066, 370] on button "SEE ALL" at bounding box center [1057, 379] width 74 height 31
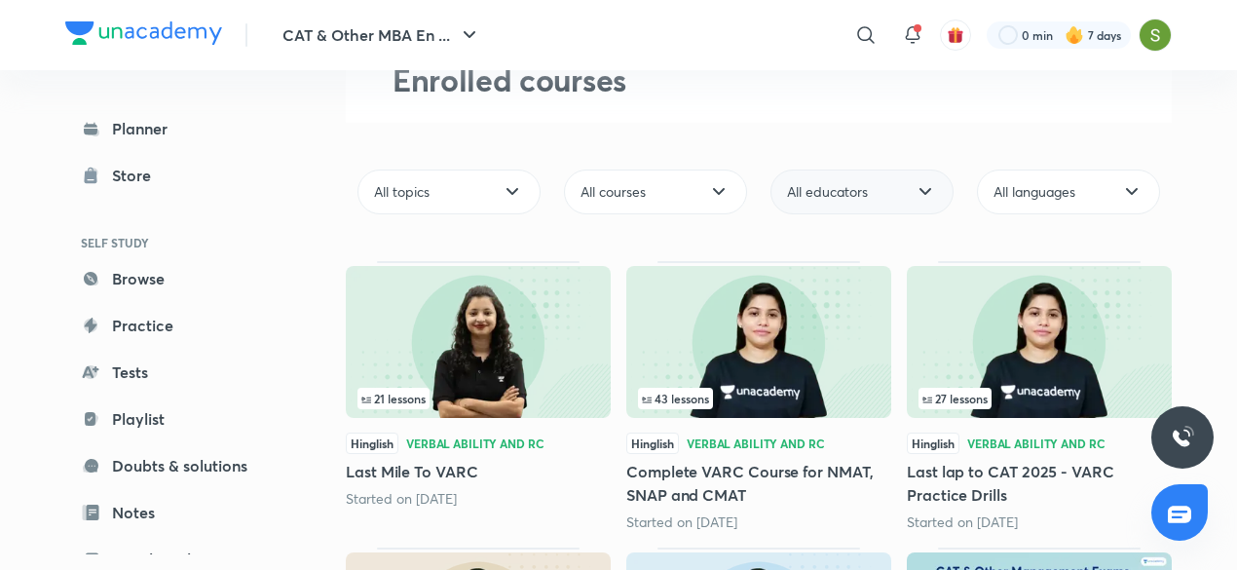
scroll to position [100, 0]
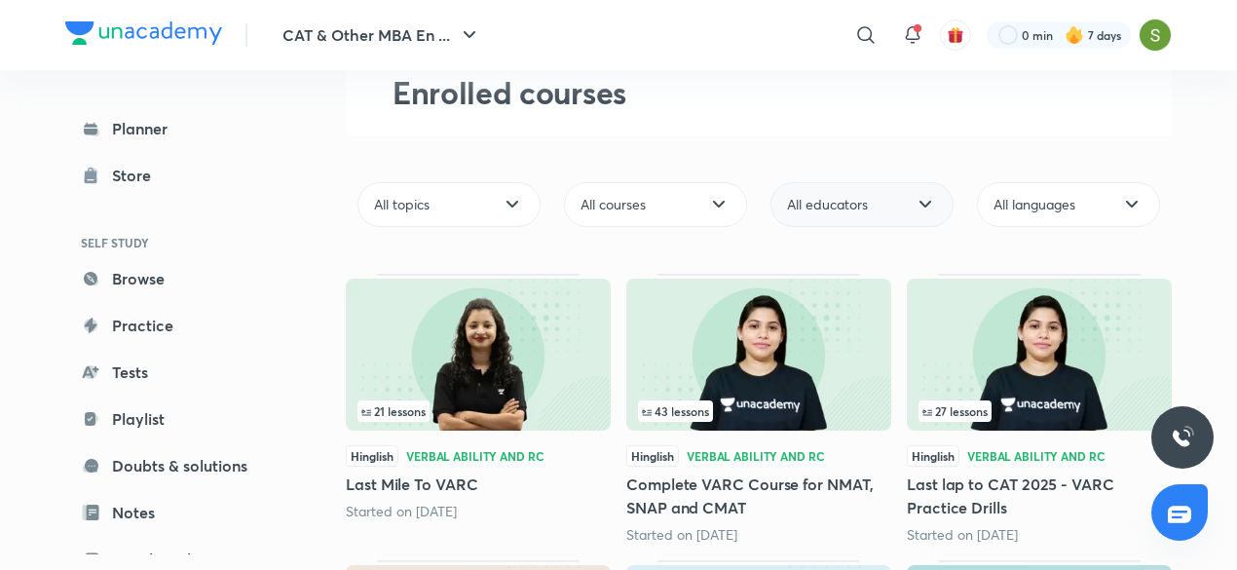
click at [869, 202] on div "All educators" at bounding box center [861, 204] width 183 height 45
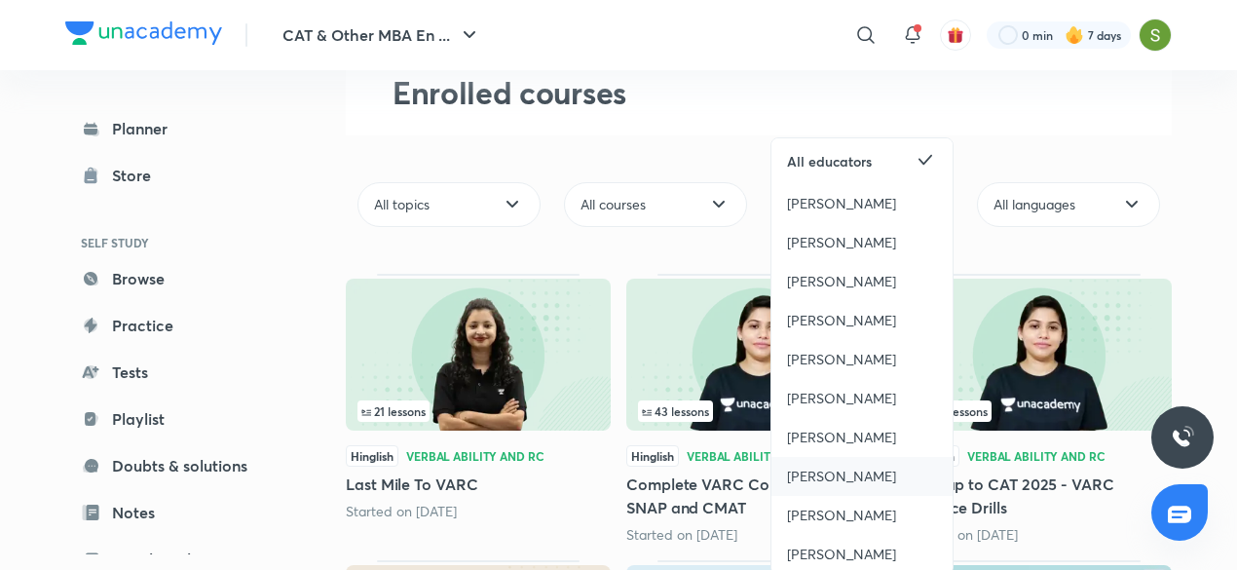
click at [839, 464] on div "[PERSON_NAME]" at bounding box center [861, 476] width 181 height 39
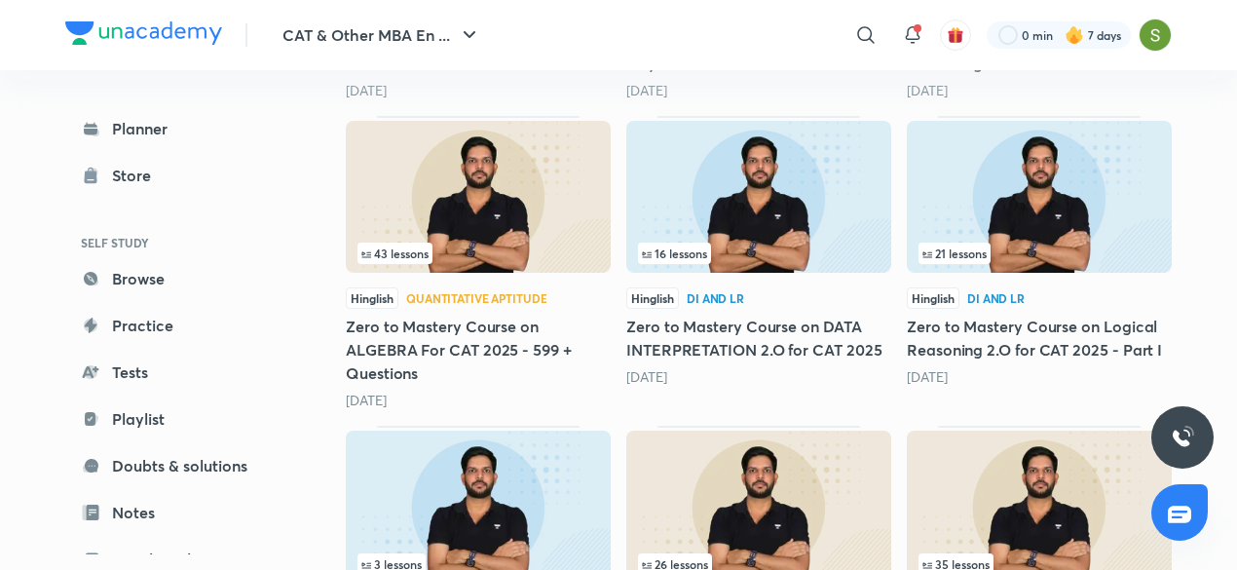
scroll to position [1018, 0]
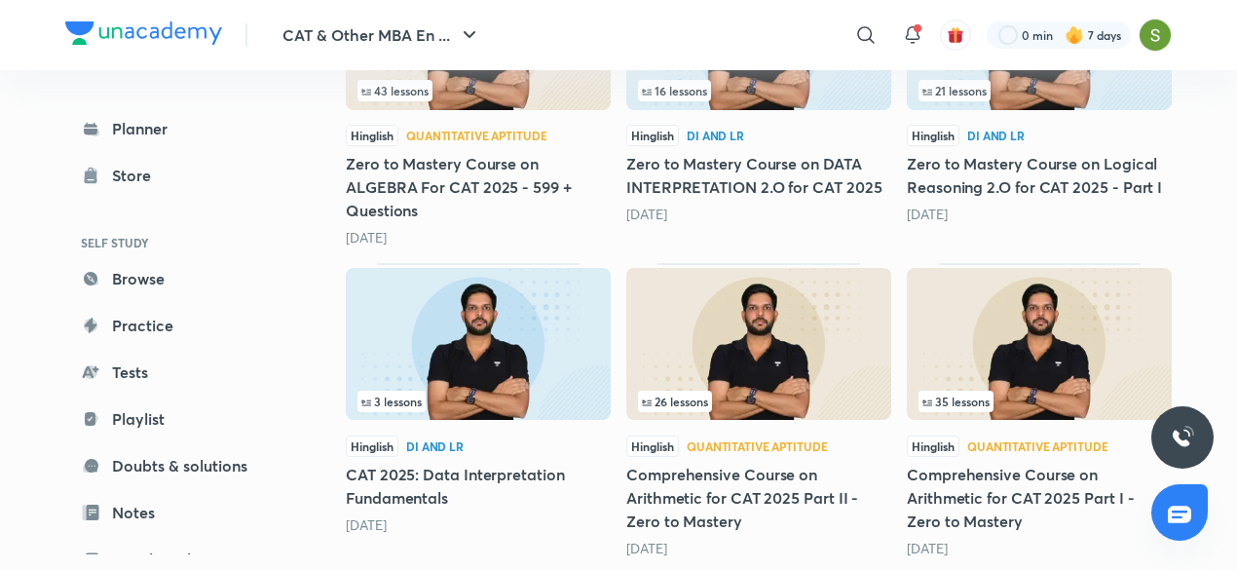
click at [513, 75] on img at bounding box center [478, 34] width 265 height 152
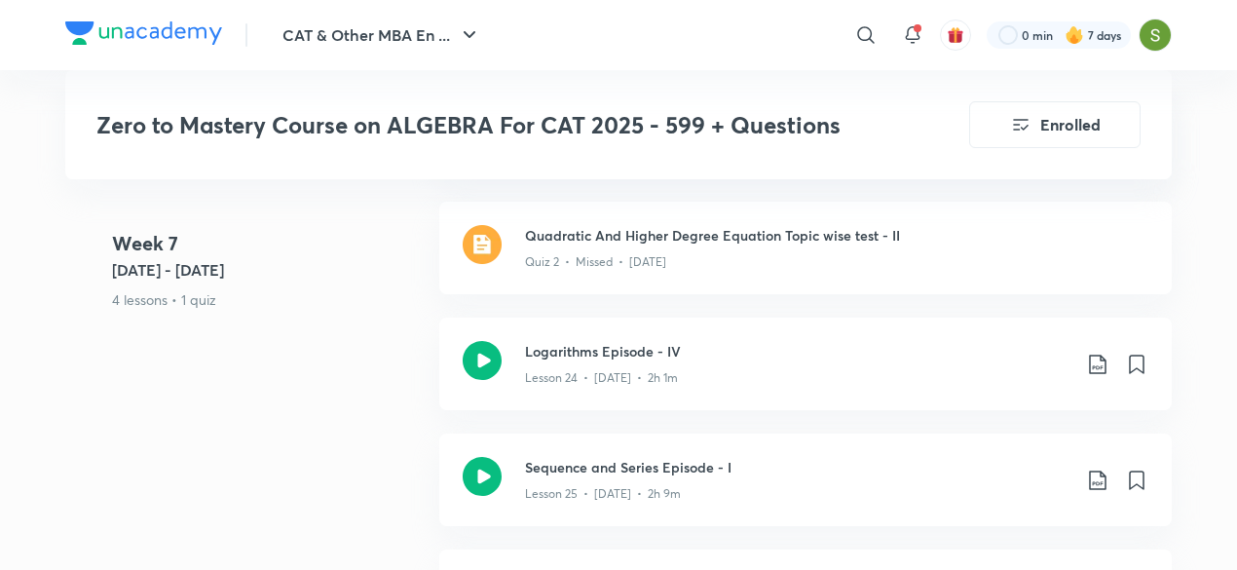
scroll to position [4593, 0]
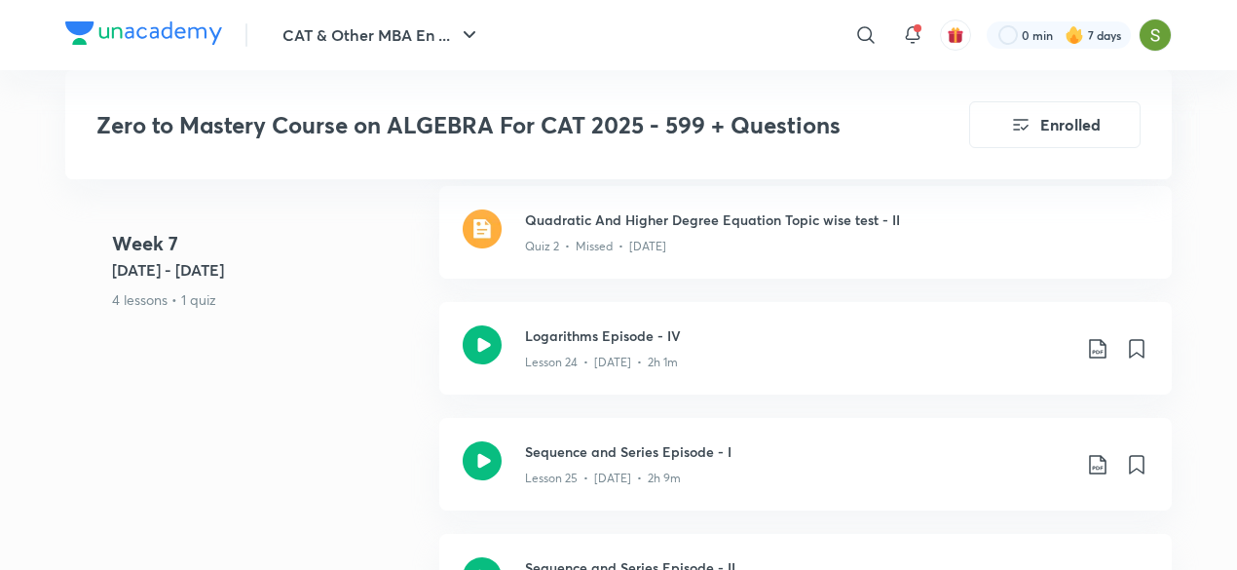
click at [493, 334] on icon at bounding box center [482, 344] width 39 height 39
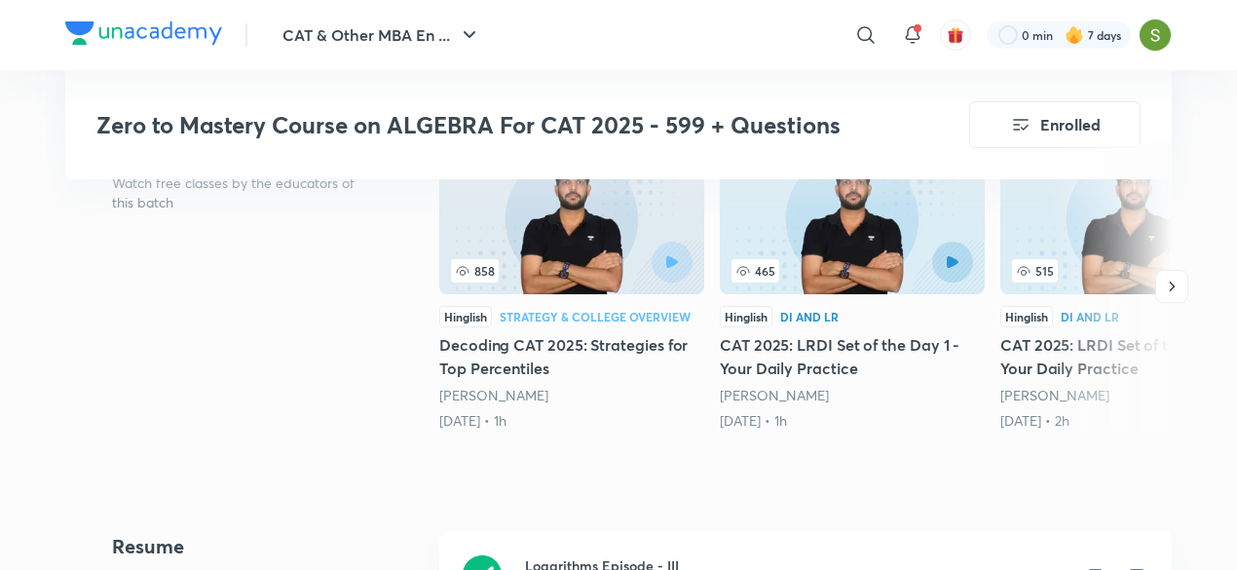
scroll to position [952, 0]
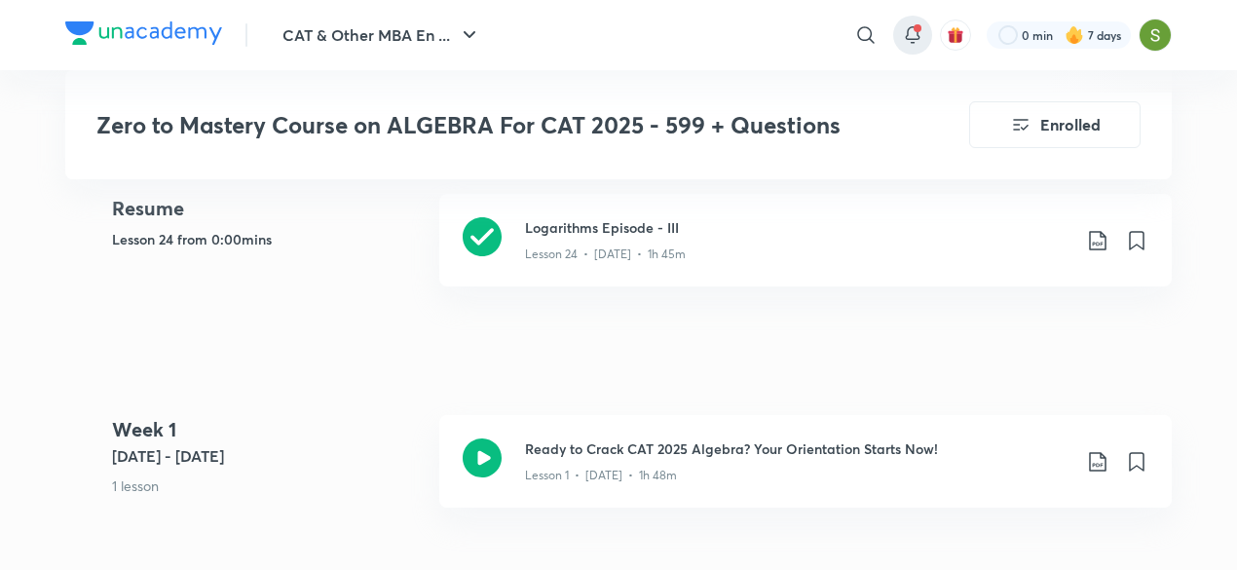
click at [909, 39] on icon at bounding box center [912, 33] width 13 height 12
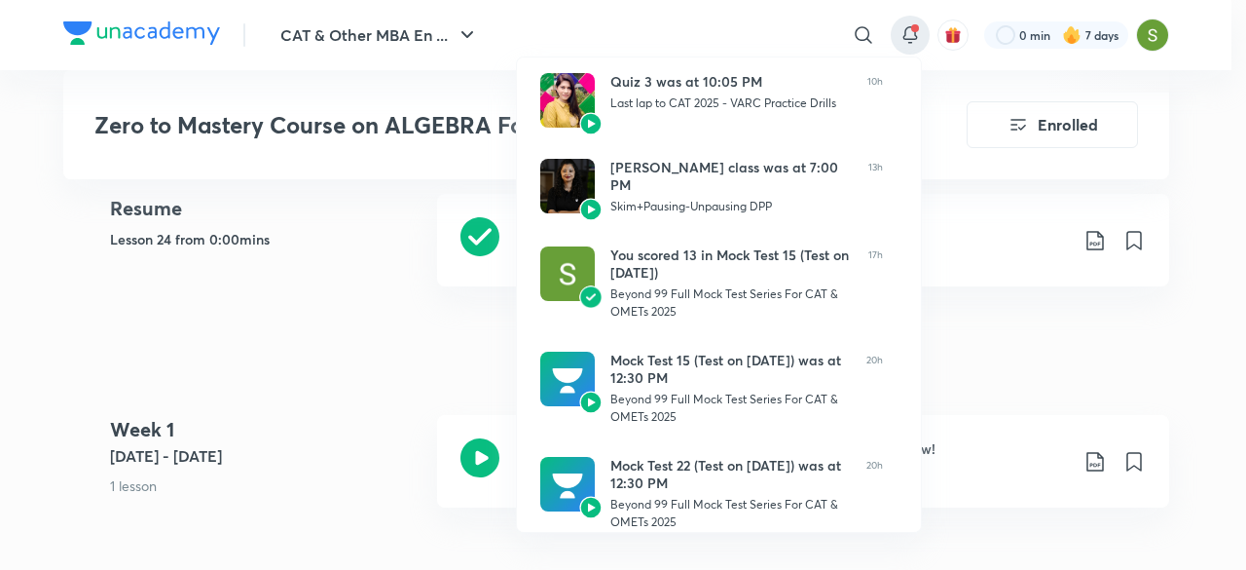
click at [304, 337] on div at bounding box center [623, 285] width 1246 height 570
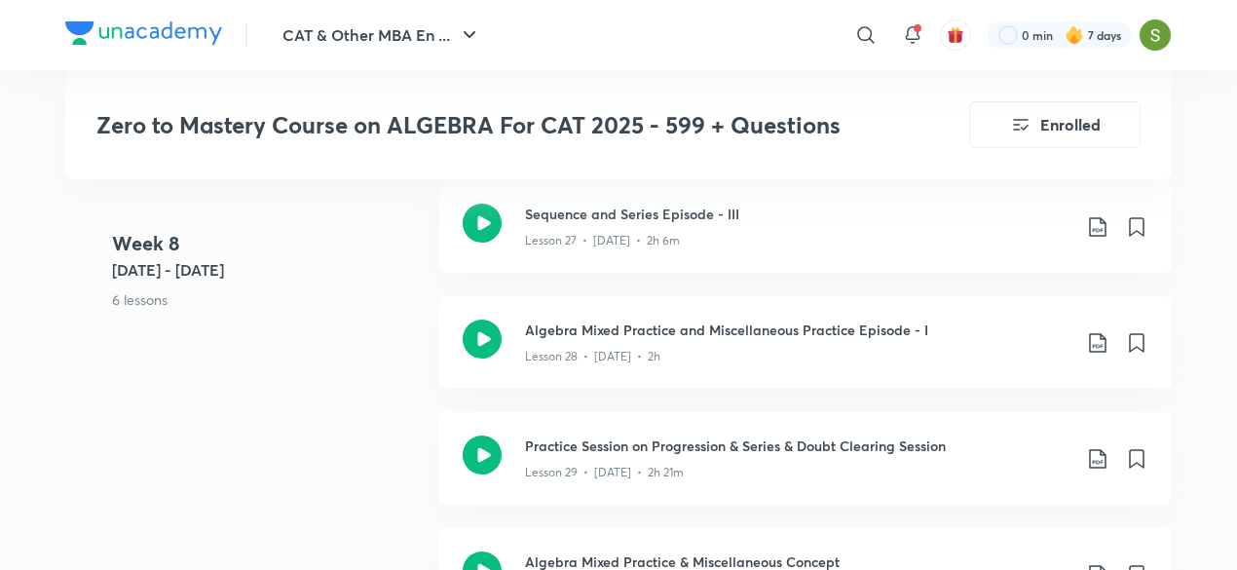
scroll to position [5091, 0]
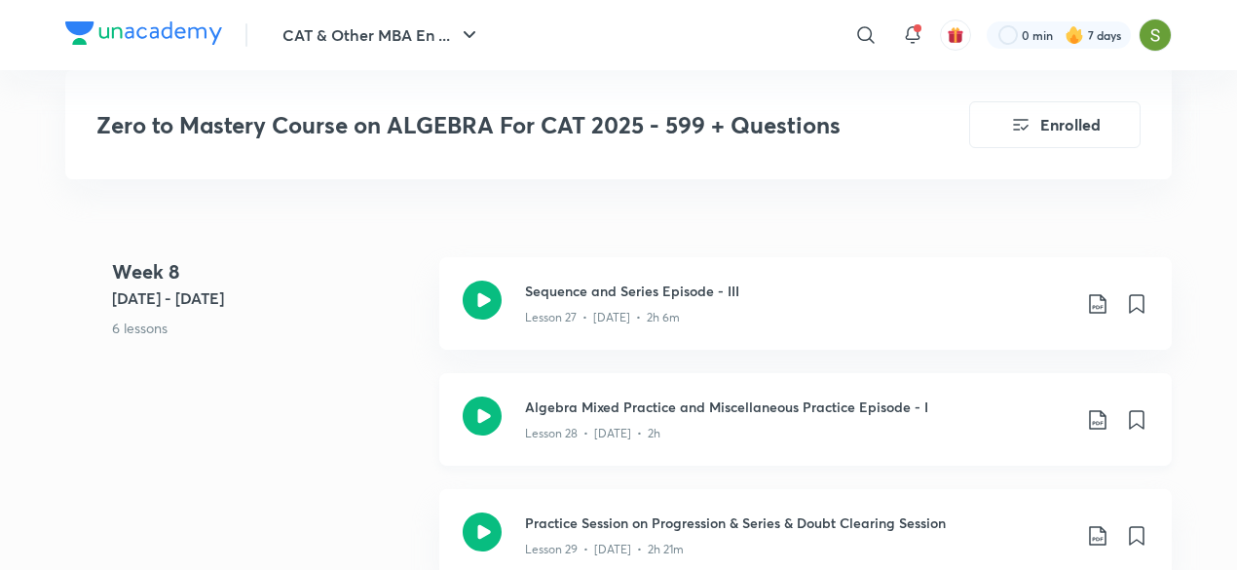
click at [508, 423] on div "Algebra Mixed Practice and Miscellaneous Practice Episode - I Lesson 28 • [DATE…" at bounding box center [805, 419] width 732 height 93
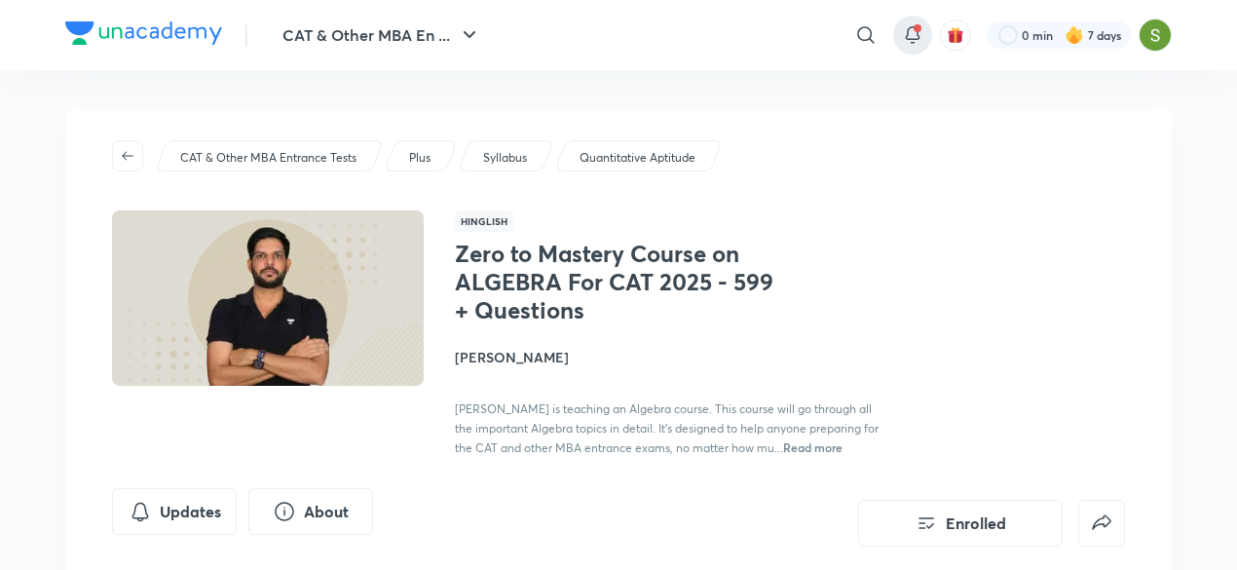
click at [922, 29] on icon at bounding box center [912, 34] width 23 height 23
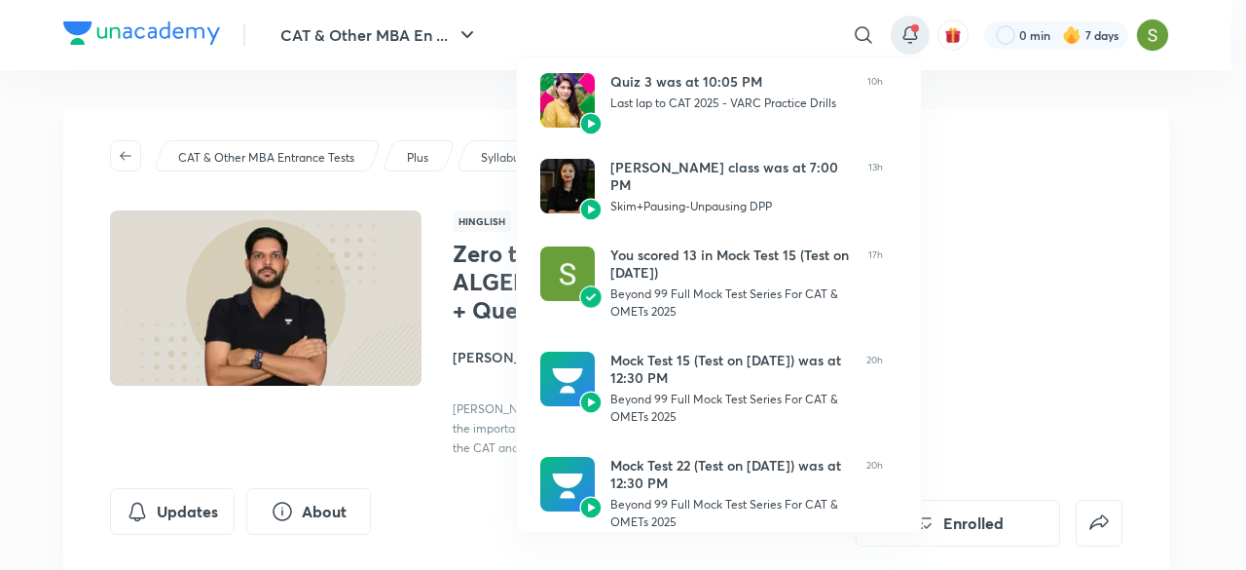
click at [1143, 191] on div at bounding box center [623, 285] width 1246 height 570
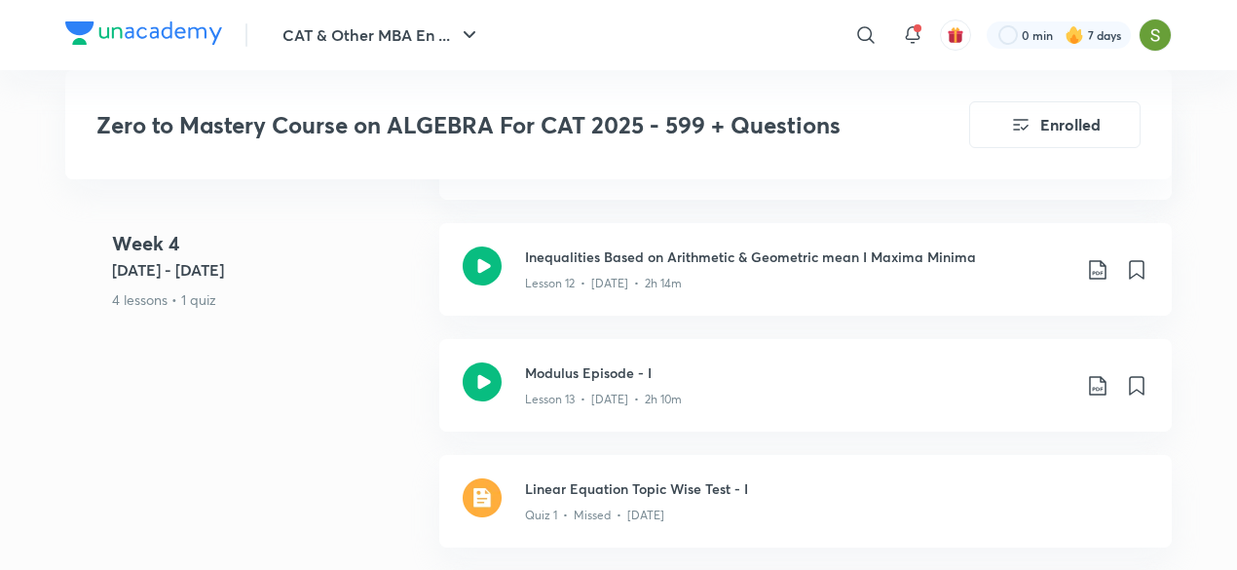
scroll to position [2736, 0]
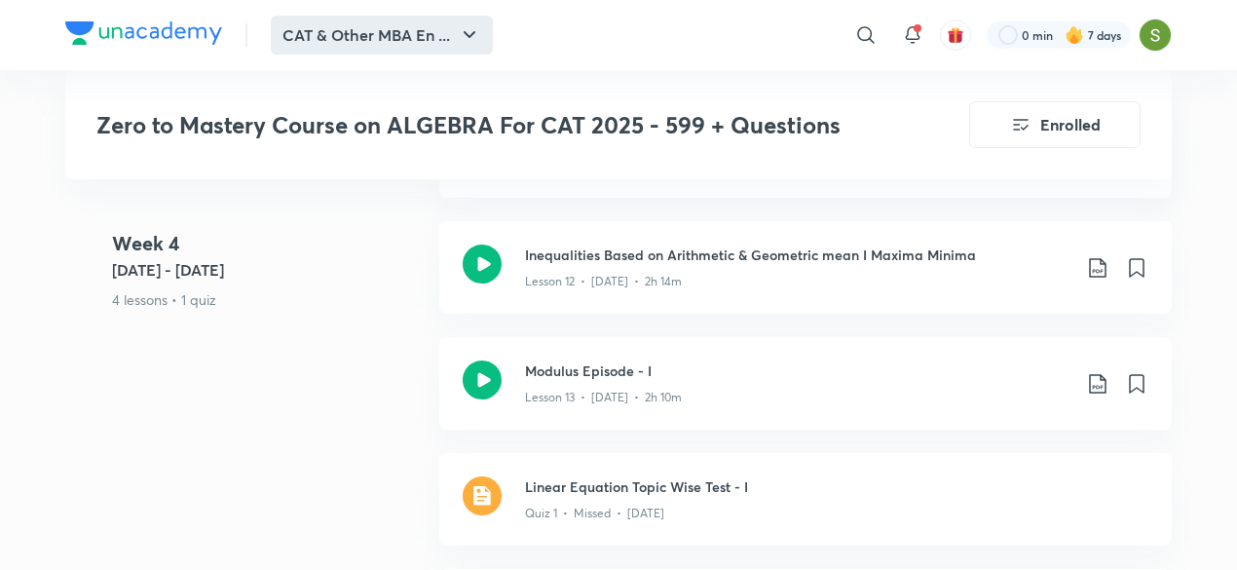
click at [384, 23] on button "CAT & Other MBA En ..." at bounding box center [382, 35] width 222 height 39
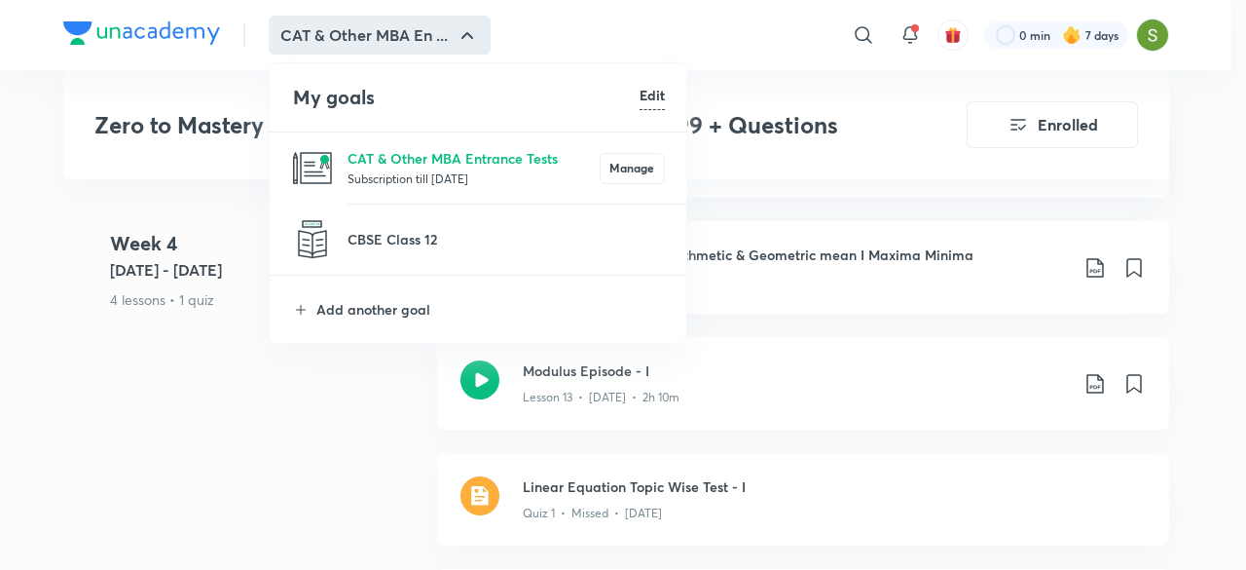
click at [365, 169] on p "Subscription till 8 Feb 2026" at bounding box center [474, 177] width 252 height 19
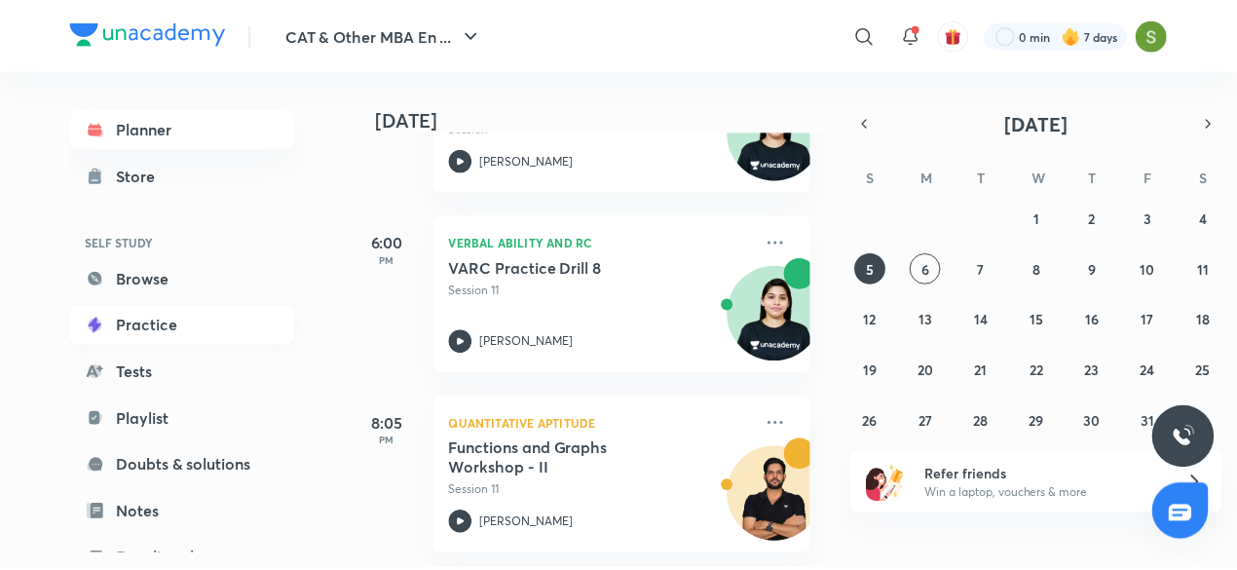
scroll to position [212, 0]
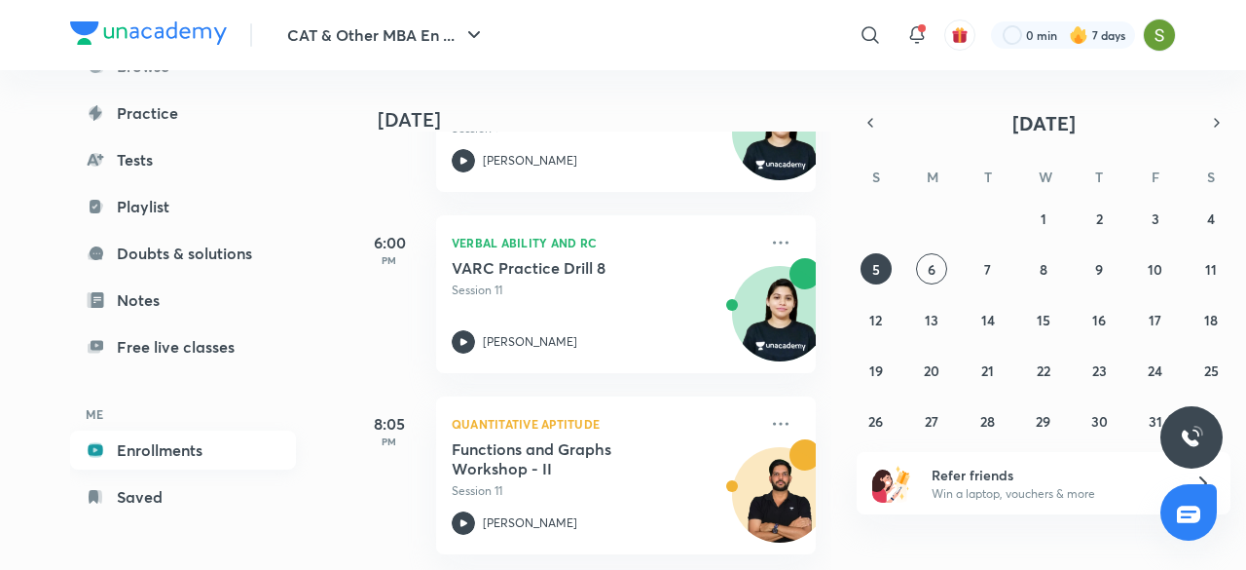
click at [154, 454] on link "Enrollments" at bounding box center [183, 449] width 226 height 39
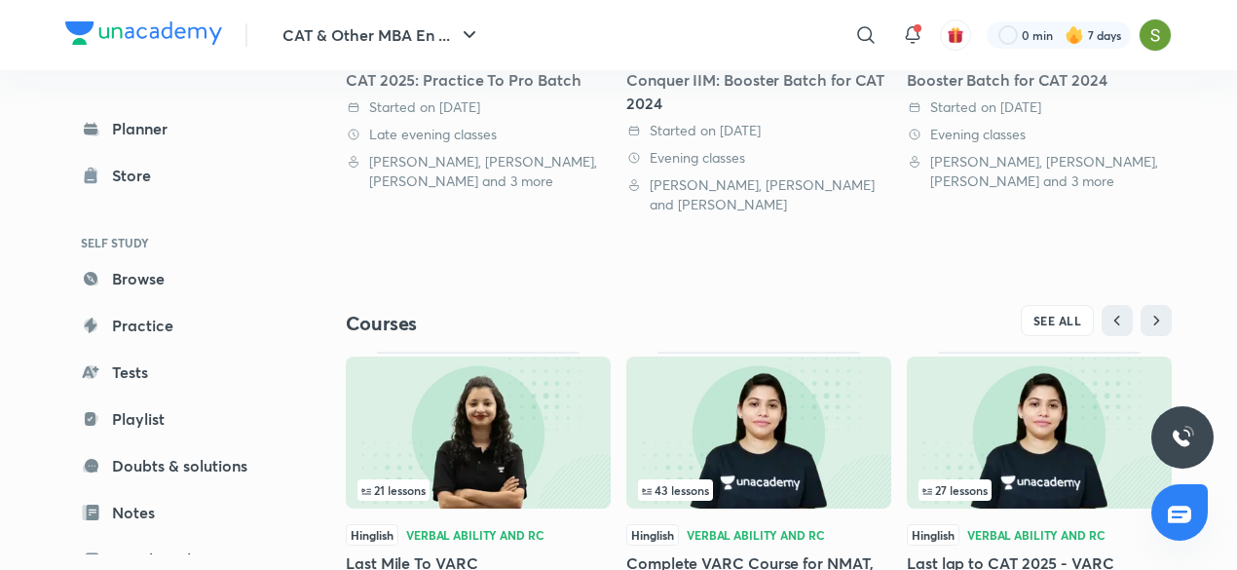
scroll to position [712, 0]
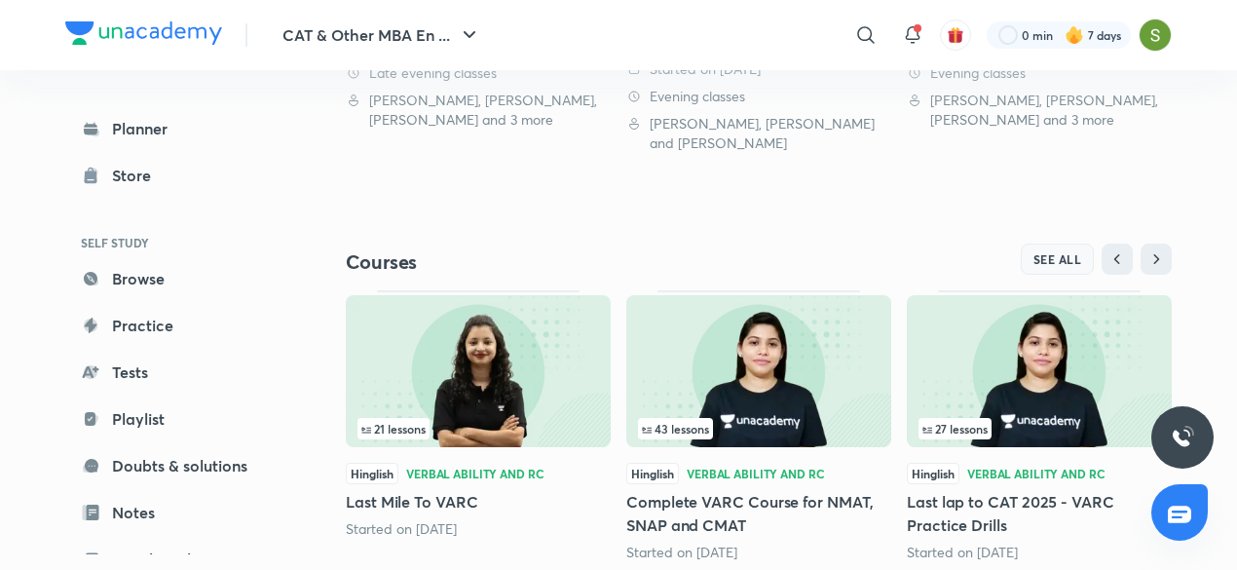
click at [1049, 260] on span "SEE ALL" at bounding box center [1057, 259] width 49 height 14
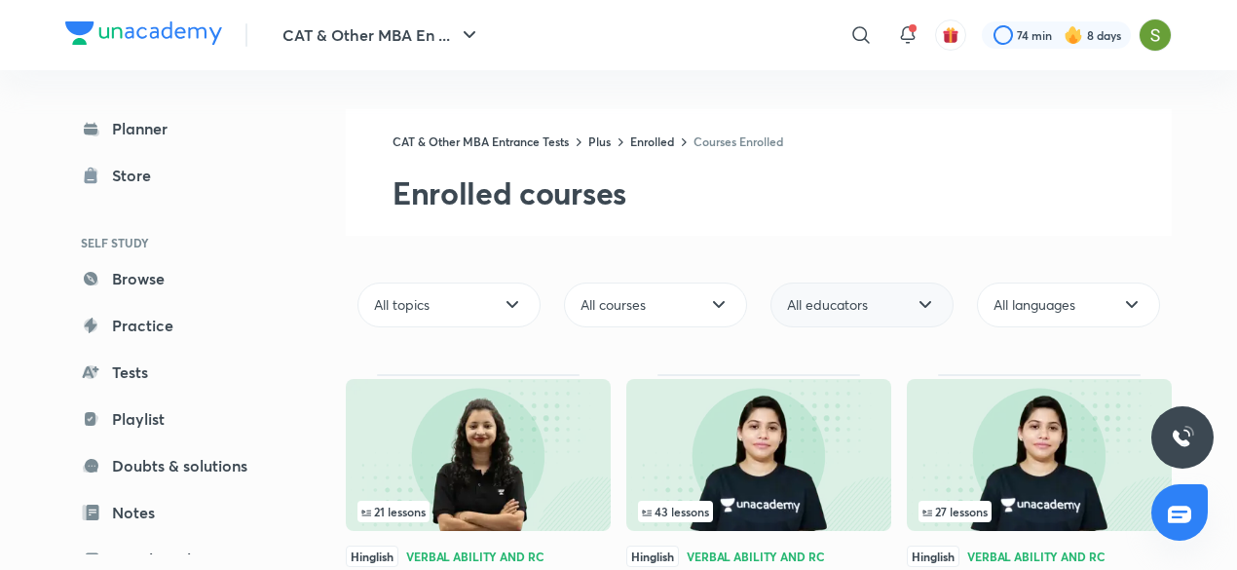
click at [908, 305] on div "All educators" at bounding box center [861, 304] width 183 height 45
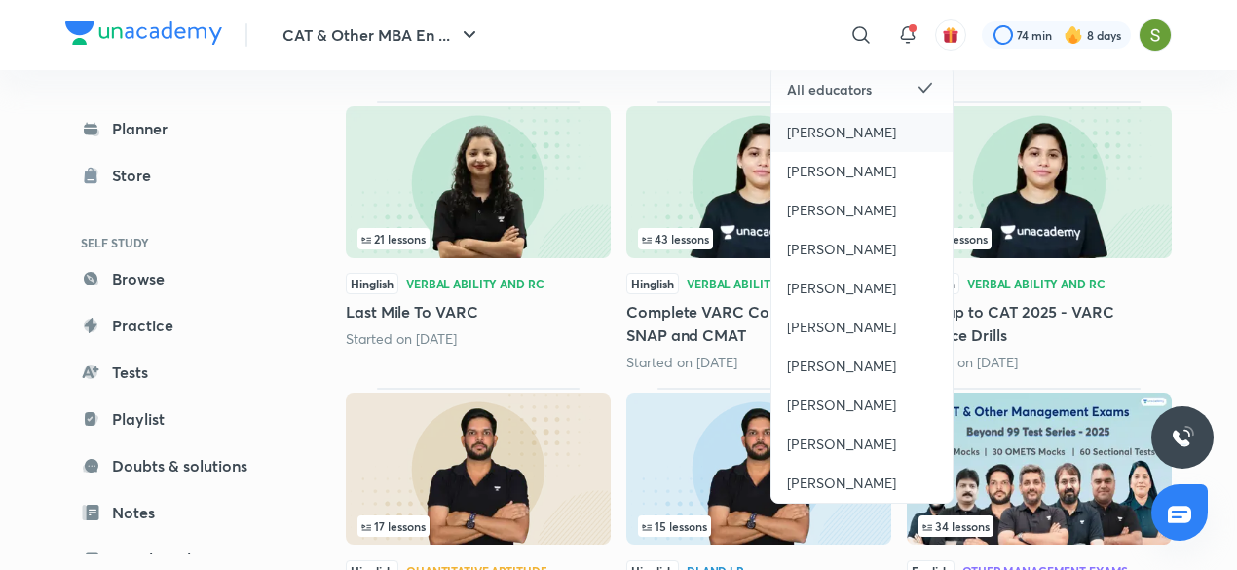
scroll to position [280, 0]
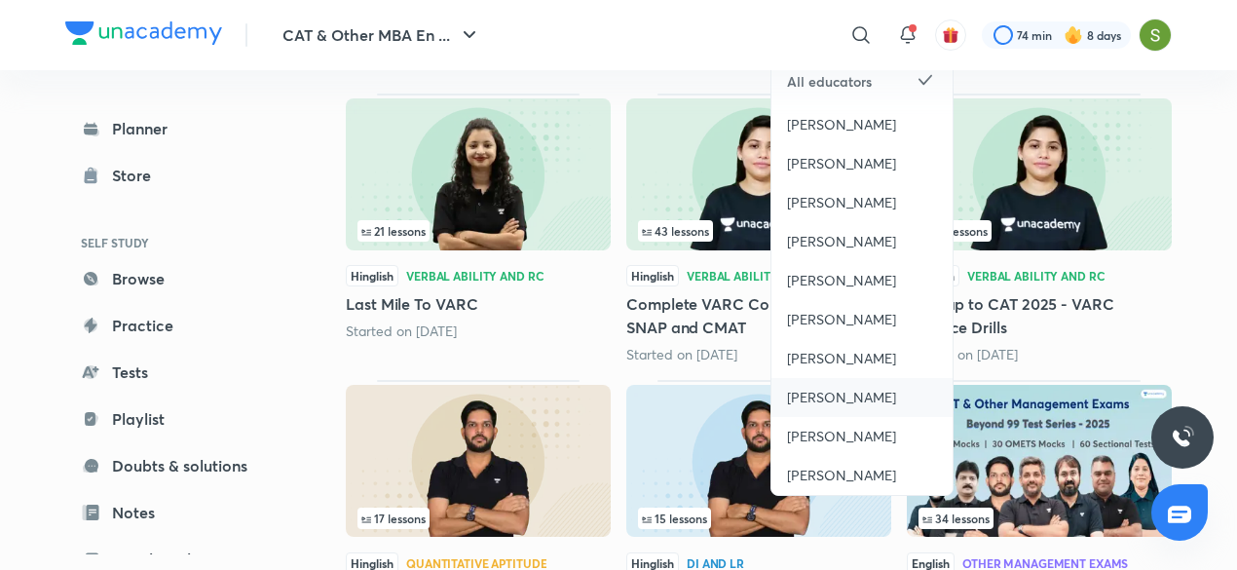
click at [835, 408] on div "[PERSON_NAME]" at bounding box center [861, 397] width 181 height 39
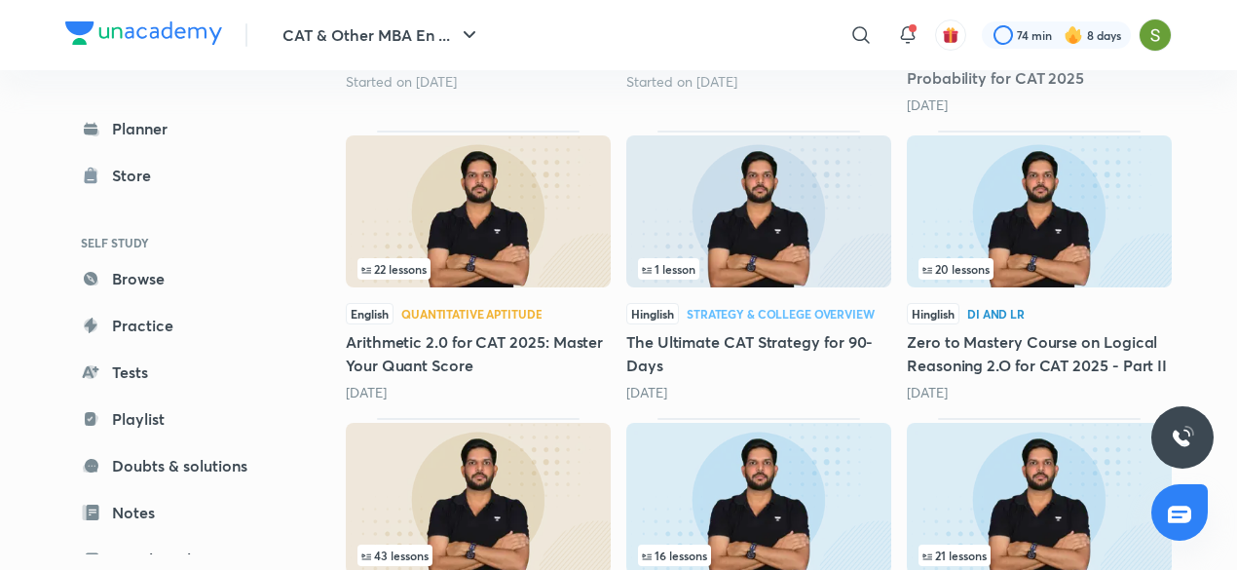
scroll to position [554, 0]
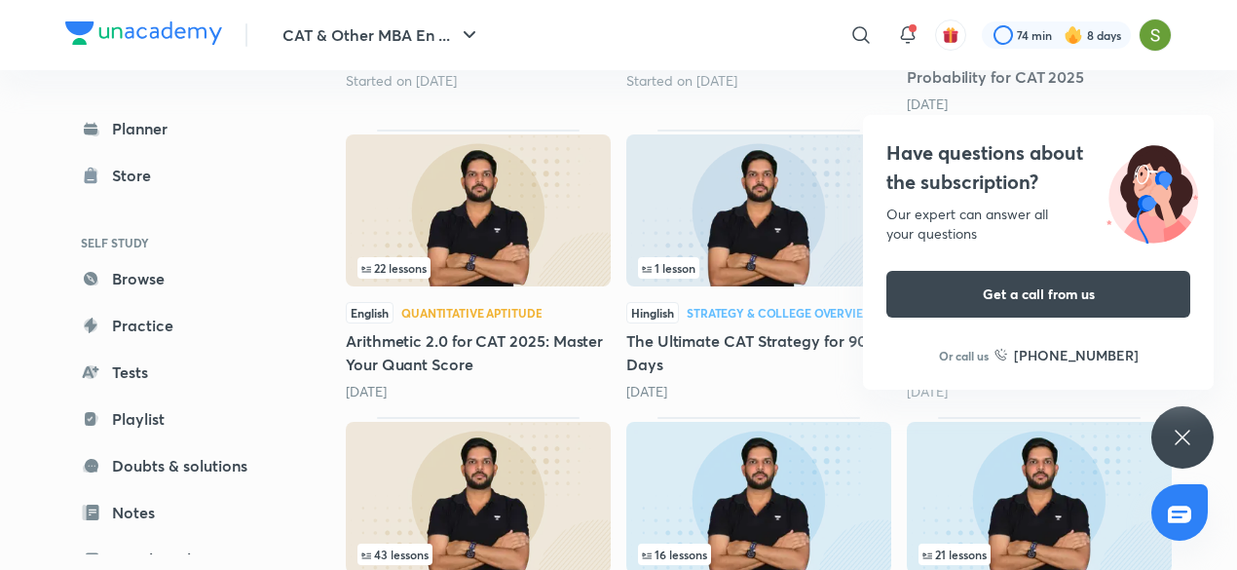
click at [1183, 441] on icon at bounding box center [1181, 437] width 23 height 23
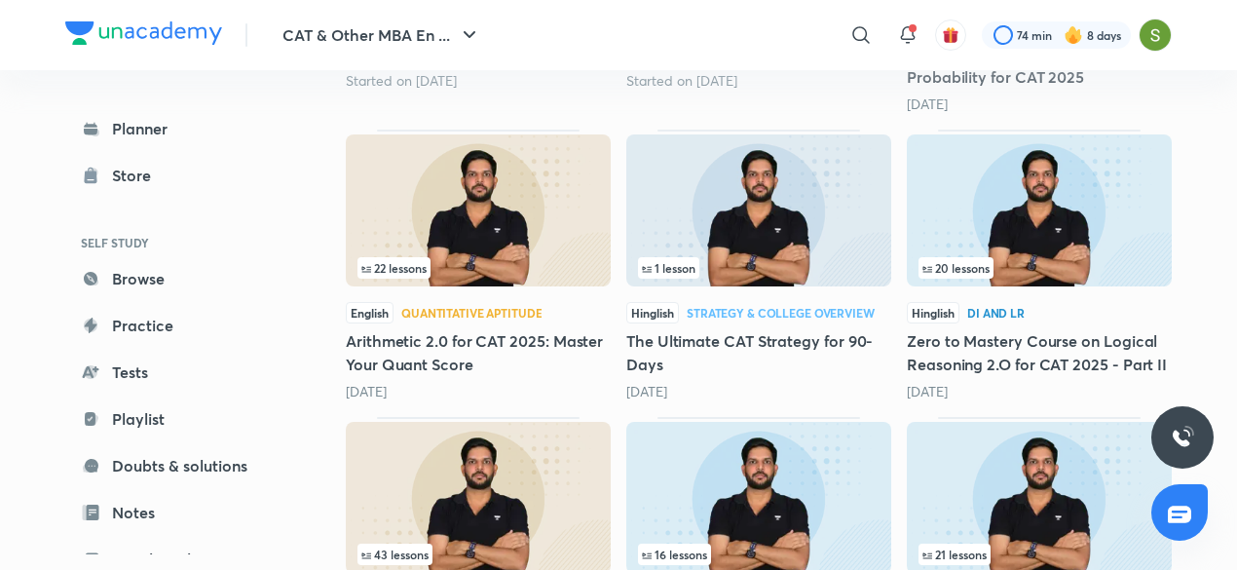
click at [1045, 225] on img at bounding box center [1039, 210] width 265 height 152
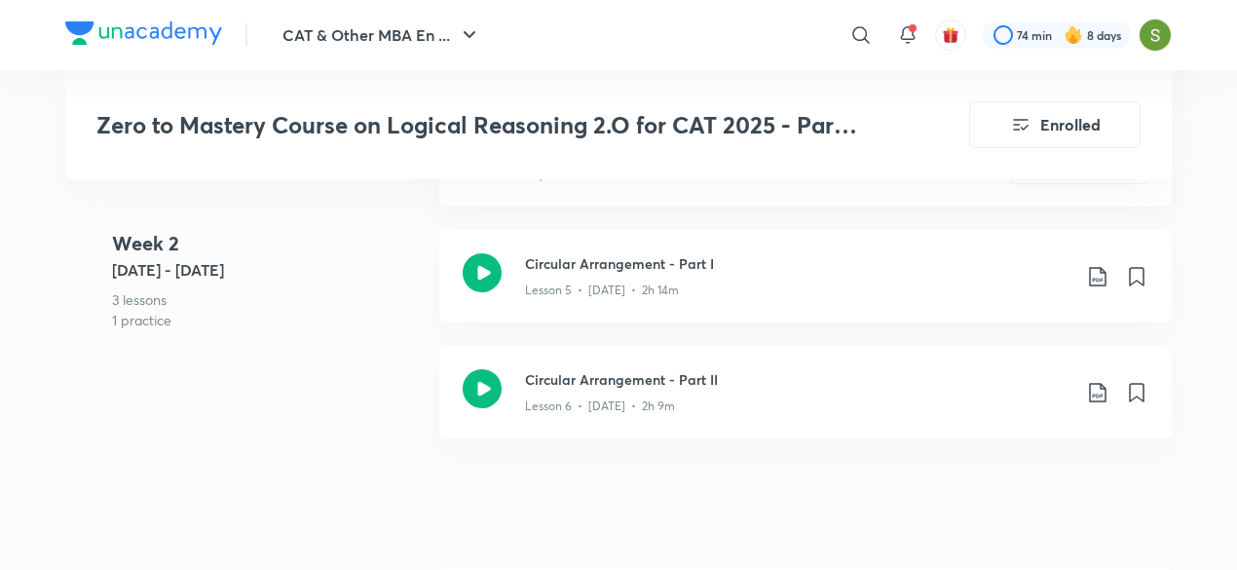
scroll to position [1781, 0]
